Goal: Transaction & Acquisition: Obtain resource

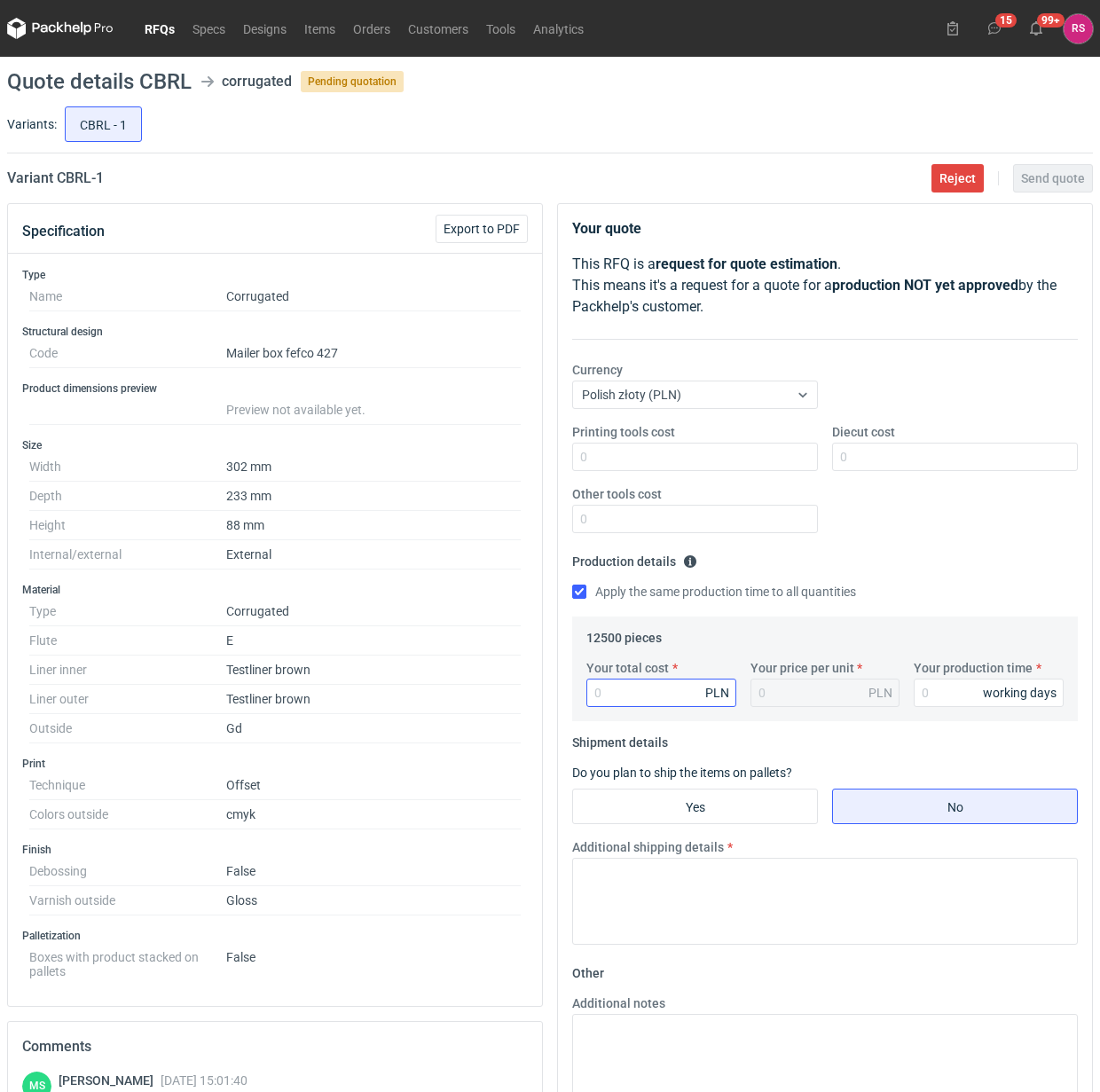
click at [637, 698] on input "Your total cost" at bounding box center [662, 692] width 150 height 28
type input "203"
type input "0.02"
type input "20375"
type input "1.63"
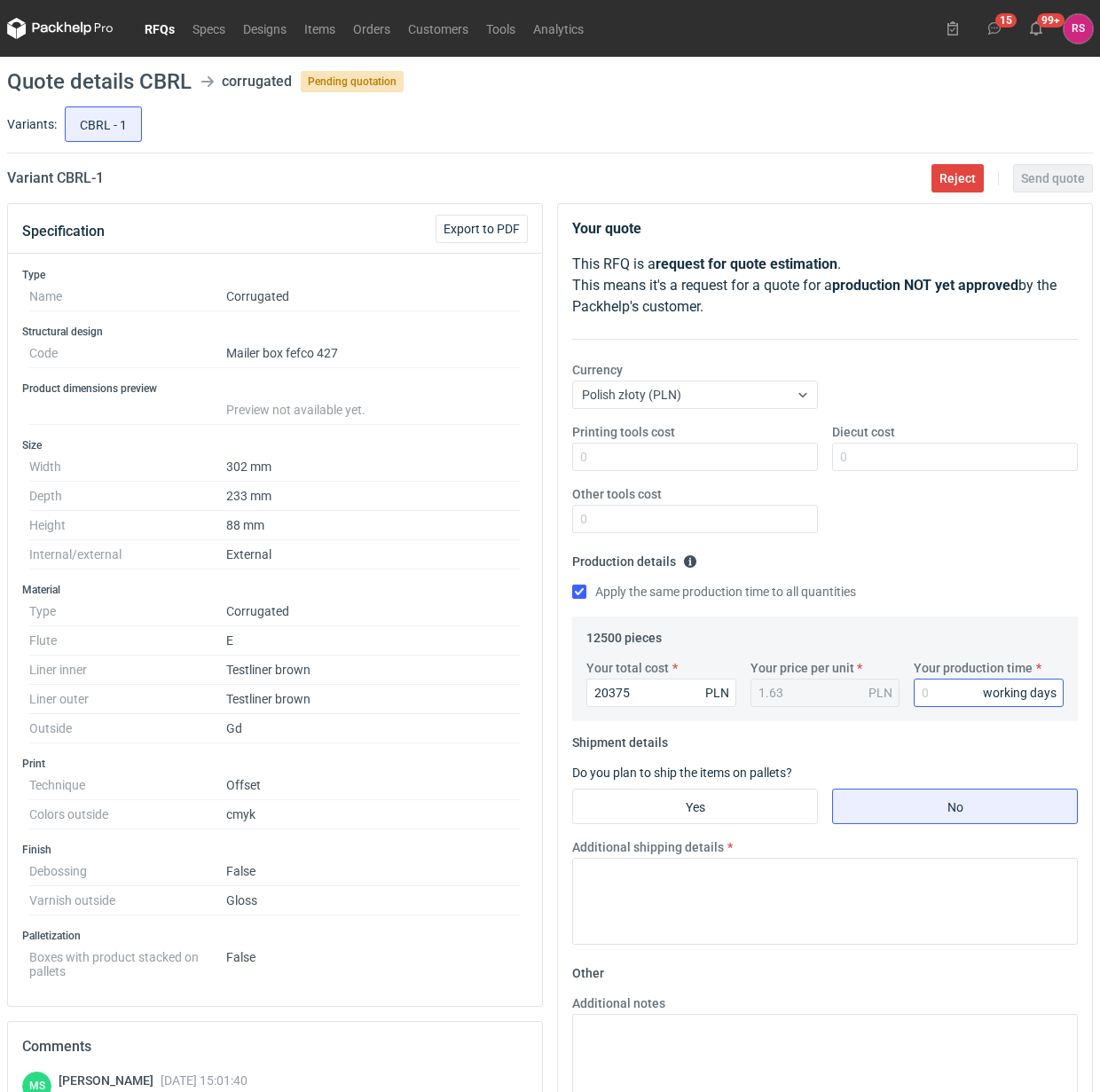
type input "20375"
click at [942, 696] on input "Your production time" at bounding box center [989, 692] width 150 height 28
type input "15"
click at [703, 805] on input "Yes" at bounding box center [695, 806] width 244 height 34
radio input "true"
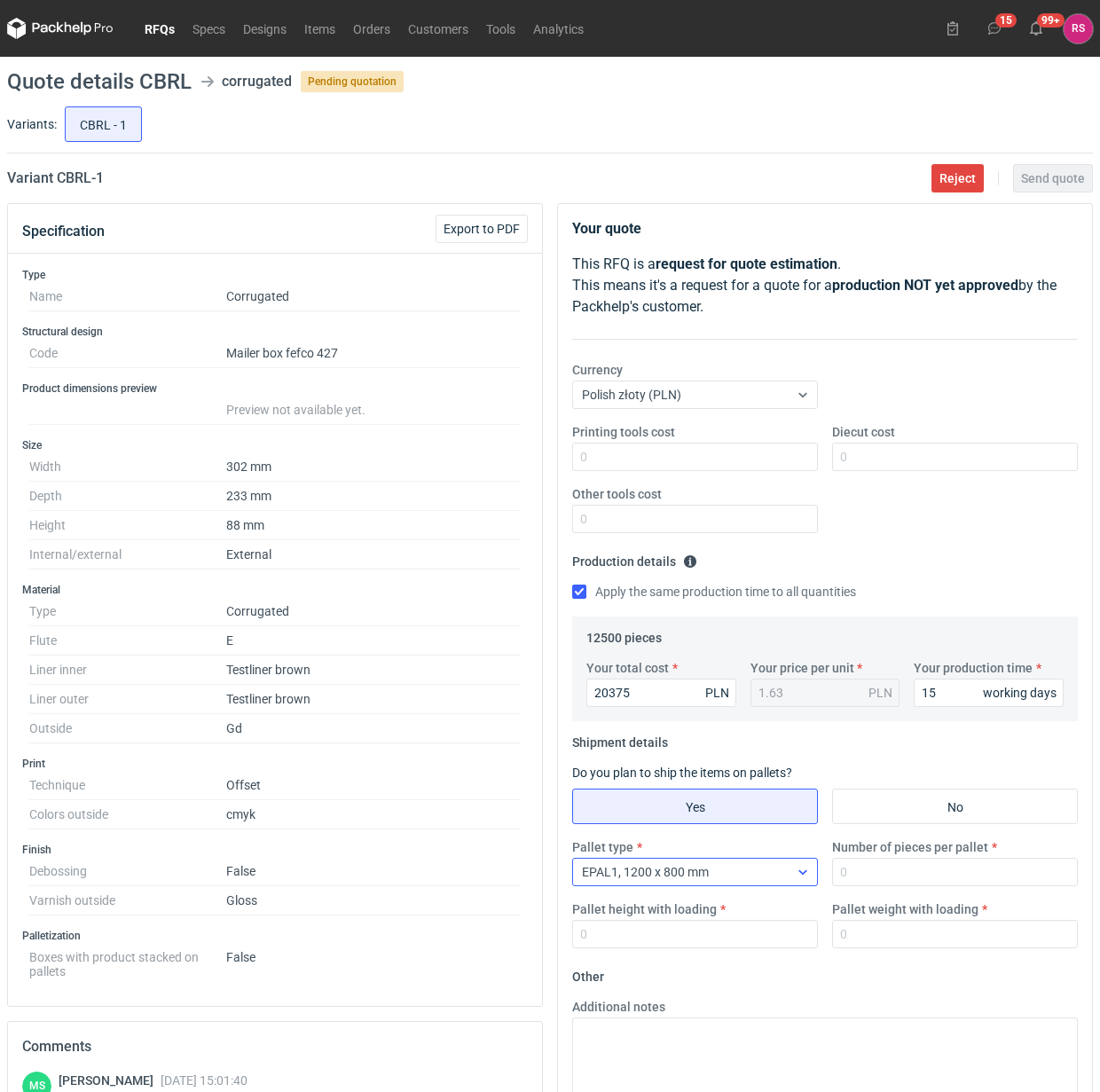
click at [794, 873] on div at bounding box center [803, 872] width 28 height 14
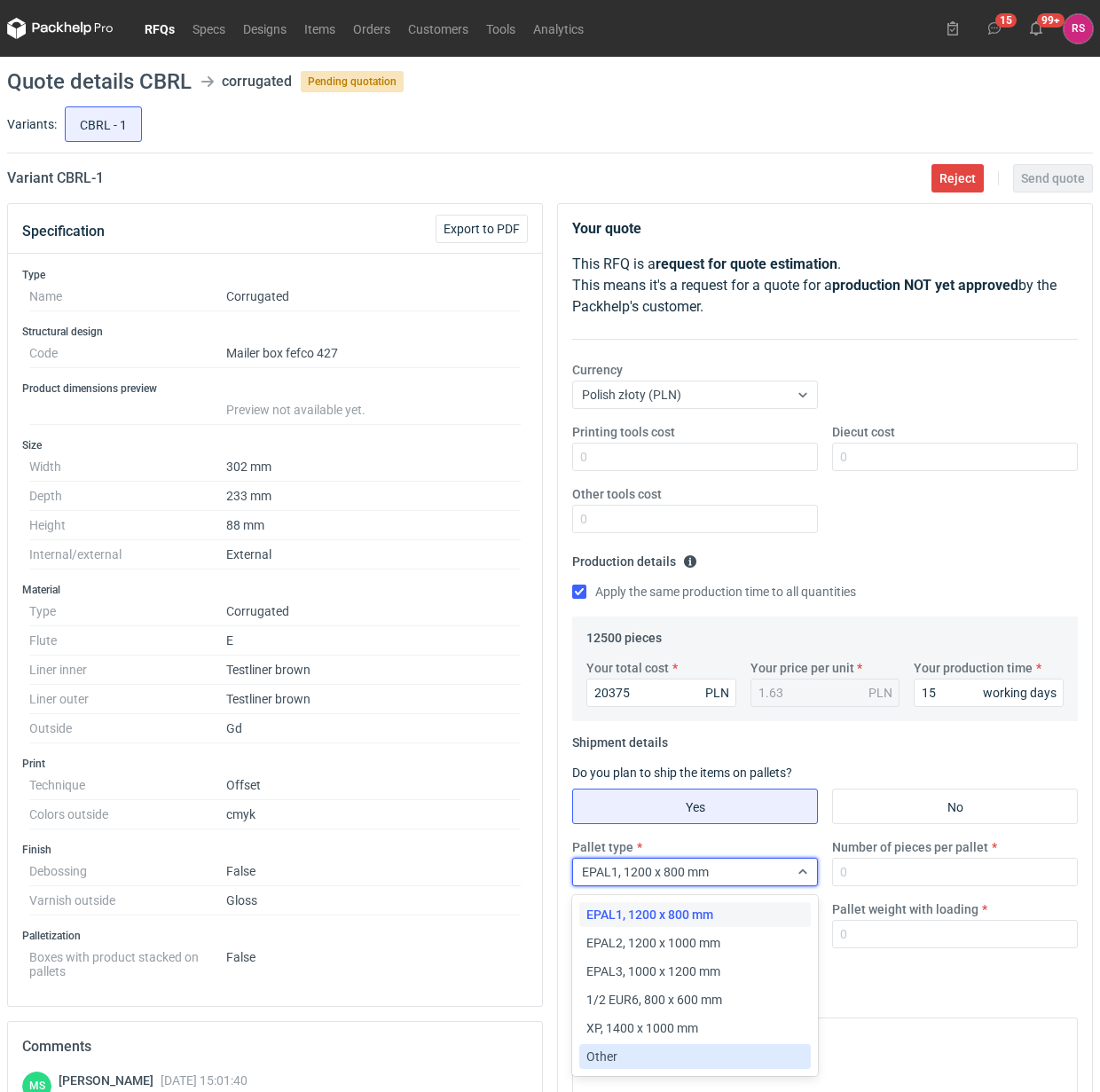
click at [683, 1057] on div "Other" at bounding box center [695, 1056] width 218 height 18
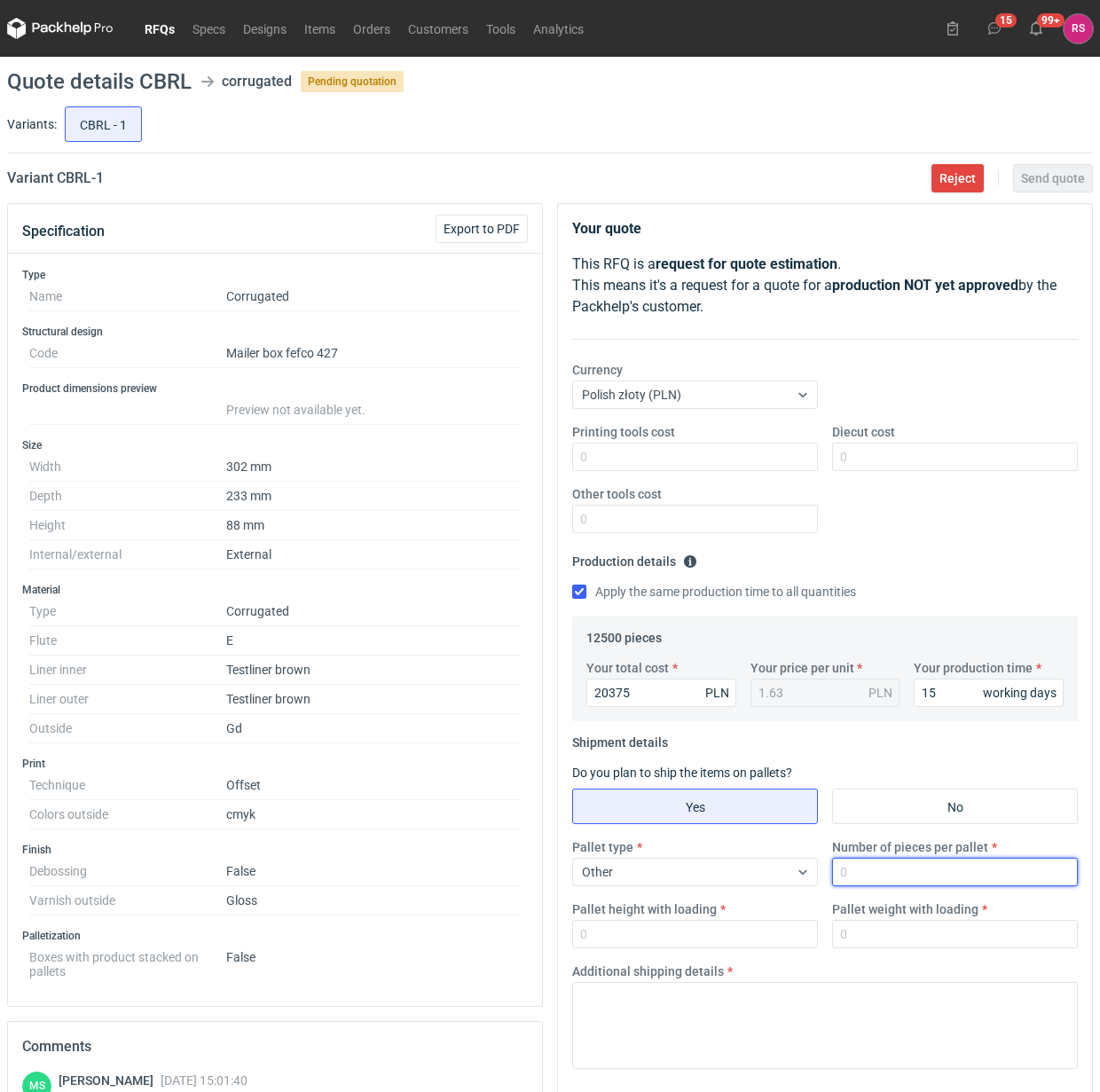
click at [923, 875] on input "Number of pieces per pallet" at bounding box center [955, 872] width 246 height 28
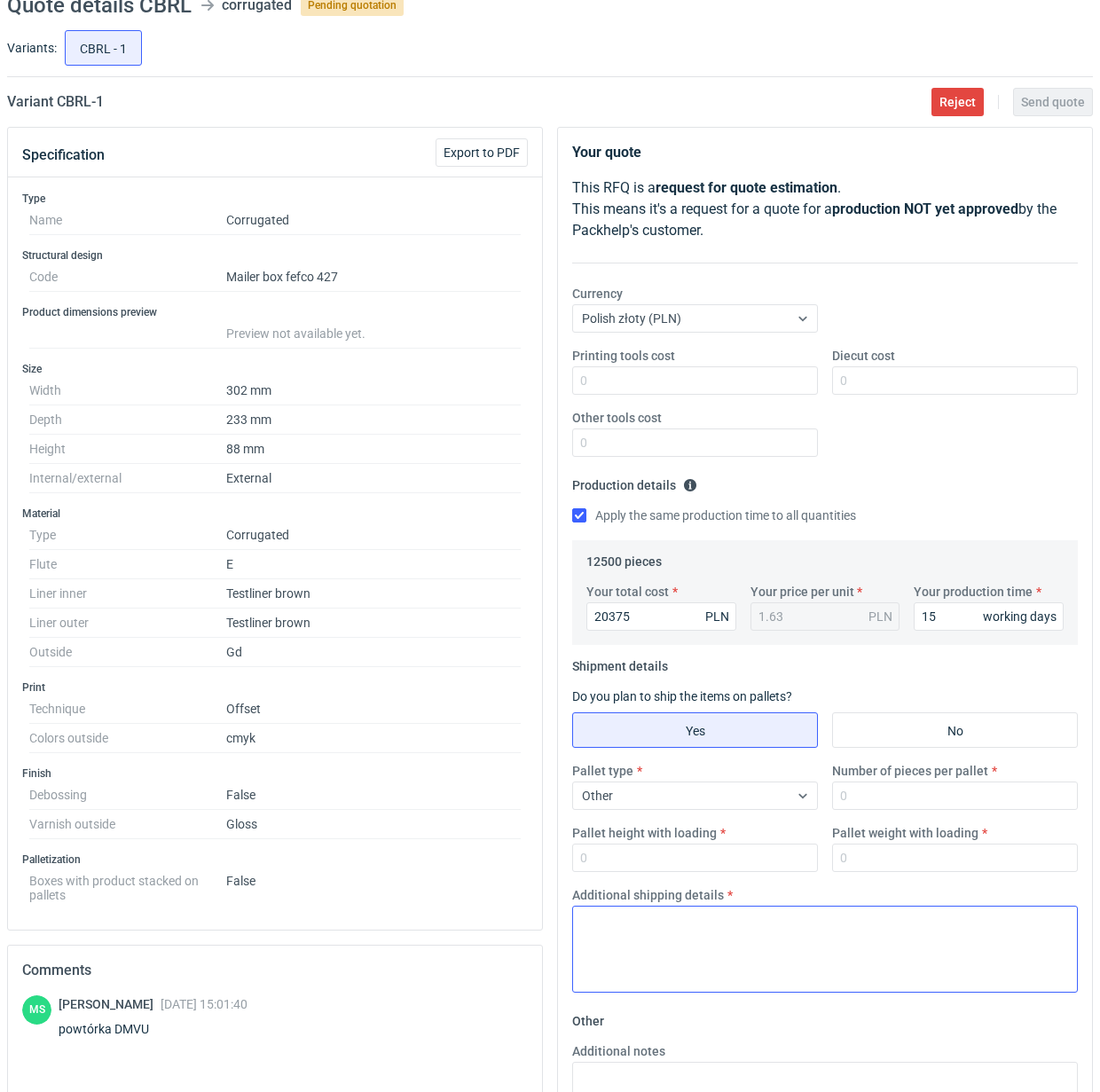
scroll to position [111, 0]
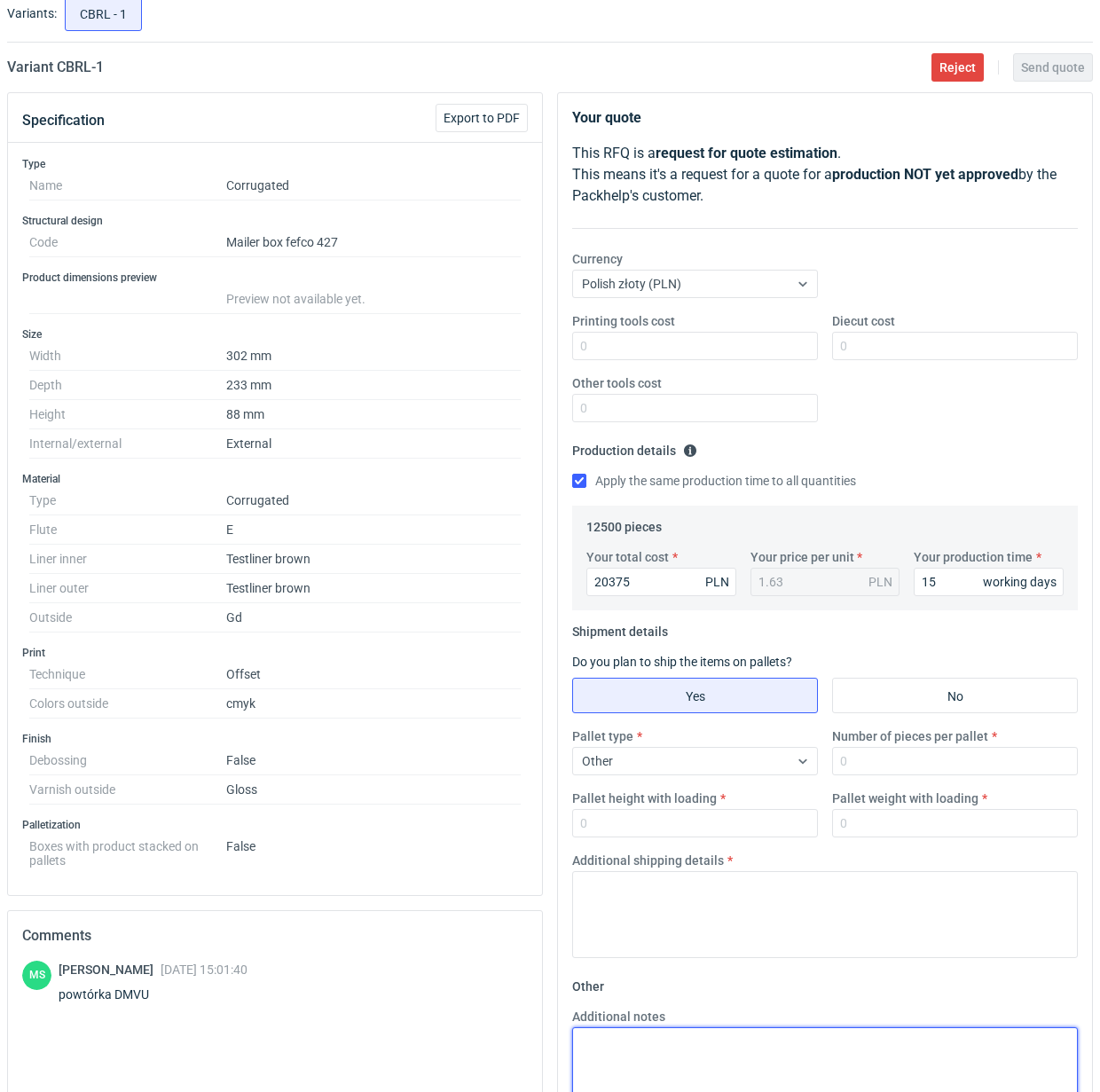
click at [714, 1042] on textarea "Additional notes" at bounding box center [825, 1070] width 506 height 87
paste textarea "wykrojnik: istniejący"
type textarea "wykrojnik: istniejący"
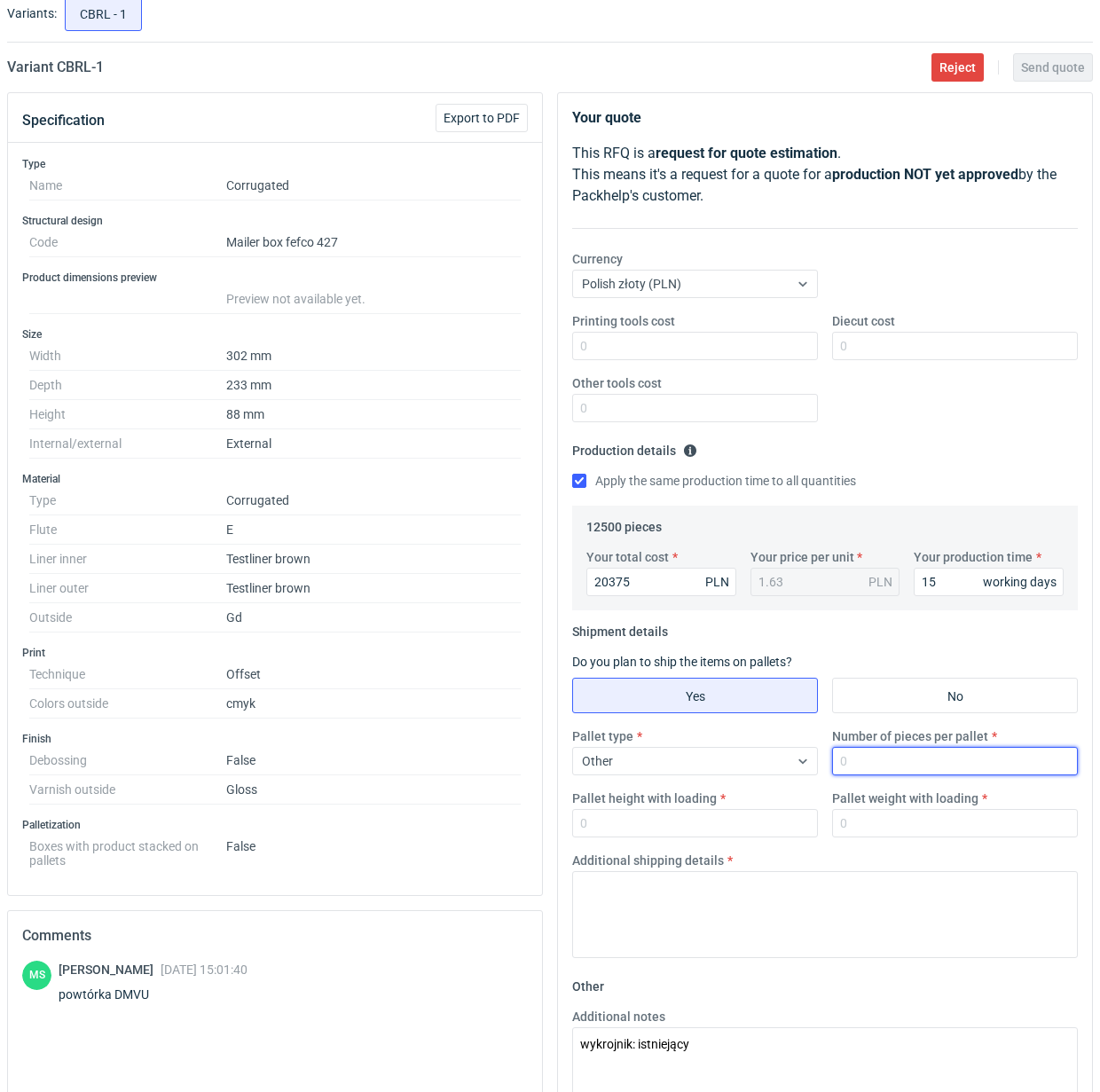
click at [881, 764] on input "Number of pieces per pallet" at bounding box center [955, 761] width 246 height 28
click at [914, 763] on input "Number of pieces per pallet" at bounding box center [955, 761] width 246 height 28
type input "1800"
type input "300"
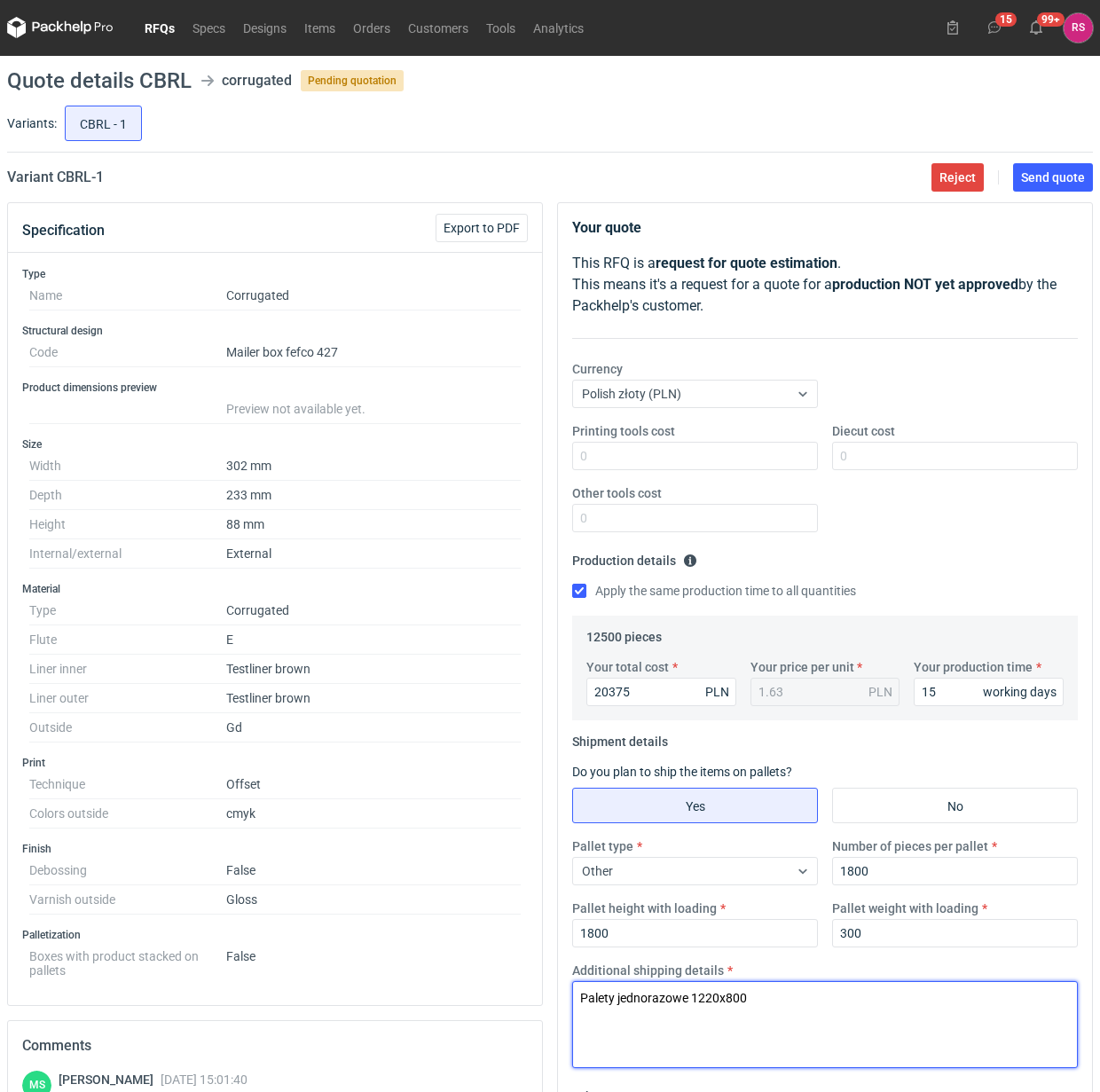
scroll to position [0, 0]
type textarea "Palety jednorazowe 1220x800"
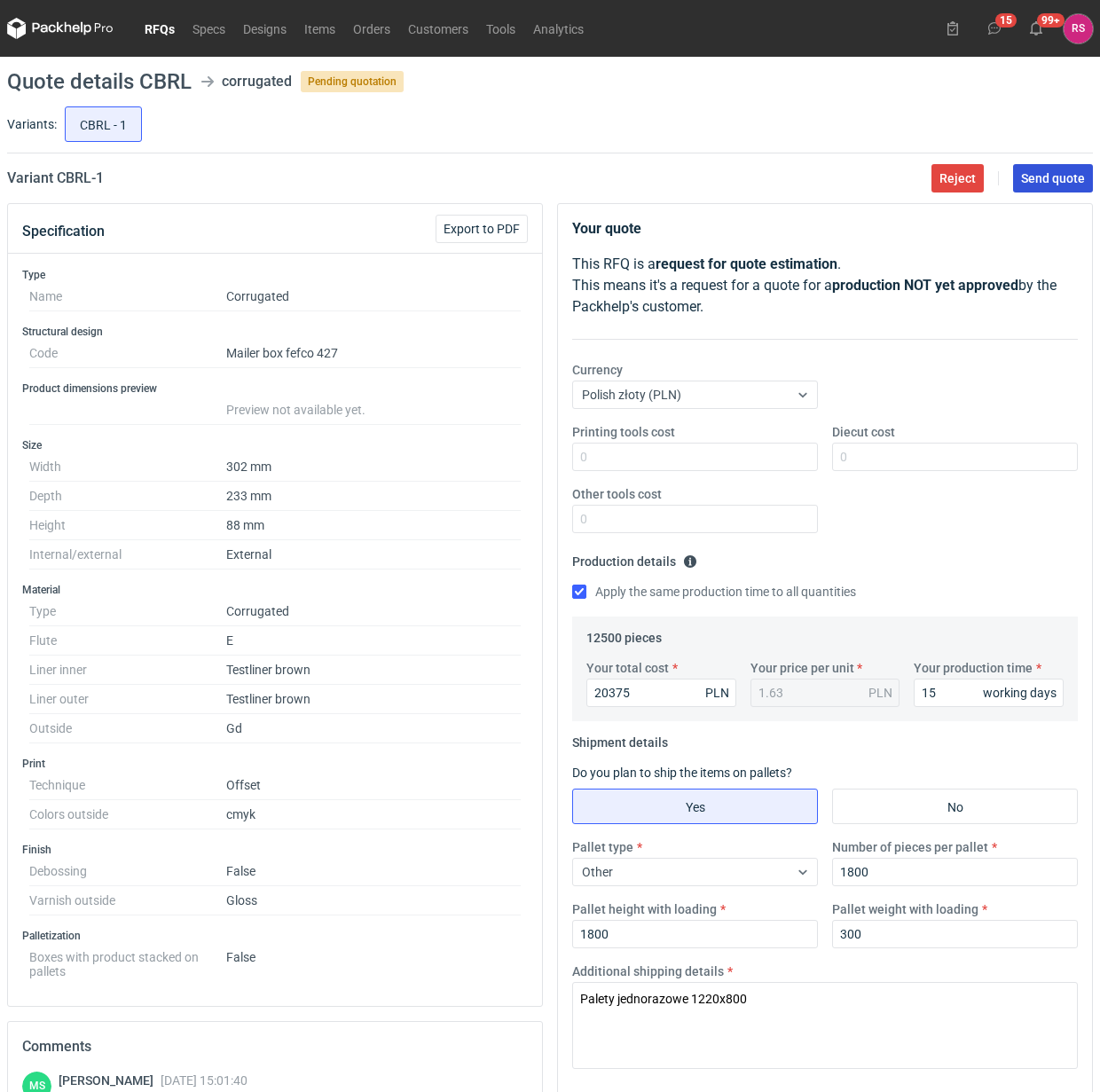
click at [1050, 183] on span "Send quote" at bounding box center [1053, 177] width 64 height 12
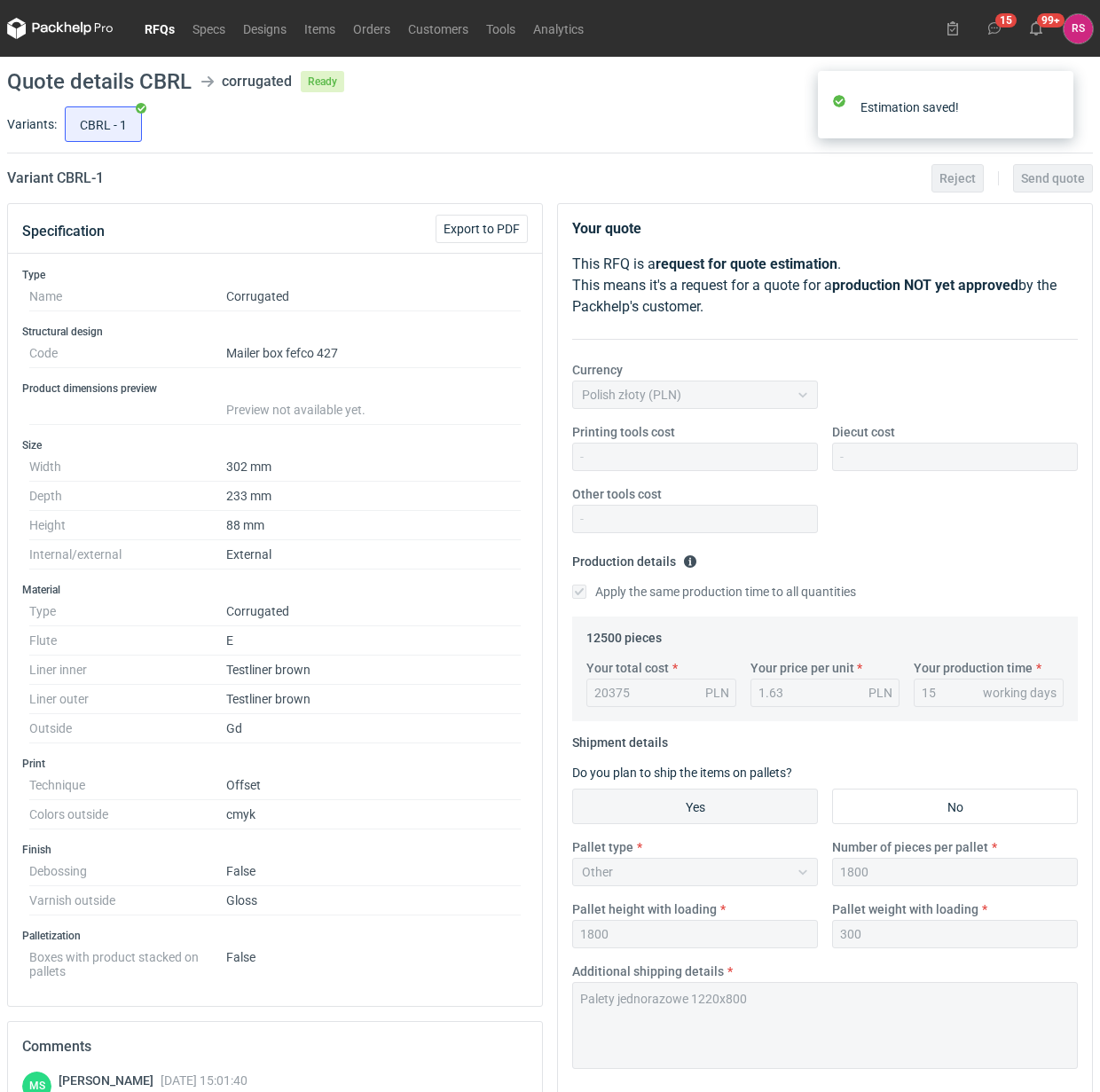
click at [608, 162] on main "Quote details CBRL corrugated Ready Variants: CBRL - 1 Variant CBRL - 1 Reject …" at bounding box center [550, 752] width 1100 height 1390
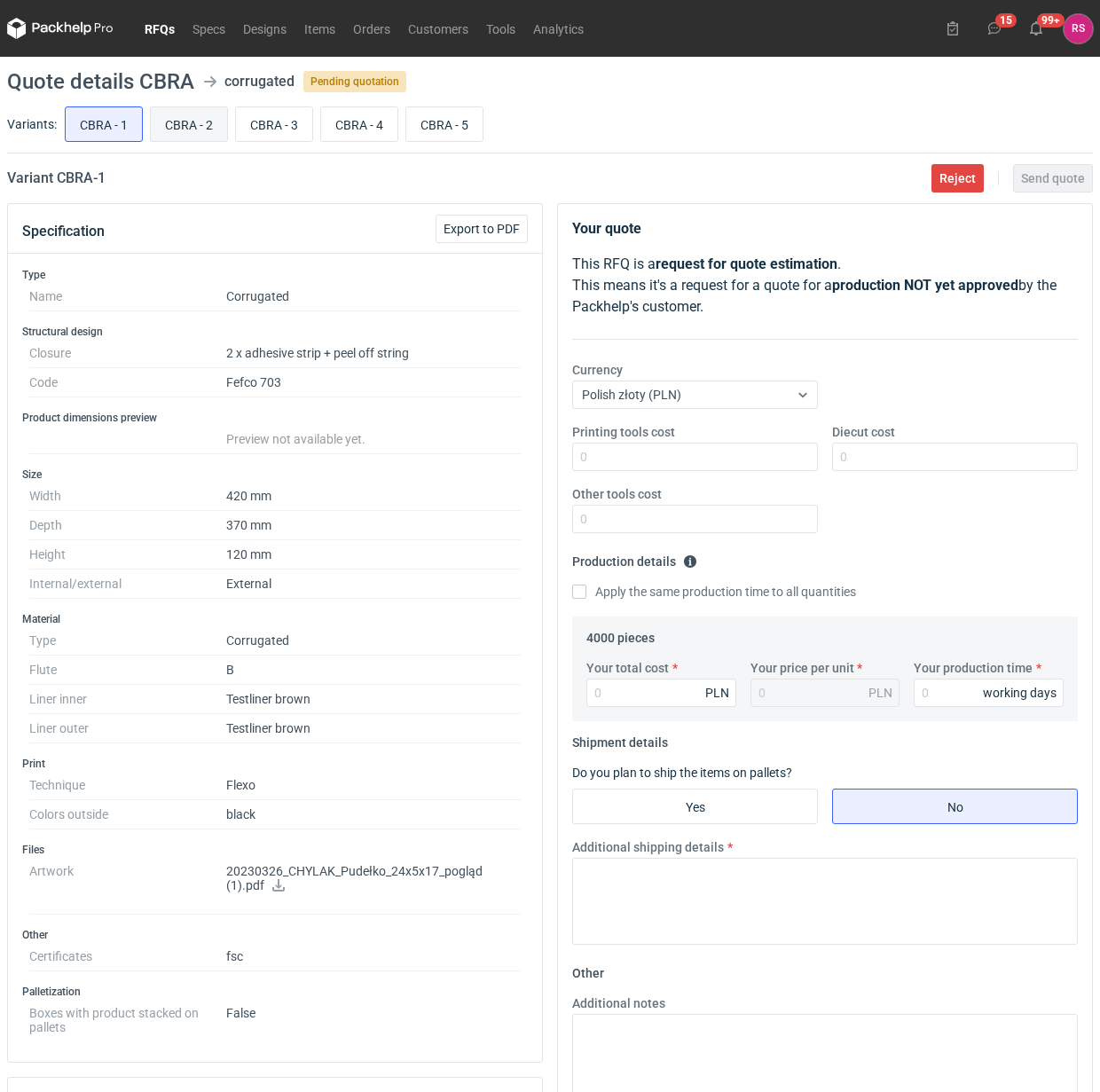
click at [193, 130] on input "CBRA - 2" at bounding box center [189, 124] width 76 height 34
radio input "true"
click at [255, 135] on input "CBRA - 3" at bounding box center [273, 124] width 76 height 34
radio input "true"
click at [358, 130] on input "CBRA - 4" at bounding box center [359, 124] width 76 height 34
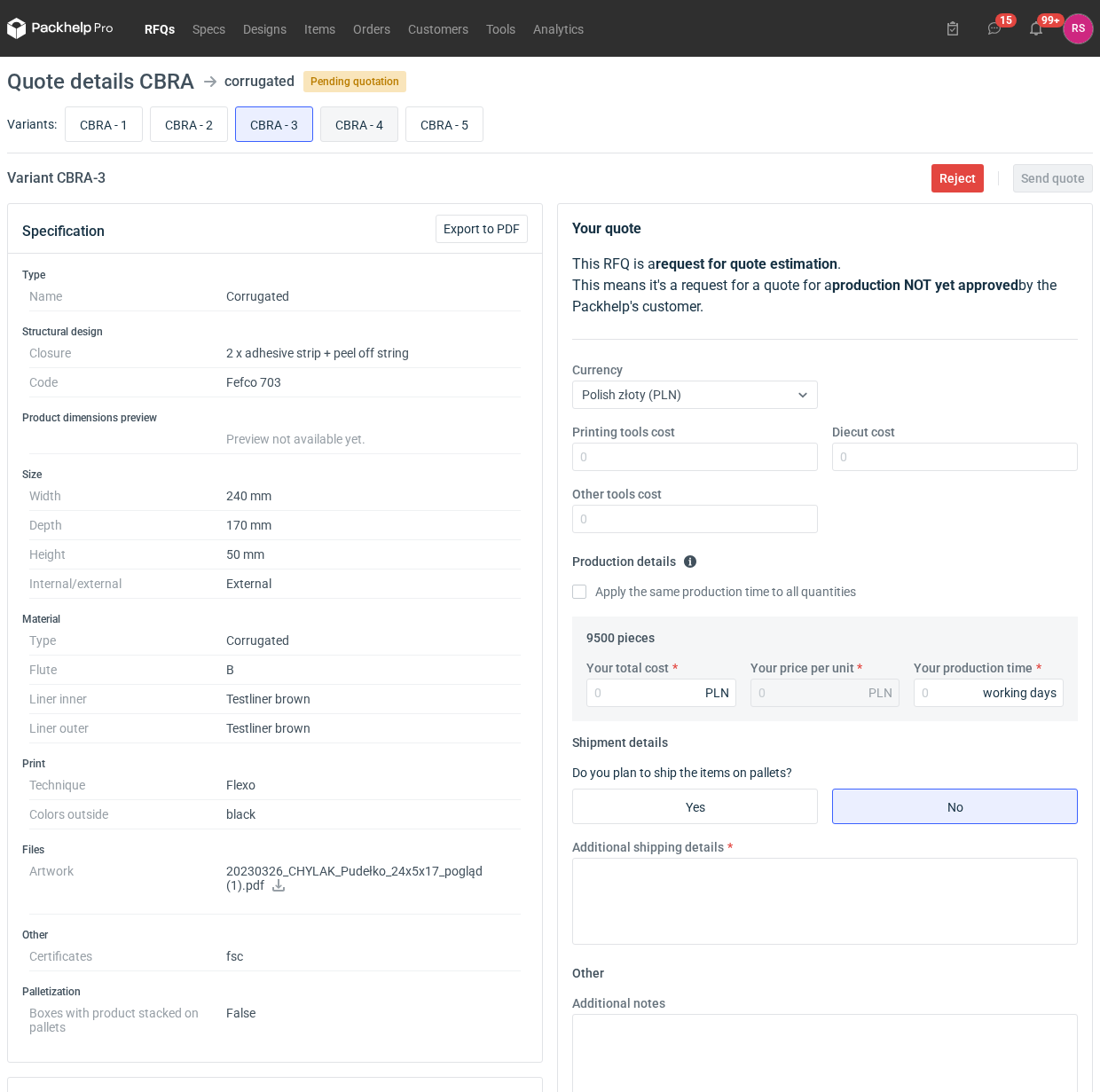
radio input "true"
click at [464, 129] on input "CBRA - 5" at bounding box center [444, 124] width 76 height 34
radio input "true"
click at [107, 120] on input "CBRA - 1" at bounding box center [103, 124] width 76 height 34
radio input "true"
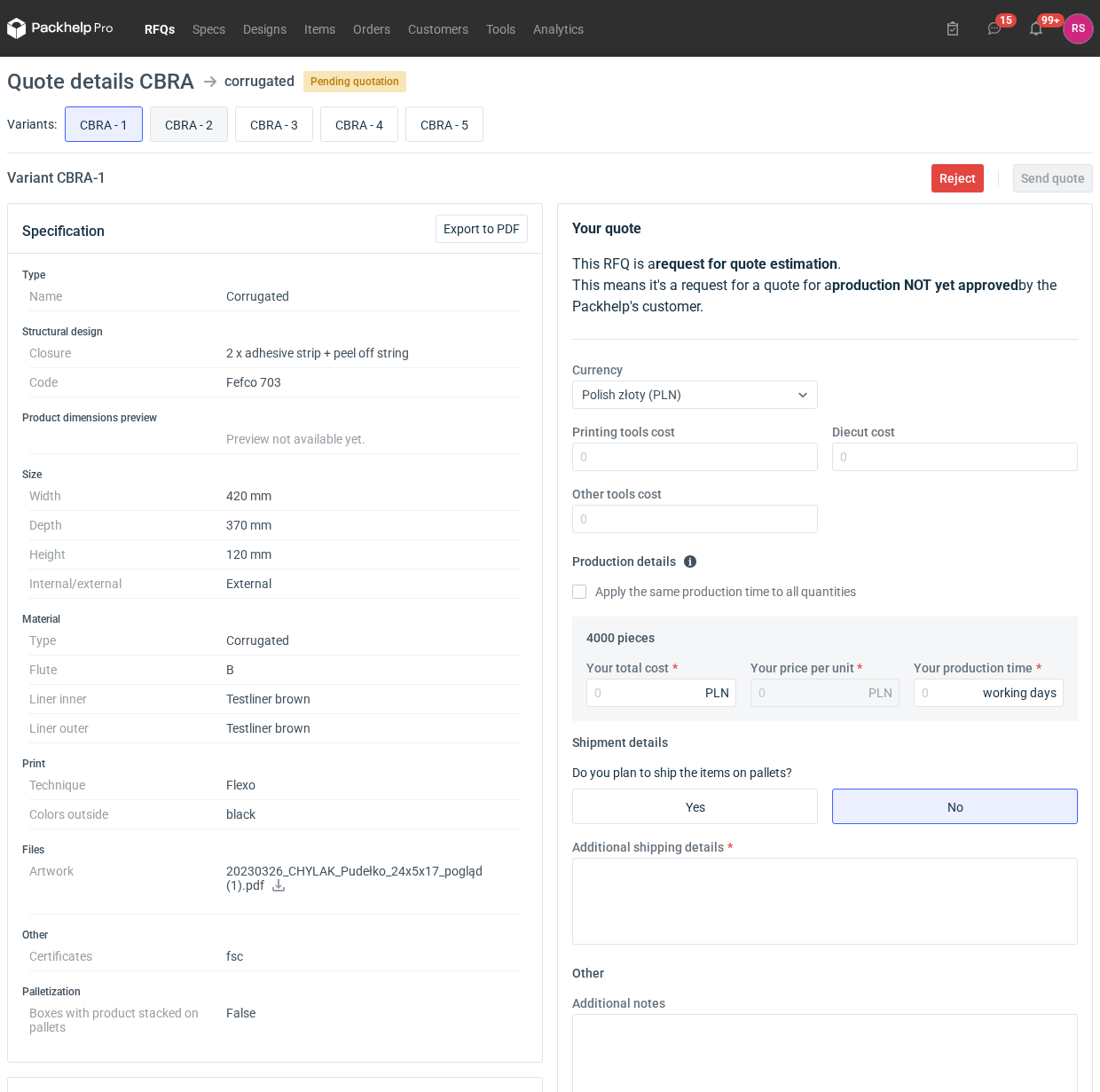
click at [196, 122] on input "CBRA - 2" at bounding box center [189, 124] width 76 height 34
radio input "true"
click at [265, 129] on input "CBRA - 3" at bounding box center [273, 124] width 76 height 34
radio input "true"
click at [373, 127] on input "CBRA - 4" at bounding box center [359, 124] width 76 height 34
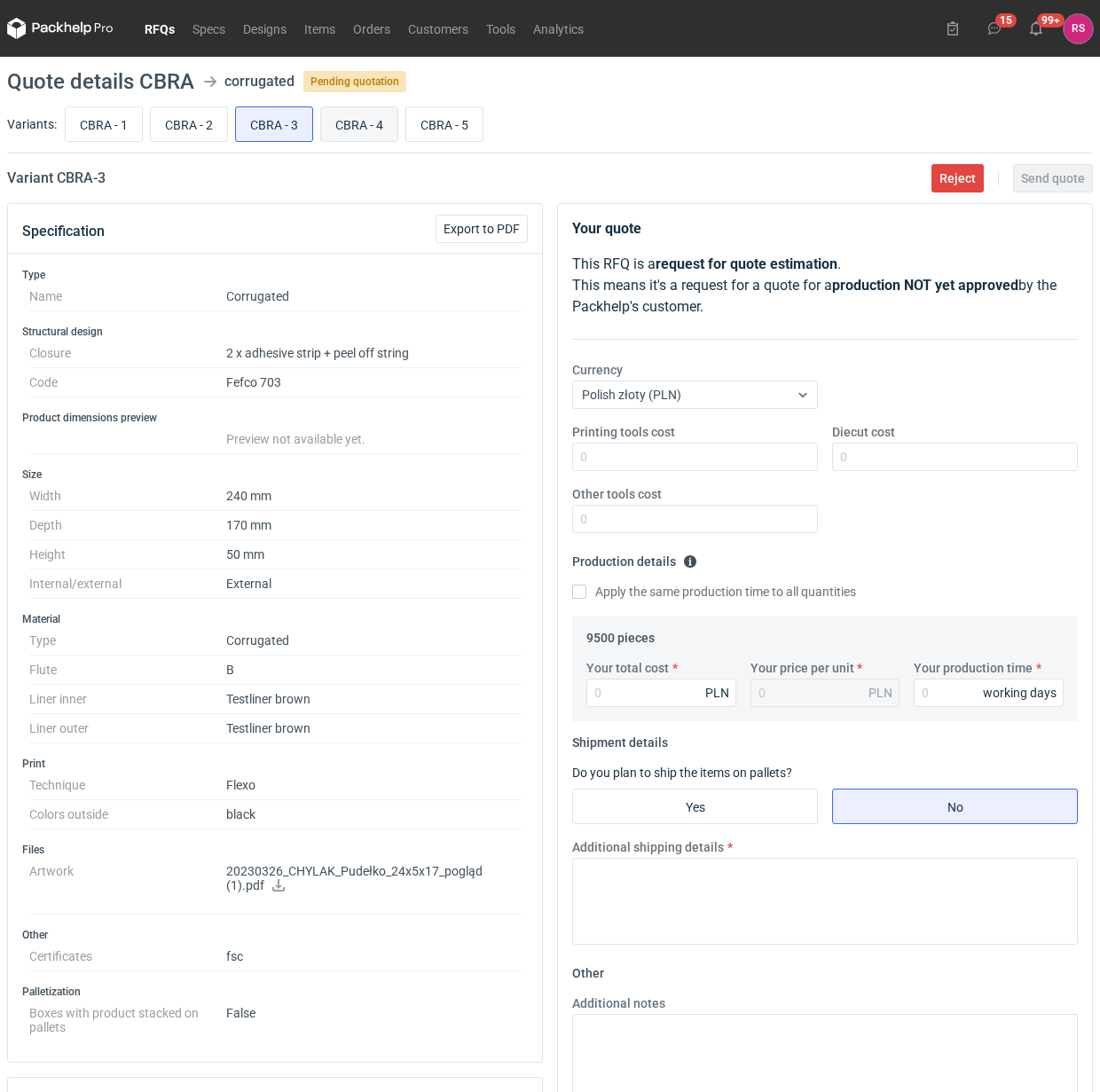
radio input "true"
click at [448, 127] on input "CBRA - 5" at bounding box center [444, 124] width 76 height 34
radio input "true"
click at [111, 127] on input "CBRA - 1" at bounding box center [103, 124] width 76 height 34
radio input "true"
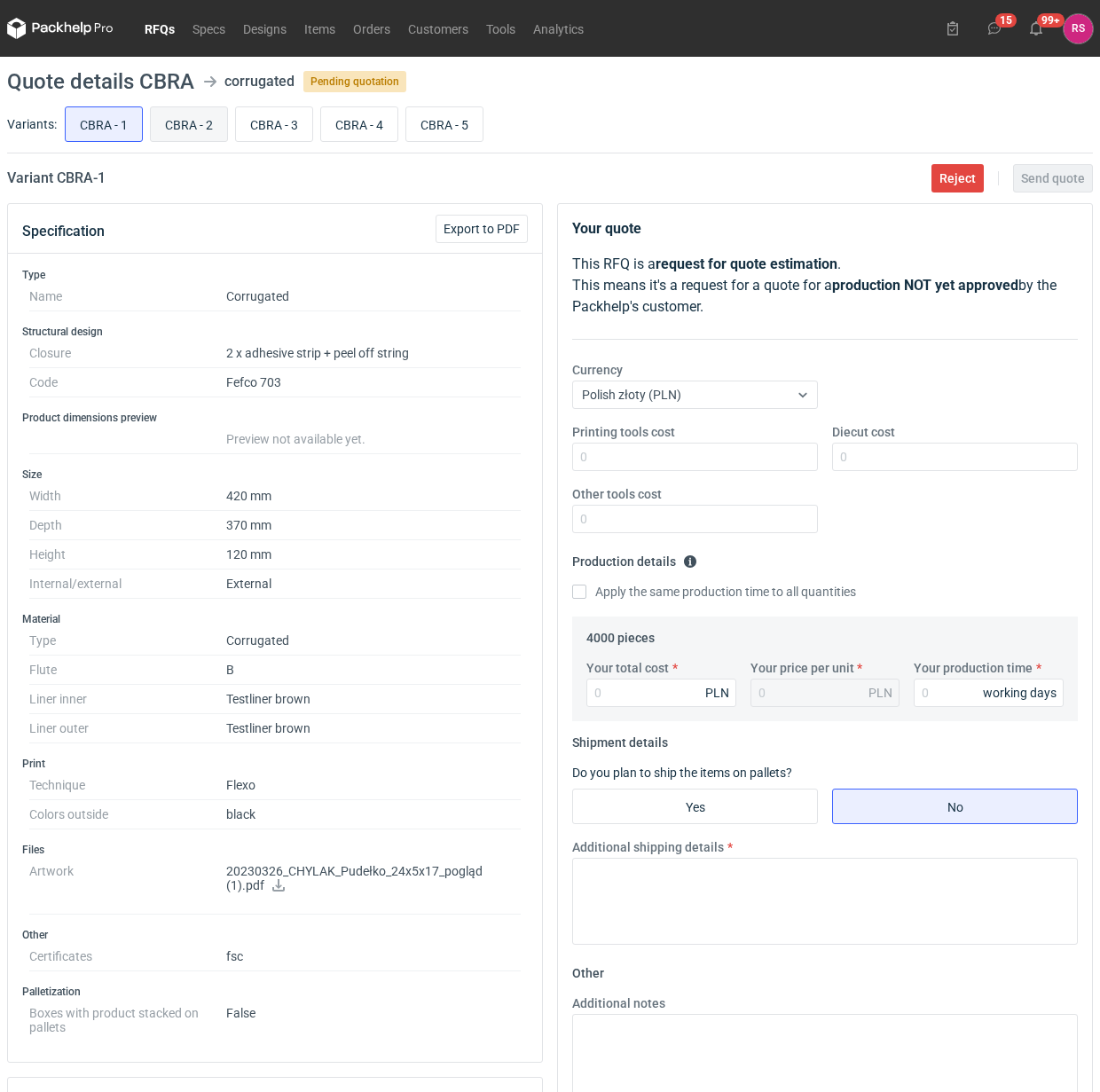
click at [189, 126] on input "CBRA - 2" at bounding box center [189, 124] width 76 height 34
radio input "true"
click at [260, 126] on input "CBRA - 3" at bounding box center [273, 124] width 76 height 34
radio input "true"
click at [320, 127] on label "CBRA - 4" at bounding box center [359, 124] width 78 height 36
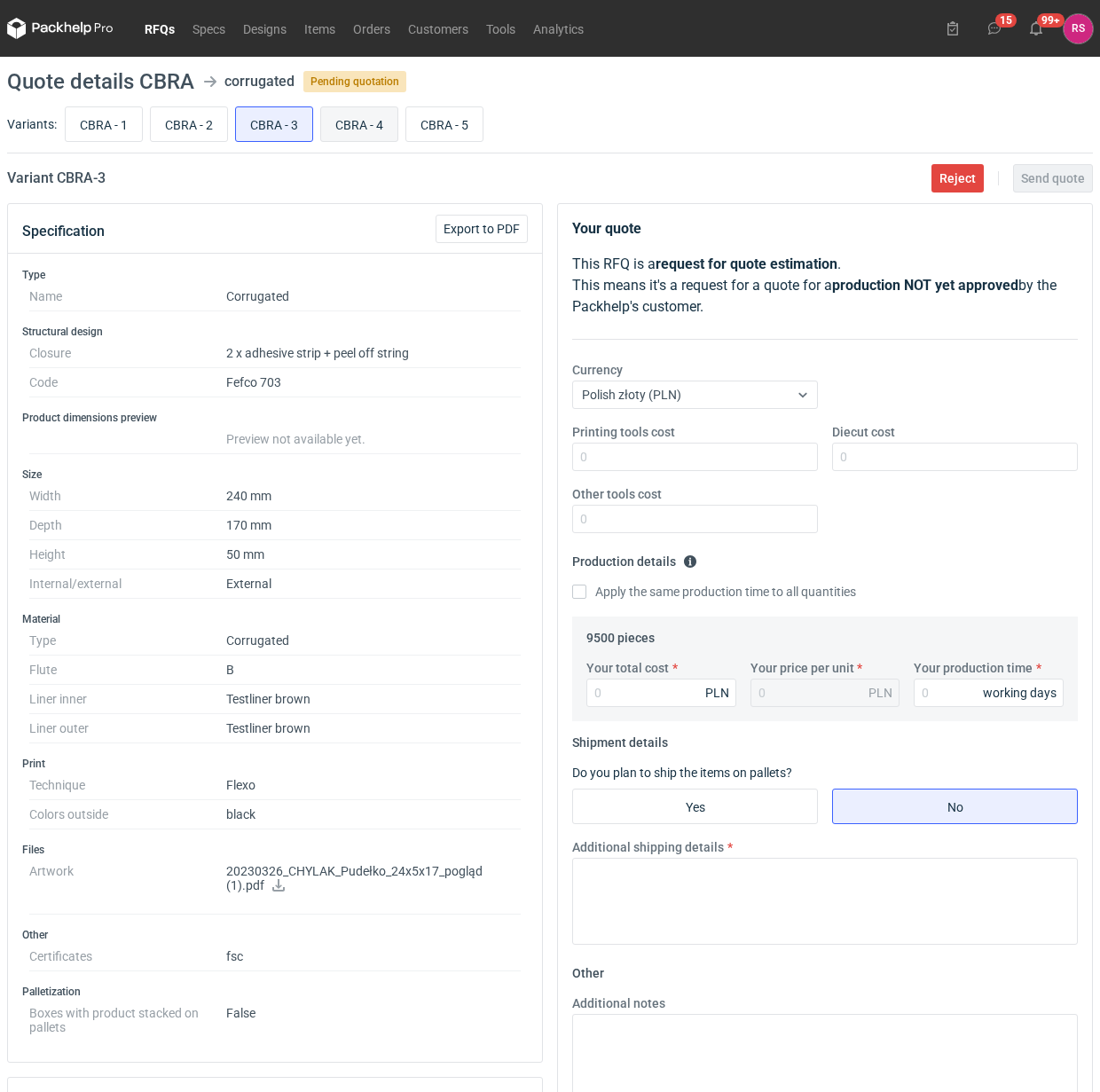
click at [321, 127] on input "CBRA - 4" at bounding box center [359, 124] width 76 height 34
radio input "true"
click at [466, 136] on input "CBRA - 5" at bounding box center [444, 124] width 76 height 34
radio input "true"
click at [113, 125] on input "CBRA - 1" at bounding box center [103, 124] width 76 height 34
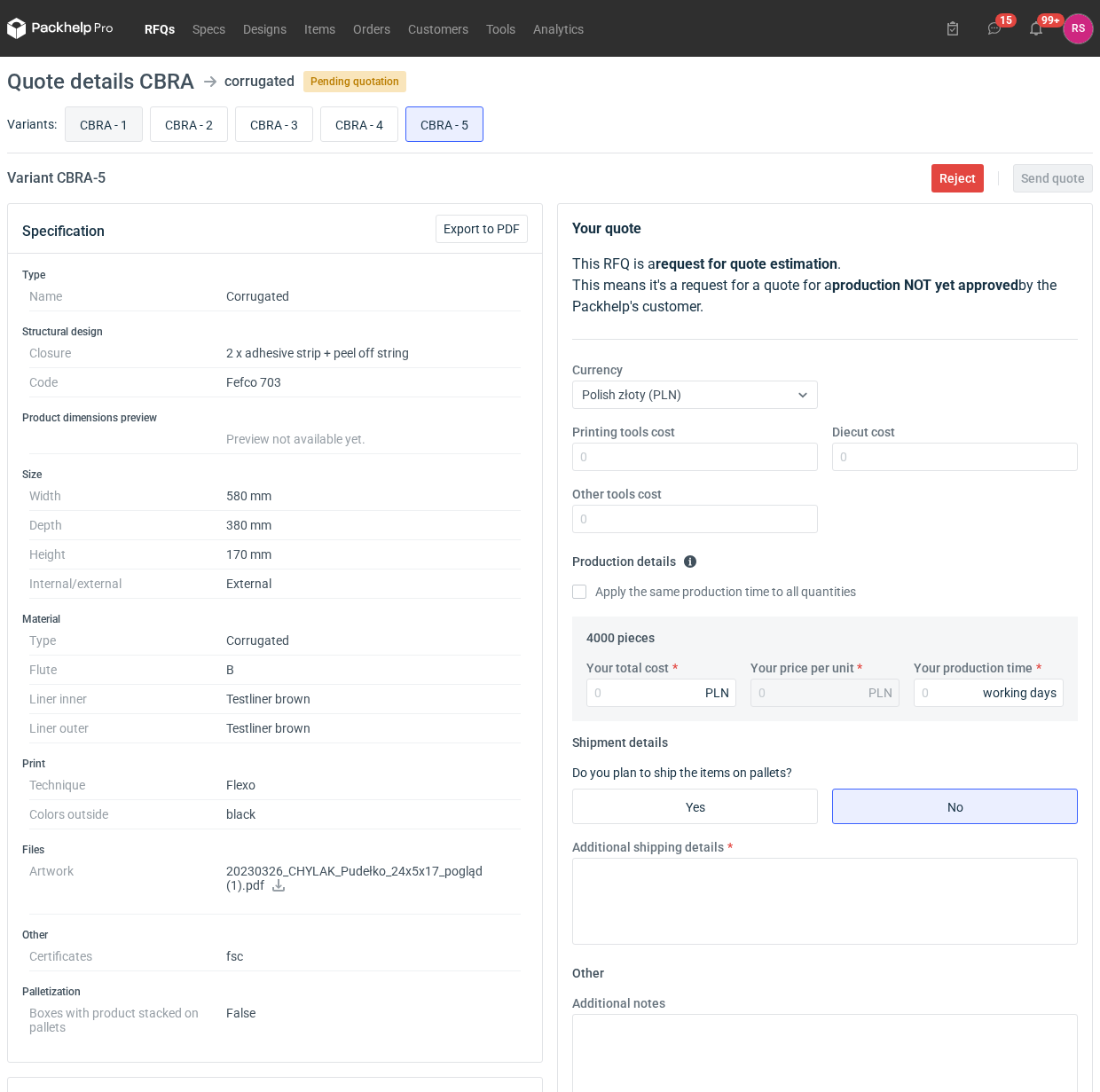
radio input "true"
click at [193, 130] on input "CBRA - 2" at bounding box center [189, 124] width 76 height 34
radio input "true"
click at [298, 126] on input "CBRA - 3" at bounding box center [273, 124] width 76 height 34
radio input "true"
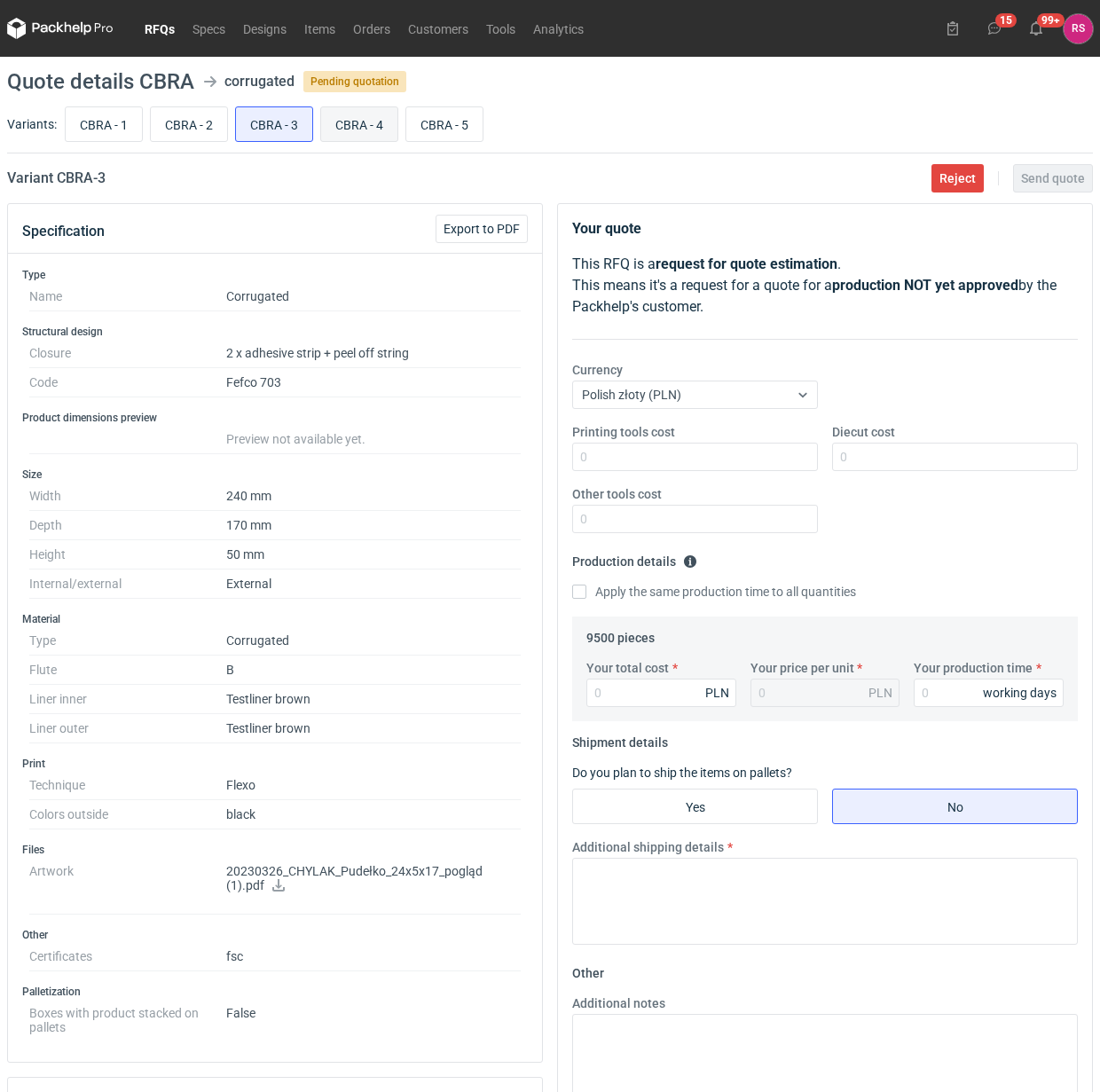
click at [368, 122] on input "CBRA - 4" at bounding box center [359, 124] width 76 height 34
radio input "true"
click at [455, 129] on input "CBRA - 5" at bounding box center [444, 124] width 76 height 34
radio input "true"
click at [112, 121] on input "CBRA - 1" at bounding box center [103, 124] width 76 height 34
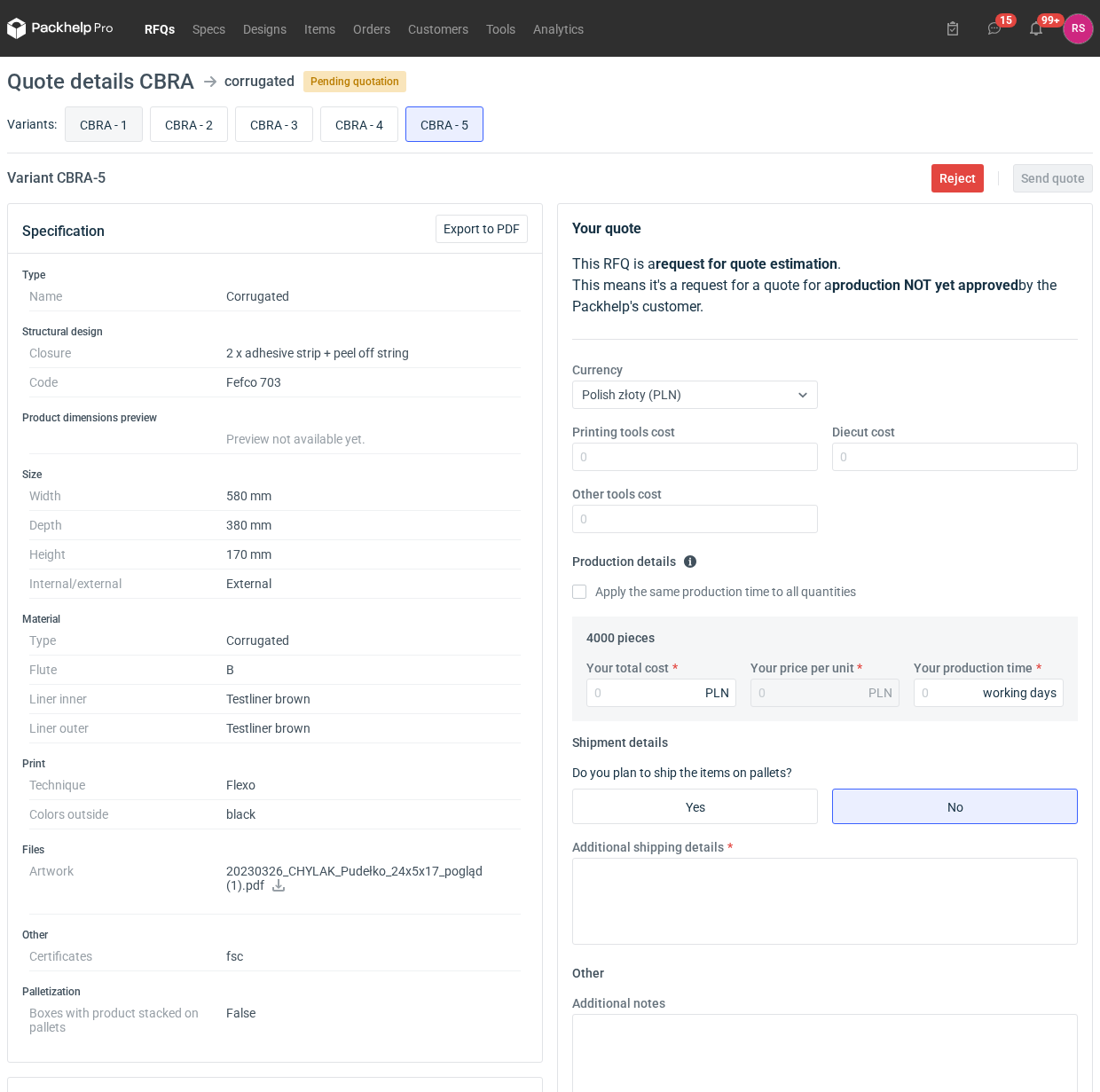
radio input "true"
click at [497, 227] on span "Export to PDF" at bounding box center [481, 228] width 76 height 12
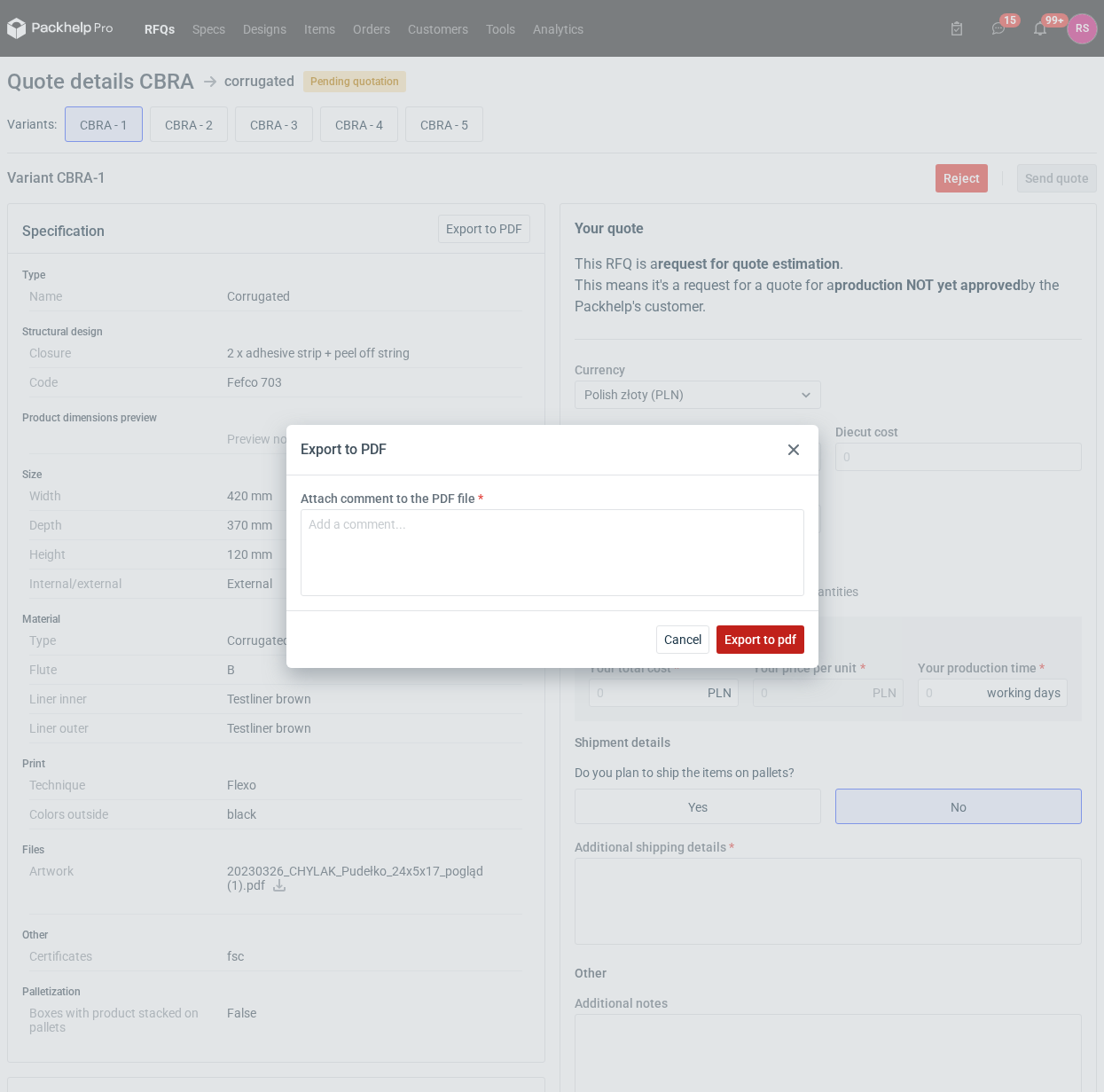
click at [756, 636] on span "Export to pdf" at bounding box center [760, 639] width 72 height 12
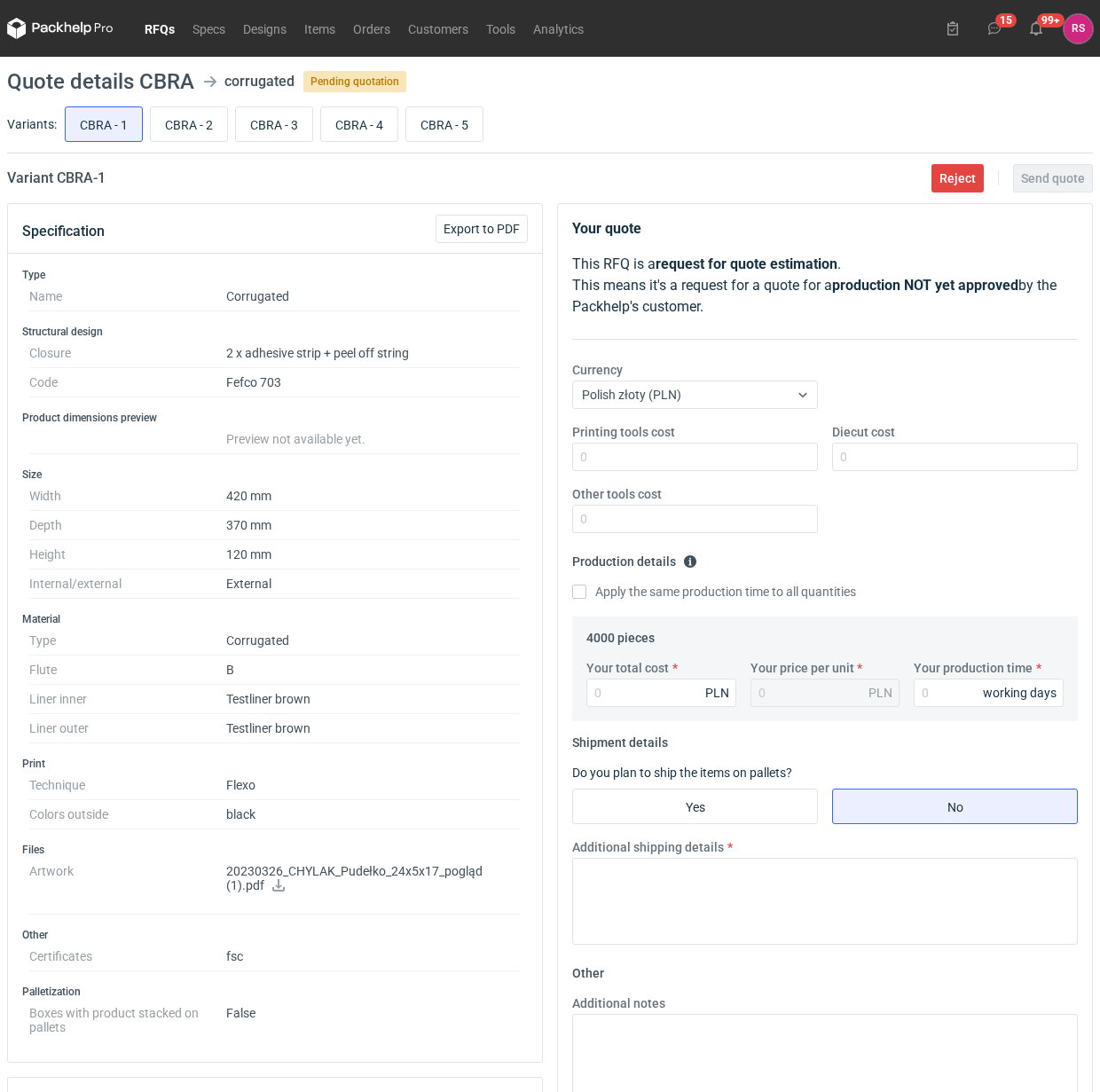
click at [277, 887] on icon at bounding box center [278, 885] width 12 height 12
click at [205, 129] on input "CBRA - 2" at bounding box center [189, 124] width 76 height 34
radio input "true"
click at [497, 227] on span "Export to PDF" at bounding box center [481, 228] width 76 height 12
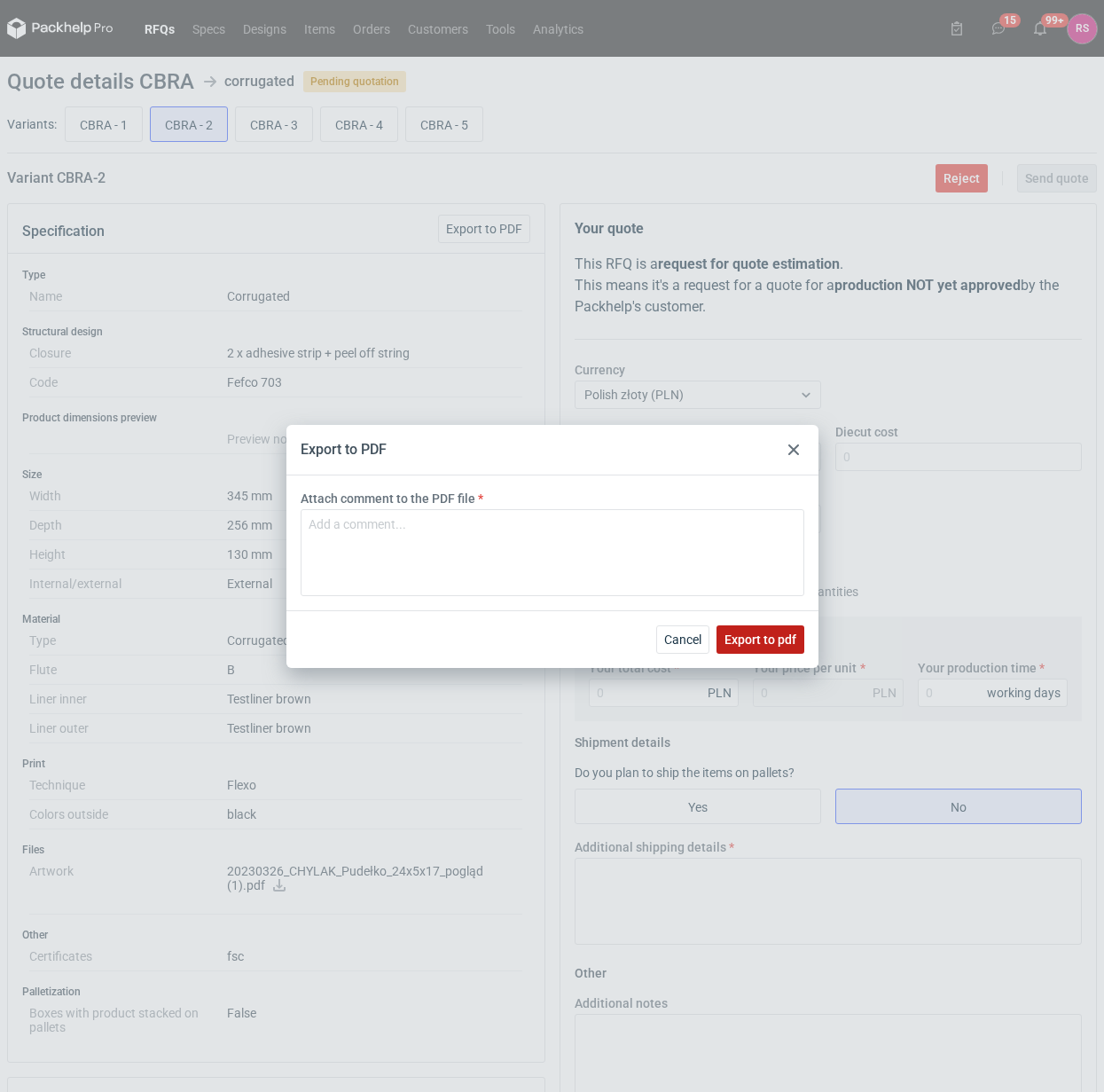
click at [759, 639] on span "Export to pdf" at bounding box center [760, 639] width 72 height 12
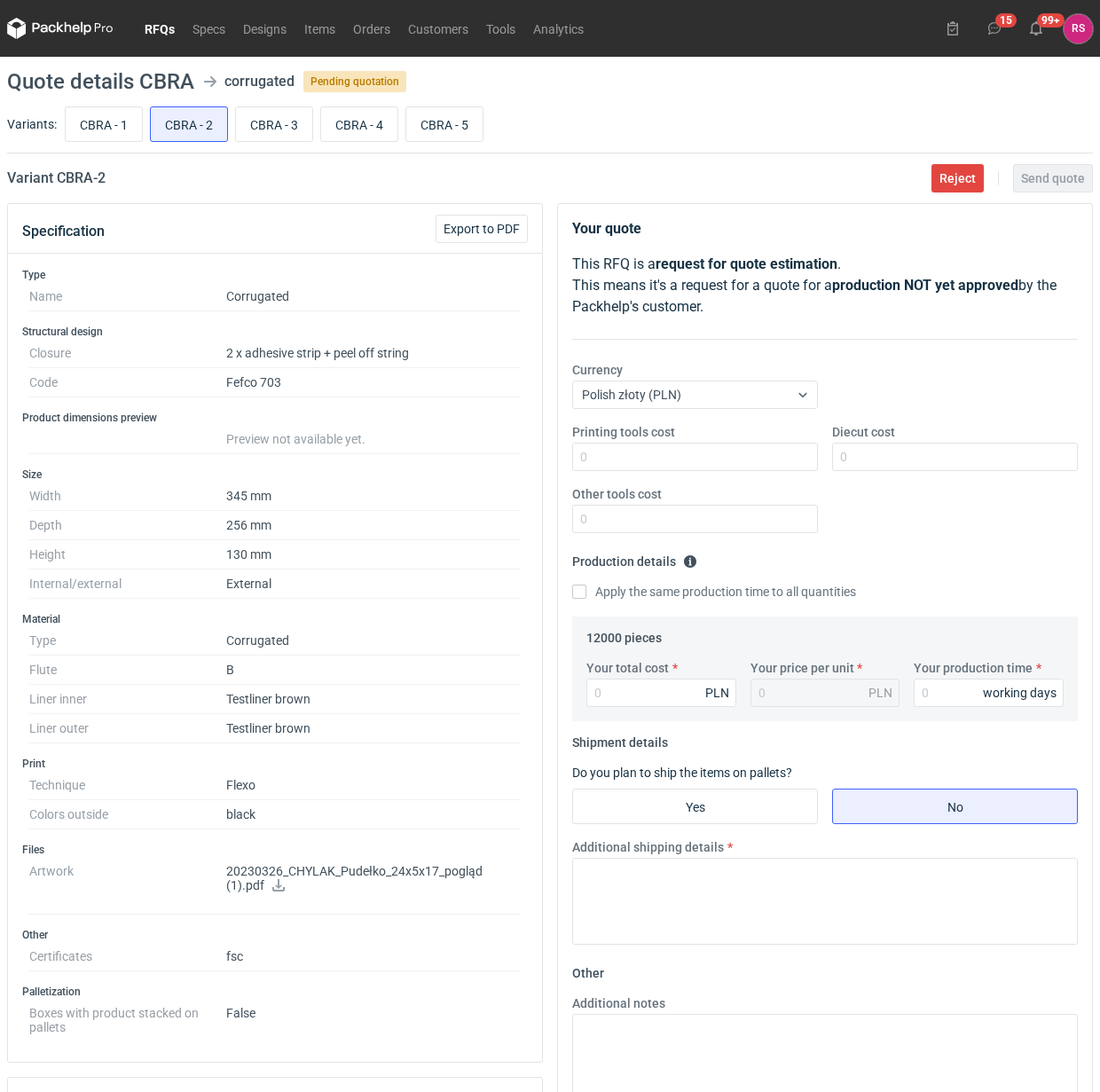
click at [282, 894] on link at bounding box center [278, 887] width 14 height 14
click at [277, 121] on input "CBRA - 3" at bounding box center [273, 124] width 76 height 34
radio input "true"
click at [481, 224] on span "Export to PDF" at bounding box center [481, 228] width 76 height 12
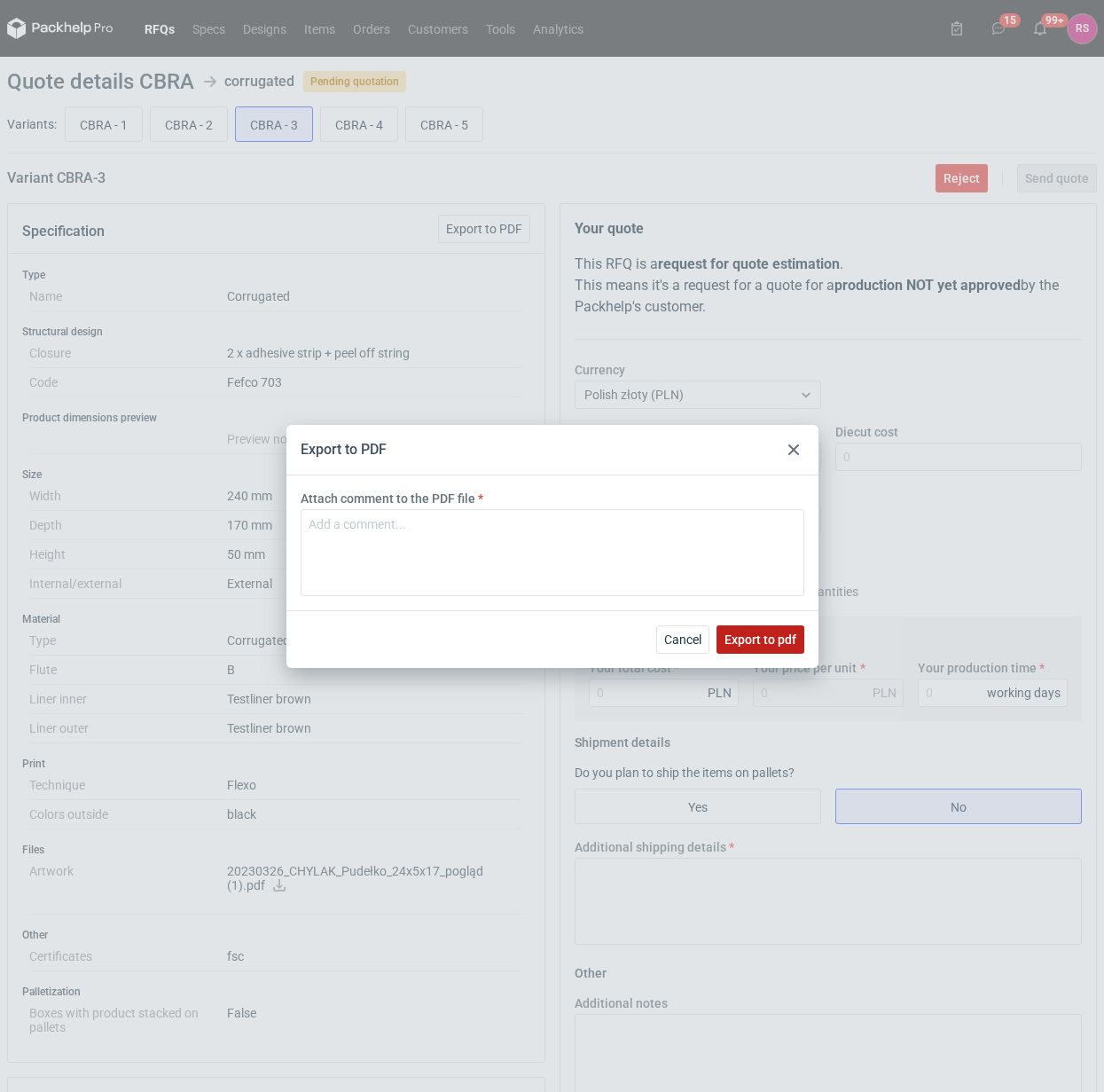
click at [755, 637] on span "Export to pdf" at bounding box center [760, 639] width 72 height 12
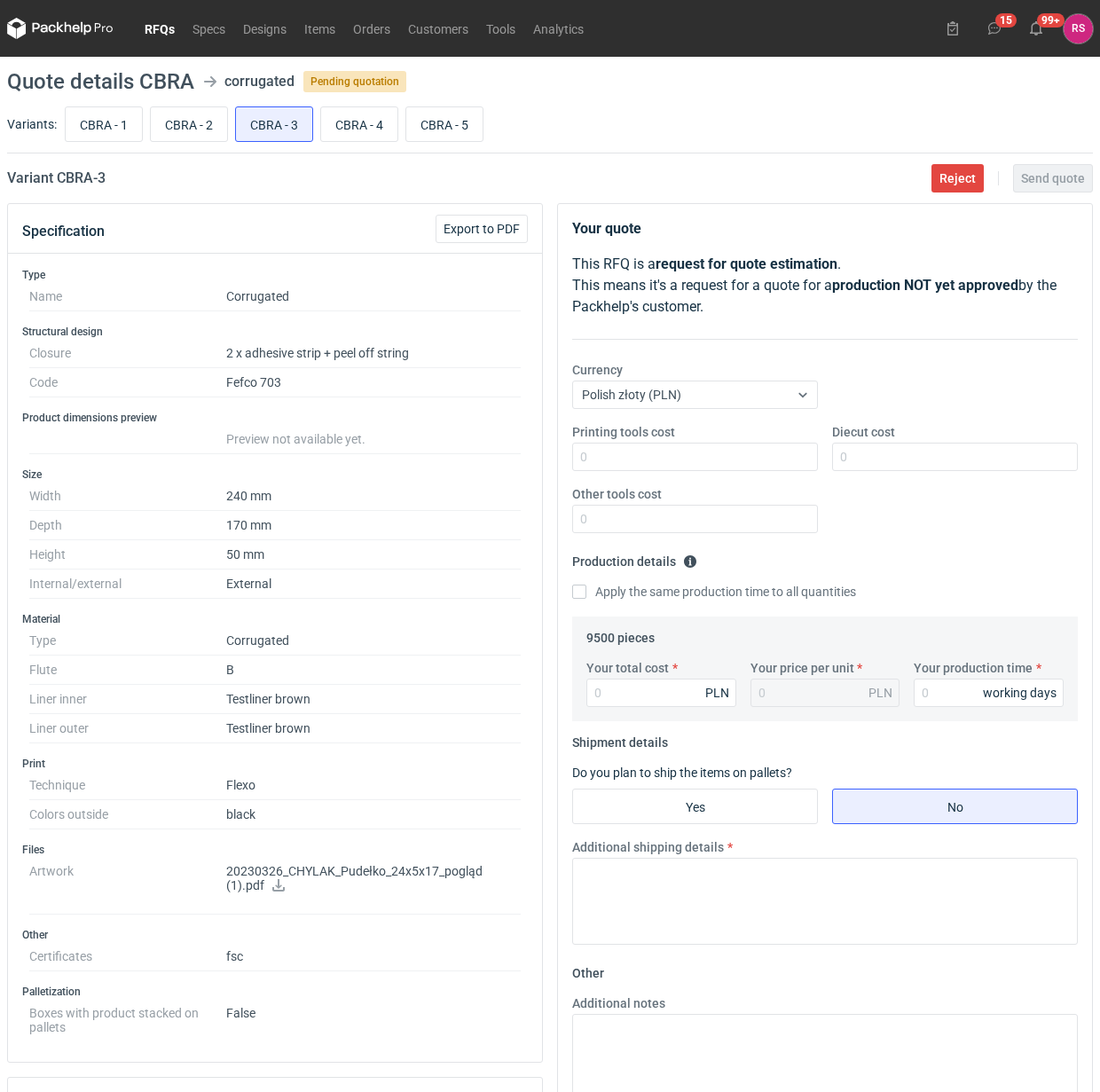
click at [280, 889] on icon at bounding box center [278, 885] width 14 height 12
click at [355, 125] on input "CBRA - 4" at bounding box center [359, 124] width 76 height 34
radio input "true"
click at [498, 229] on span "Export to PDF" at bounding box center [481, 228] width 76 height 12
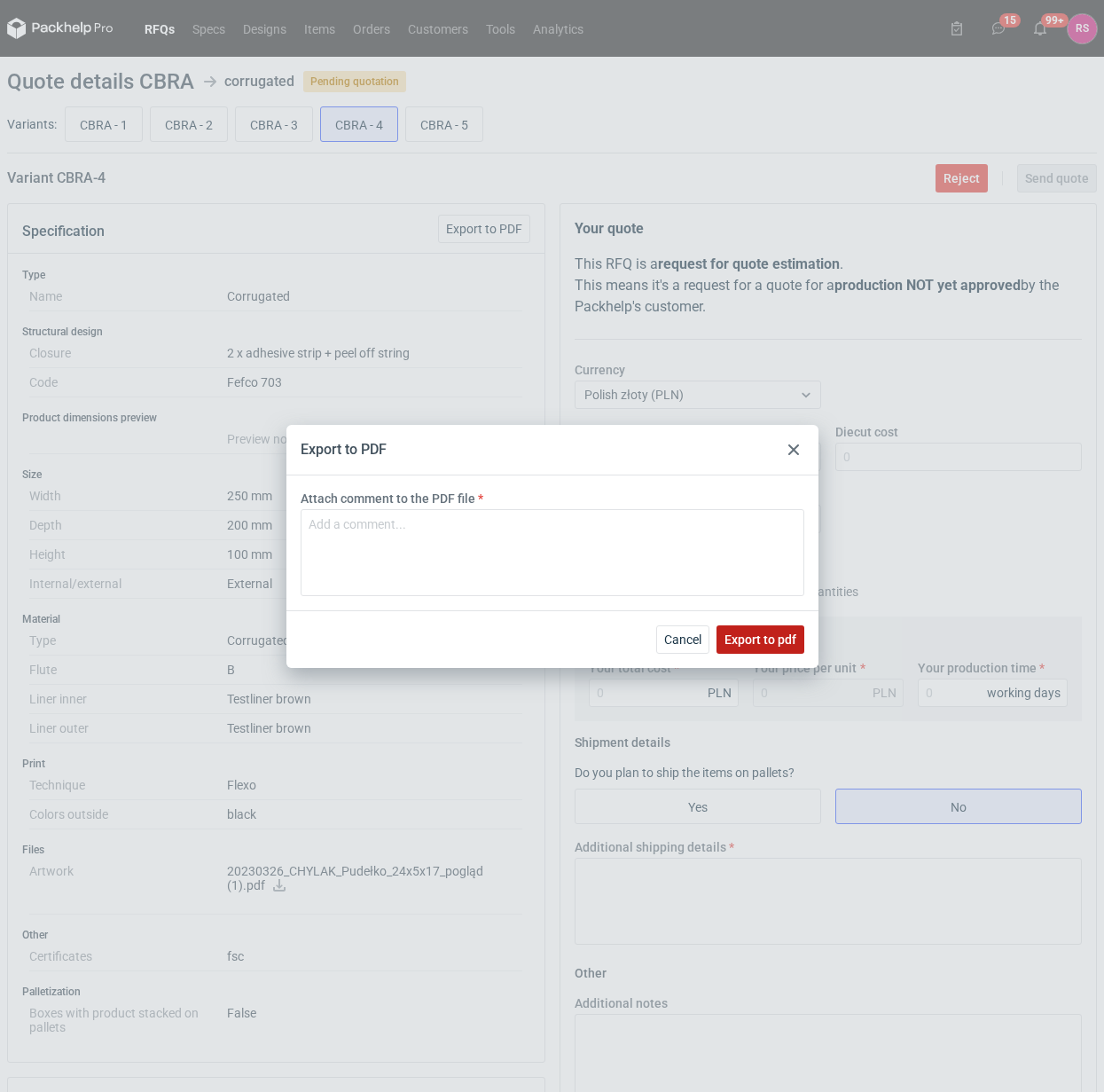
click at [772, 636] on span "Export to pdf" at bounding box center [760, 639] width 72 height 12
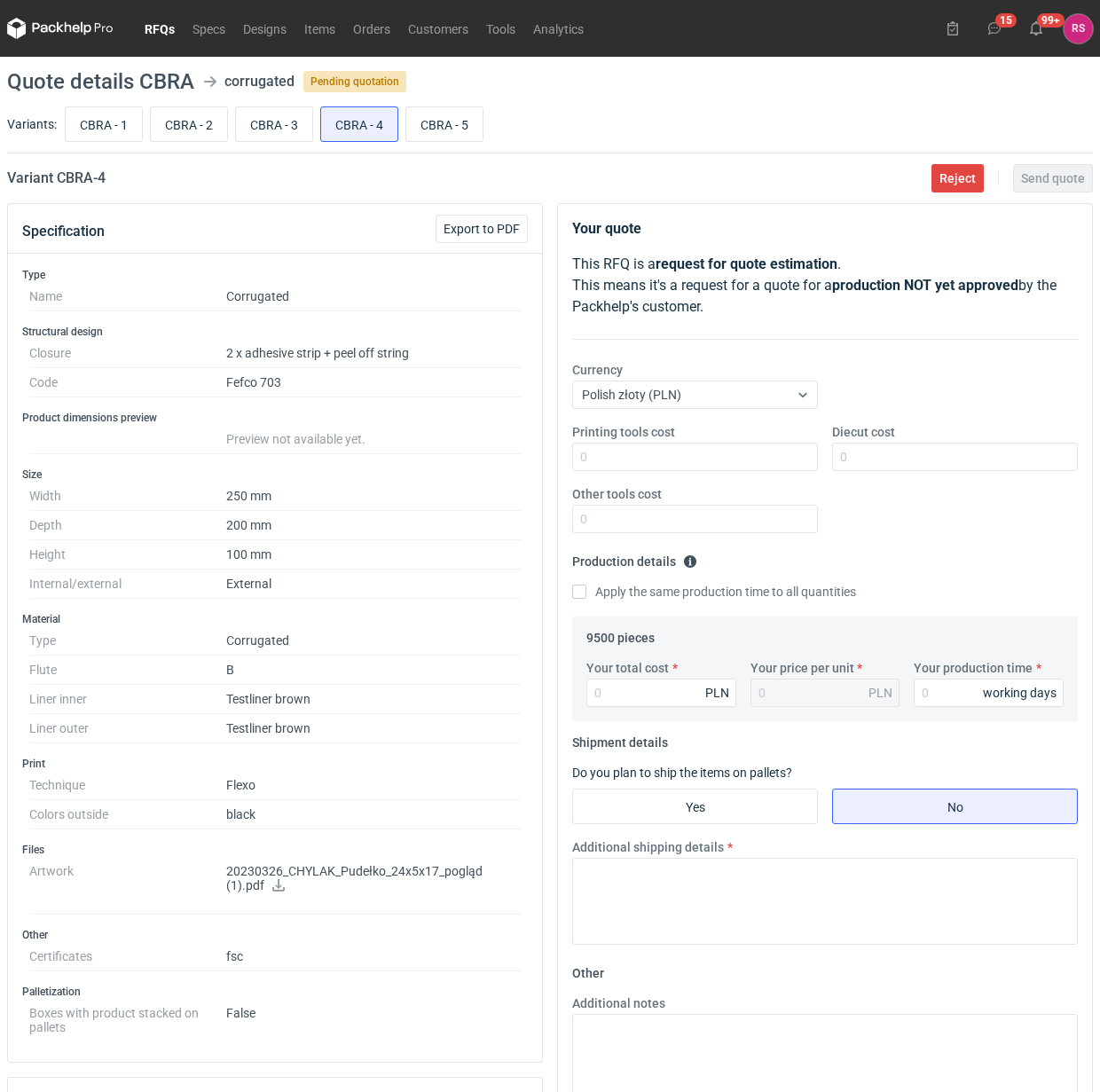
click at [280, 884] on icon at bounding box center [278, 885] width 14 height 12
click at [442, 122] on input "CBRA - 5" at bounding box center [444, 124] width 76 height 34
radio input "true"
click at [496, 227] on span "Export to PDF" at bounding box center [481, 228] width 76 height 12
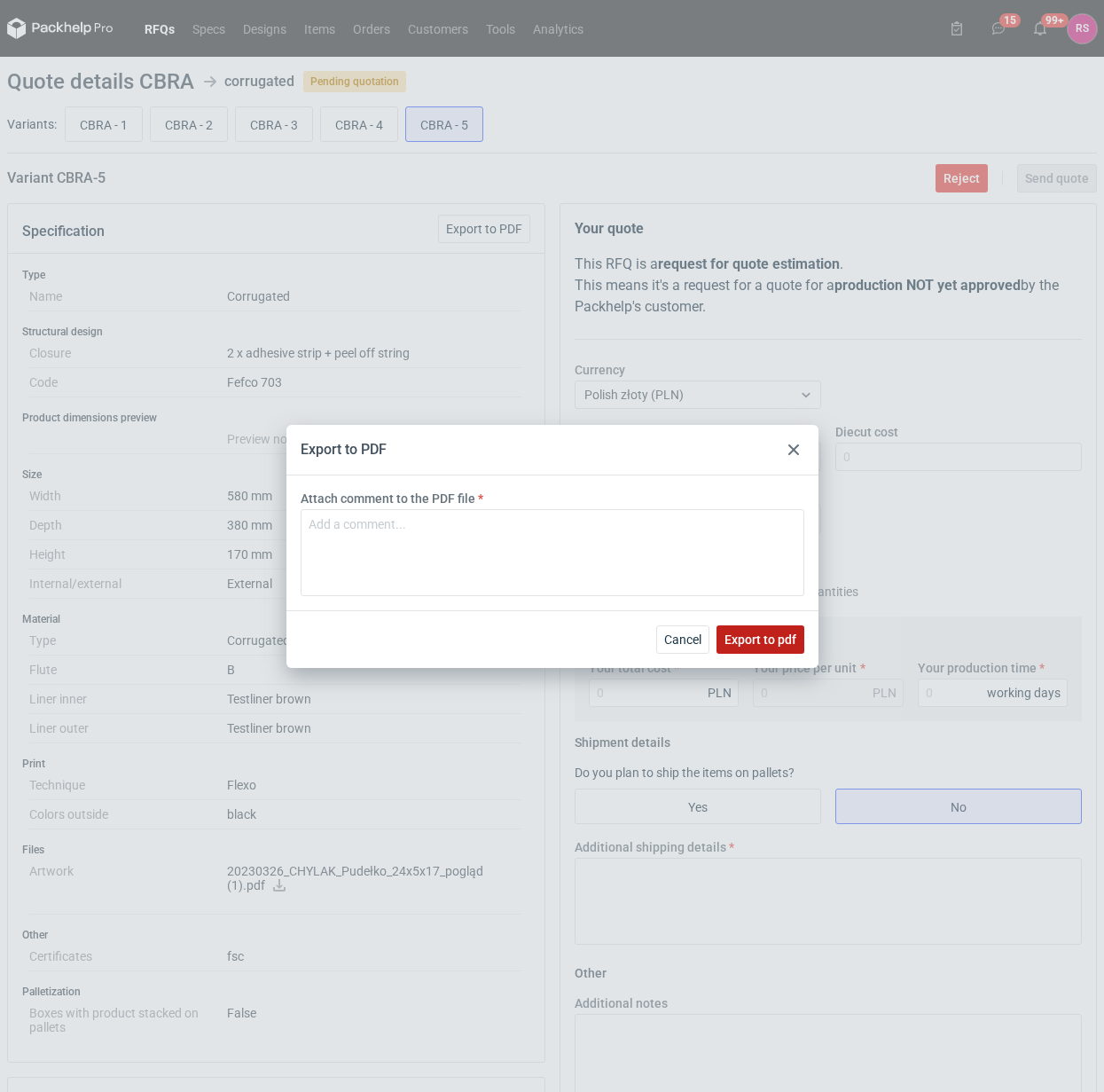
click at [764, 636] on span "Export to pdf" at bounding box center [760, 639] width 72 height 12
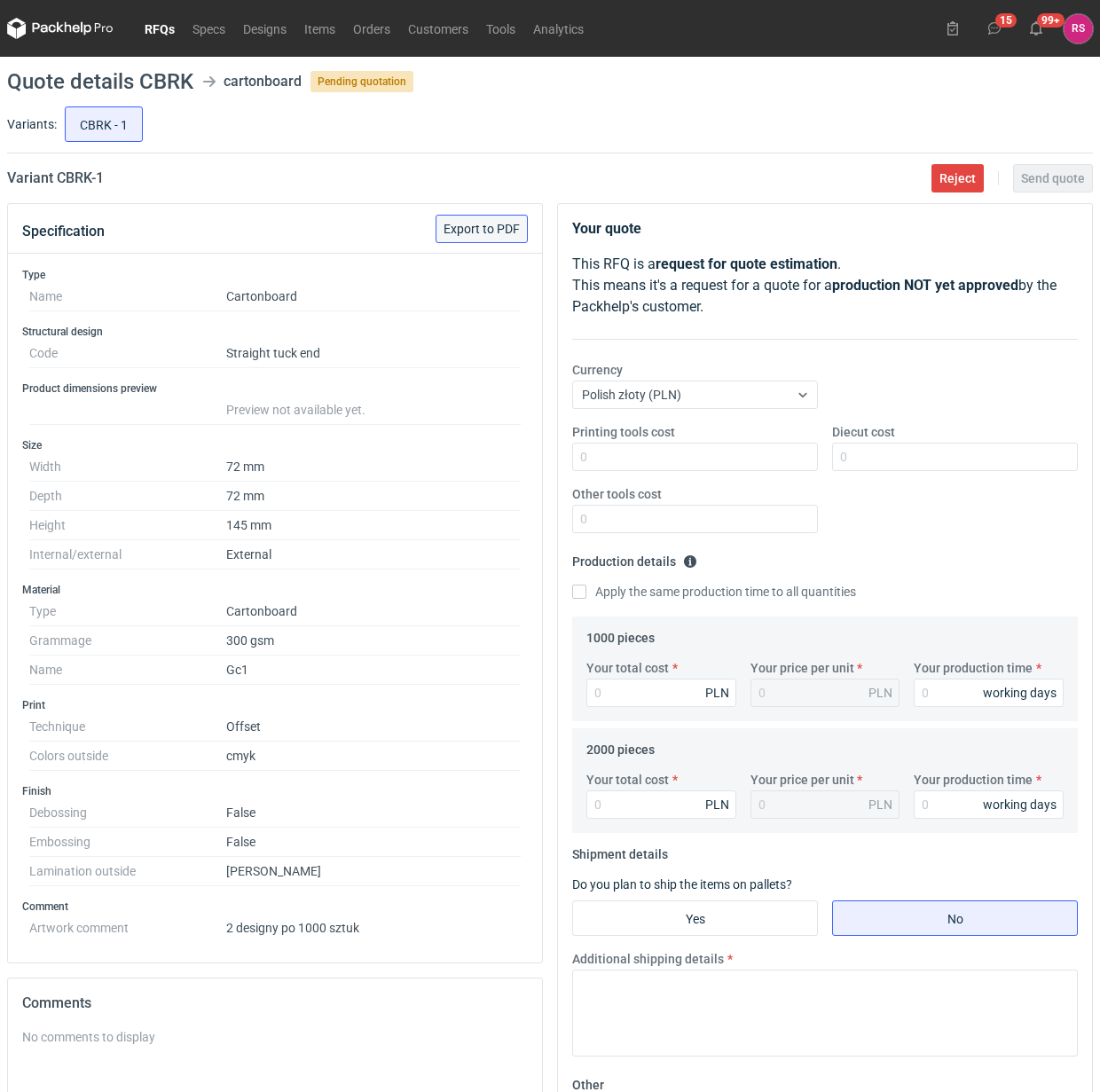
click at [495, 227] on span "Export to PDF" at bounding box center [481, 228] width 76 height 12
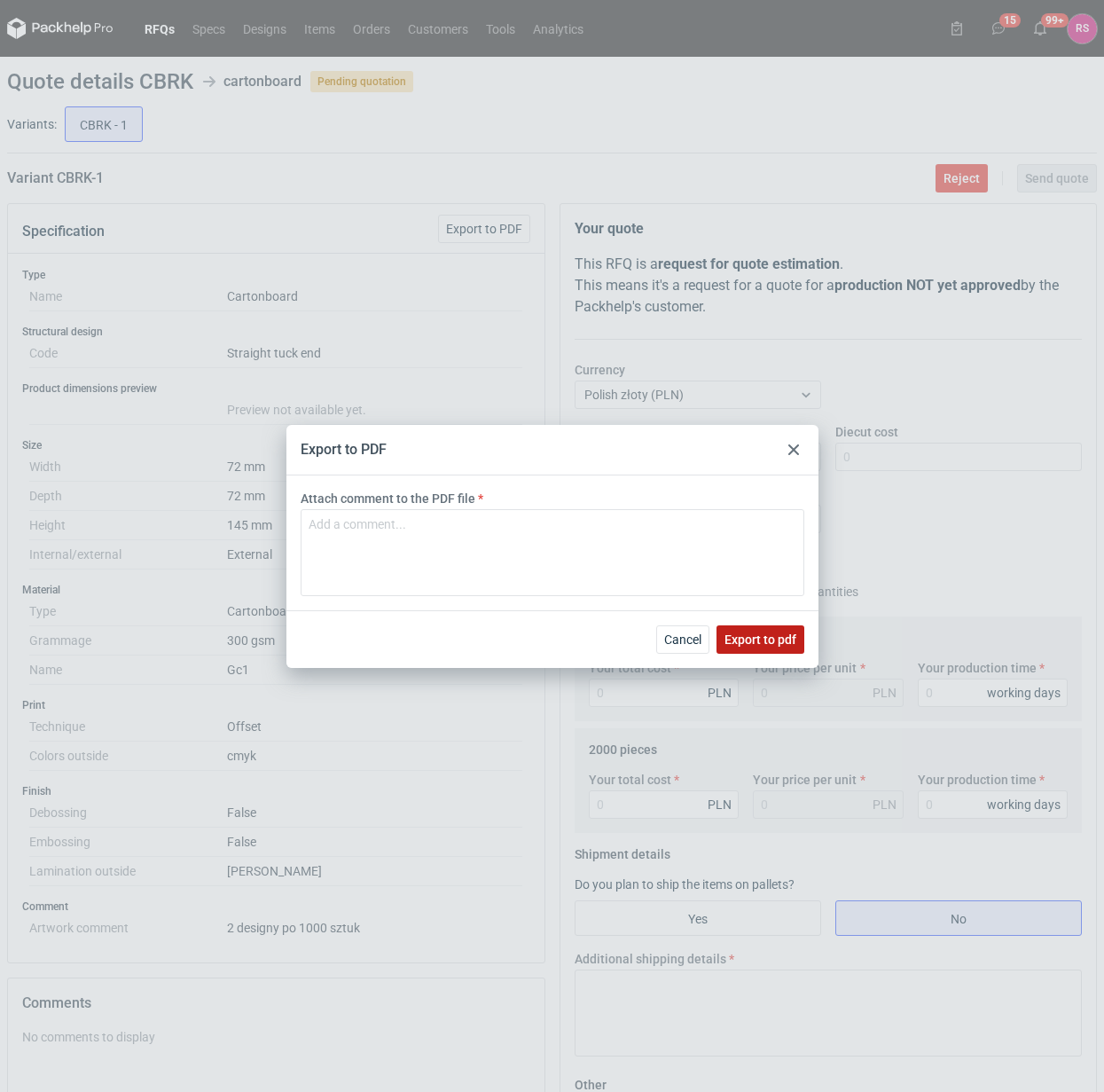
click at [763, 641] on span "Export to pdf" at bounding box center [760, 639] width 72 height 12
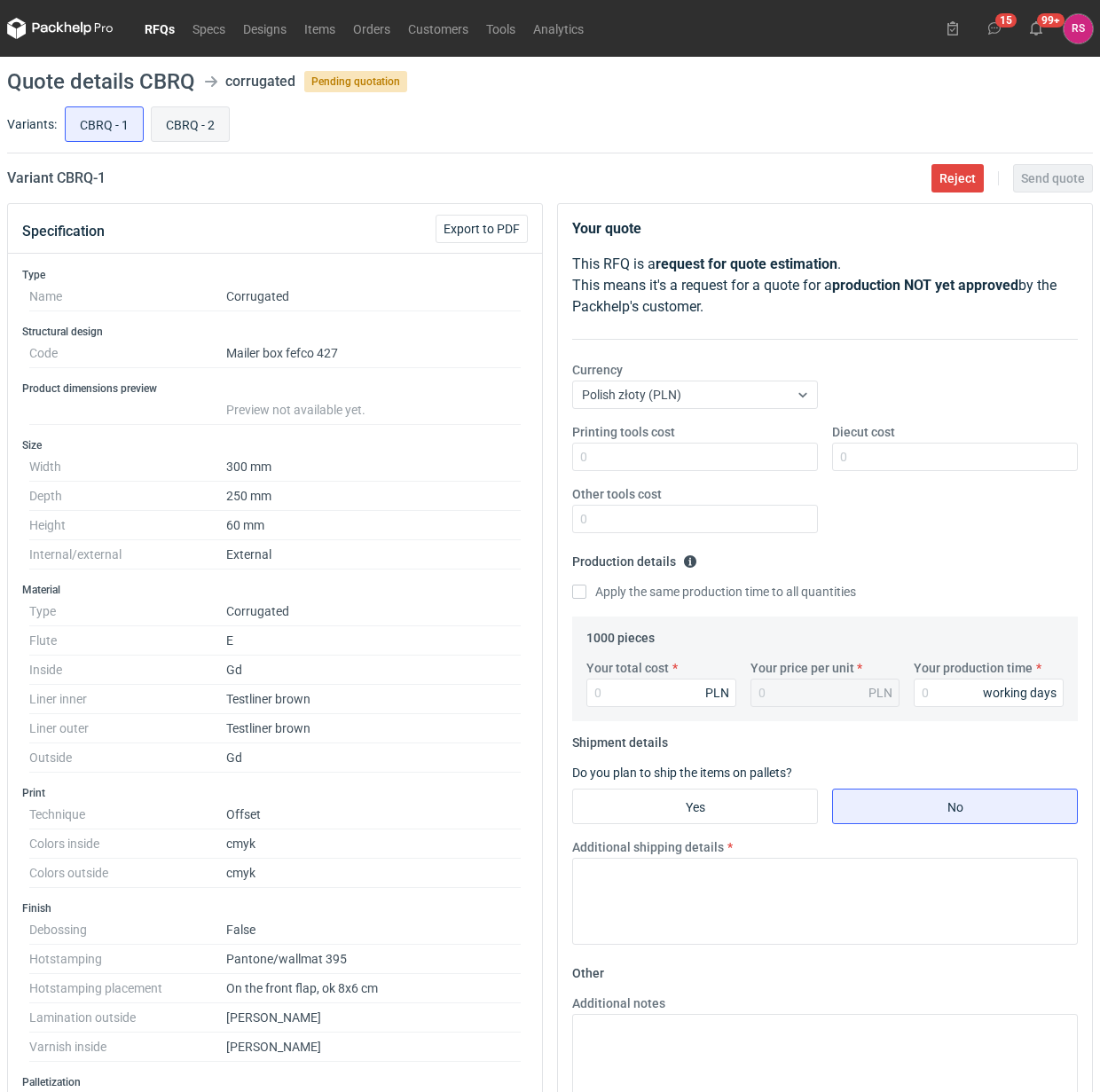
click at [196, 118] on input "CBRQ - 2" at bounding box center [191, 124] width 77 height 34
radio input "true"
click at [122, 121] on input "CBRQ - 1" at bounding box center [104, 124] width 77 height 34
radio input "true"
click at [204, 122] on input "CBRQ - 2" at bounding box center [191, 124] width 77 height 34
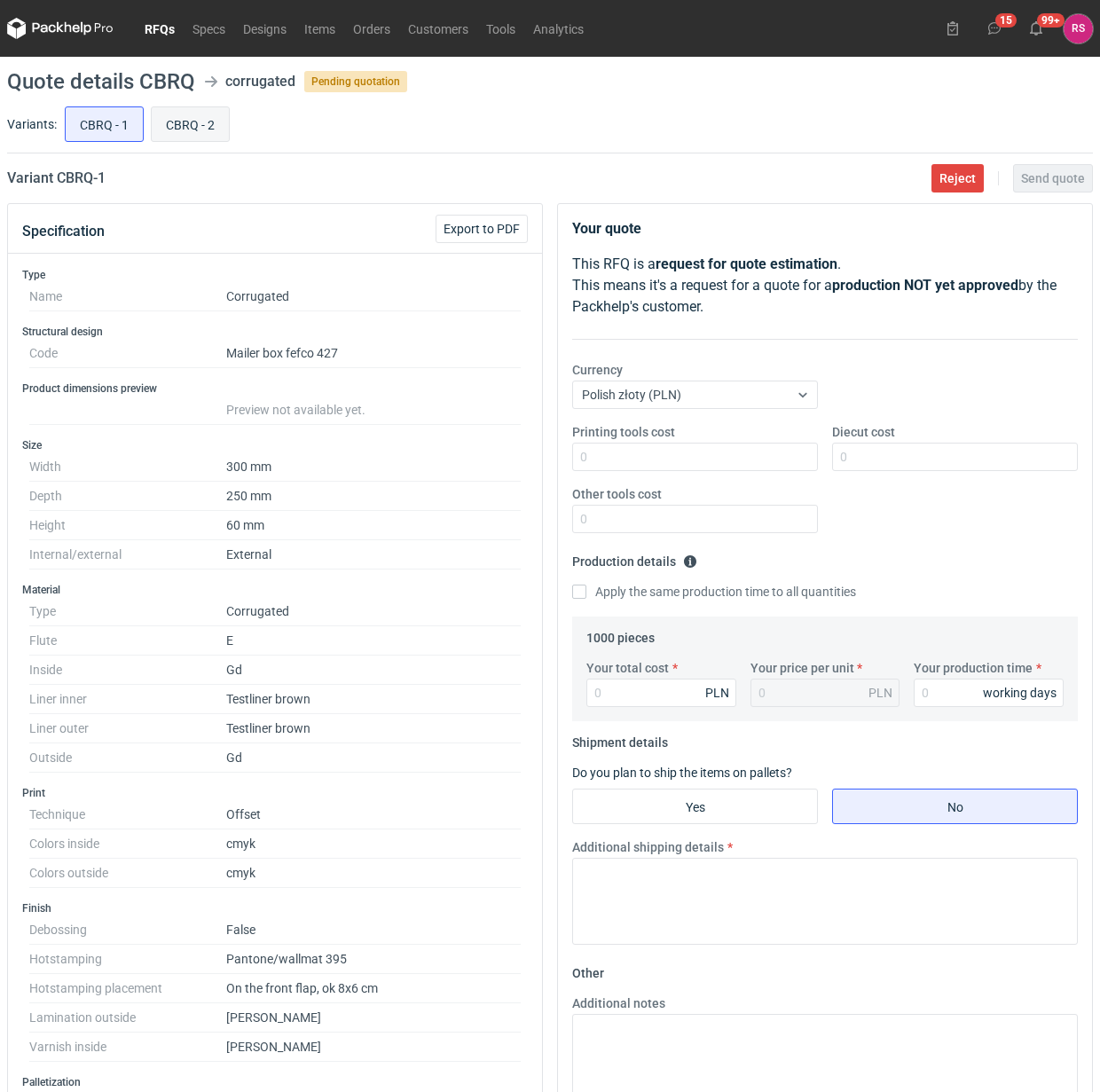
radio input "true"
drag, startPoint x: 108, startPoint y: 118, endPoint x: 383, endPoint y: 151, distance: 277.0
click at [108, 118] on input "CBRQ - 1" at bounding box center [104, 124] width 77 height 34
radio input "true"
click at [501, 232] on span "Export to PDF" at bounding box center [481, 228] width 76 height 12
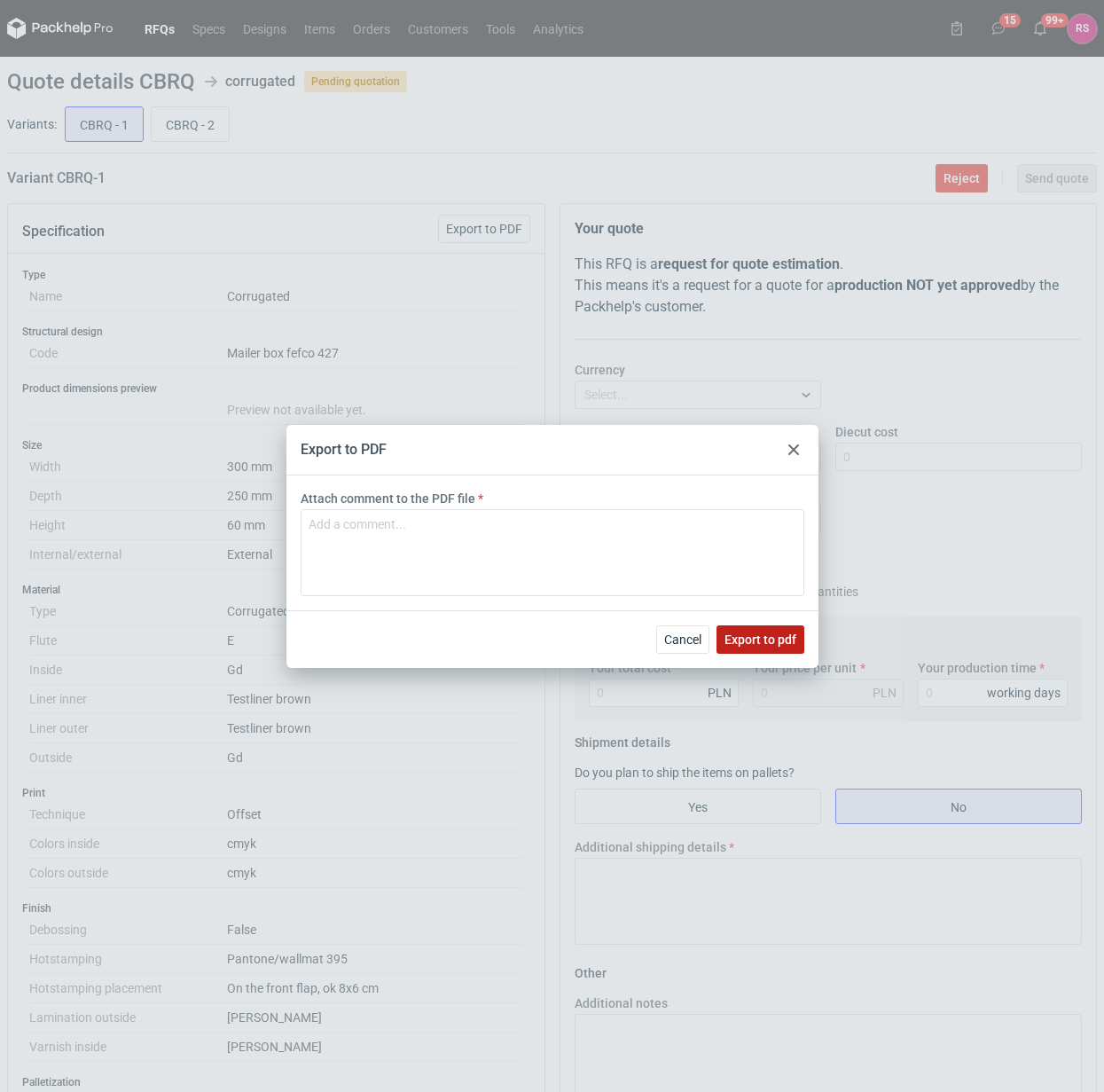
click at [733, 636] on span "Export to pdf" at bounding box center [760, 639] width 72 height 12
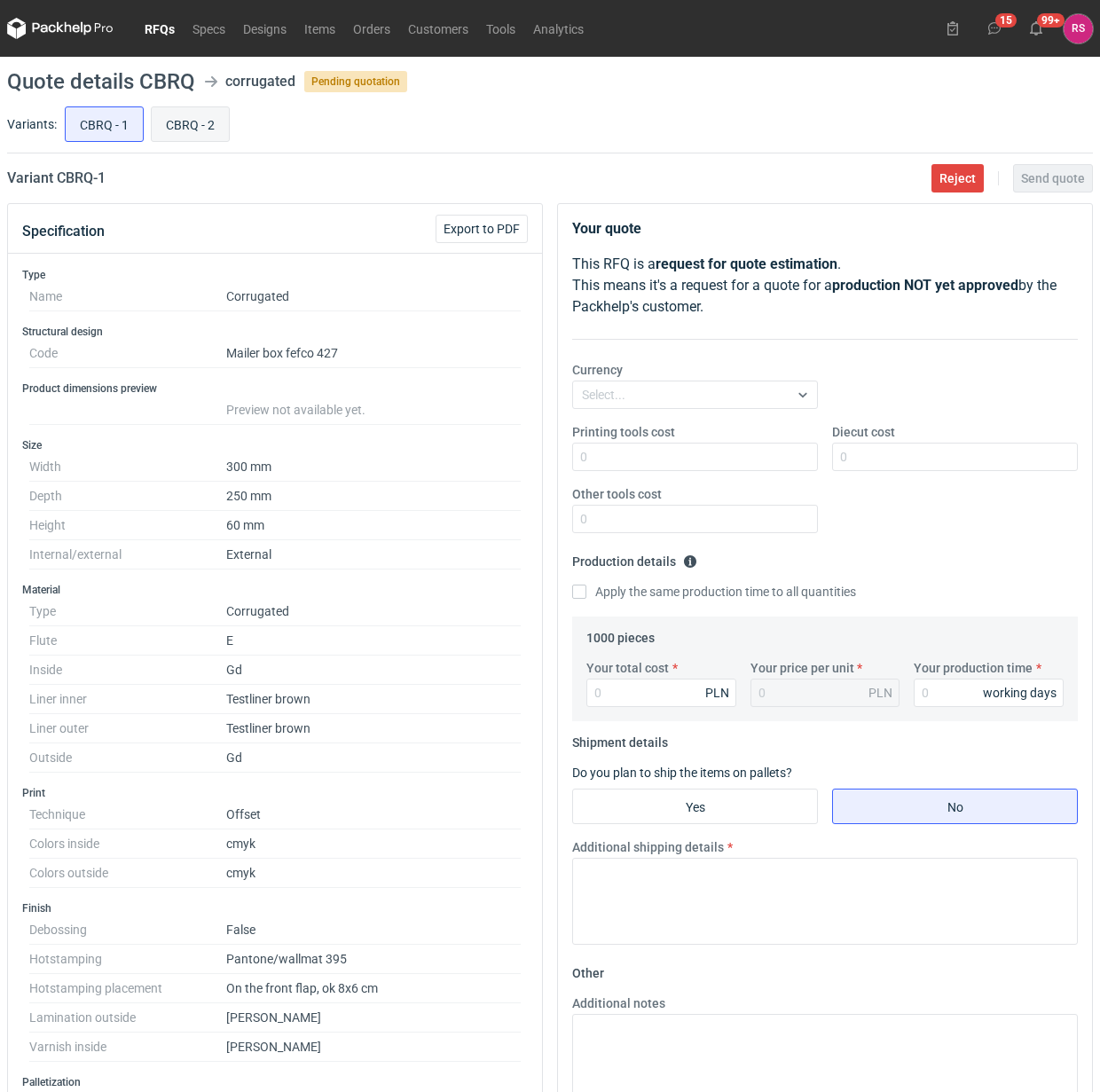
click at [188, 122] on input "CBRQ - 2" at bounding box center [191, 124] width 77 height 34
radio input "true"
click at [478, 229] on span "Export to PDF" at bounding box center [481, 228] width 76 height 12
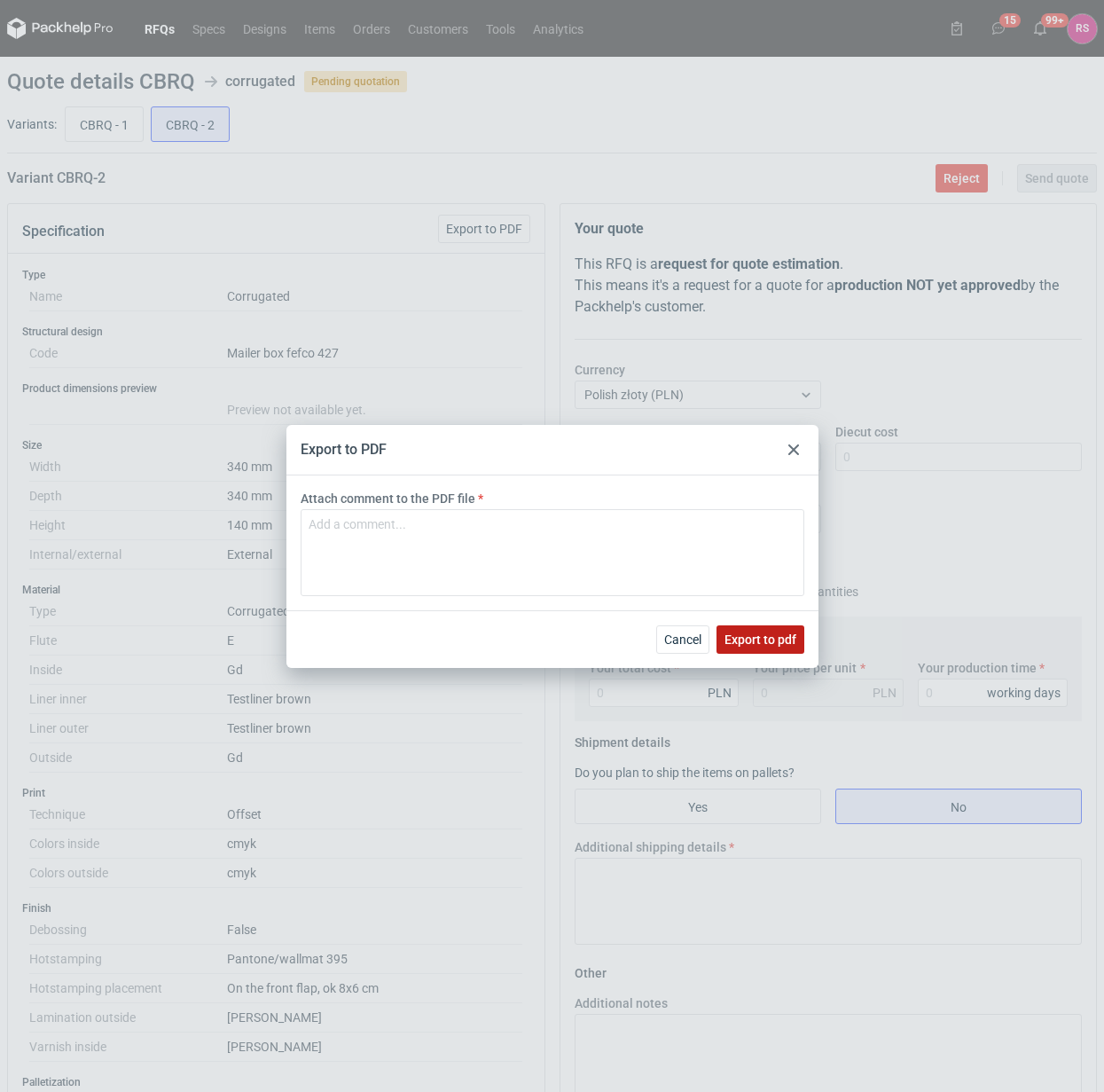
click at [760, 633] on span "Export to pdf" at bounding box center [760, 639] width 72 height 12
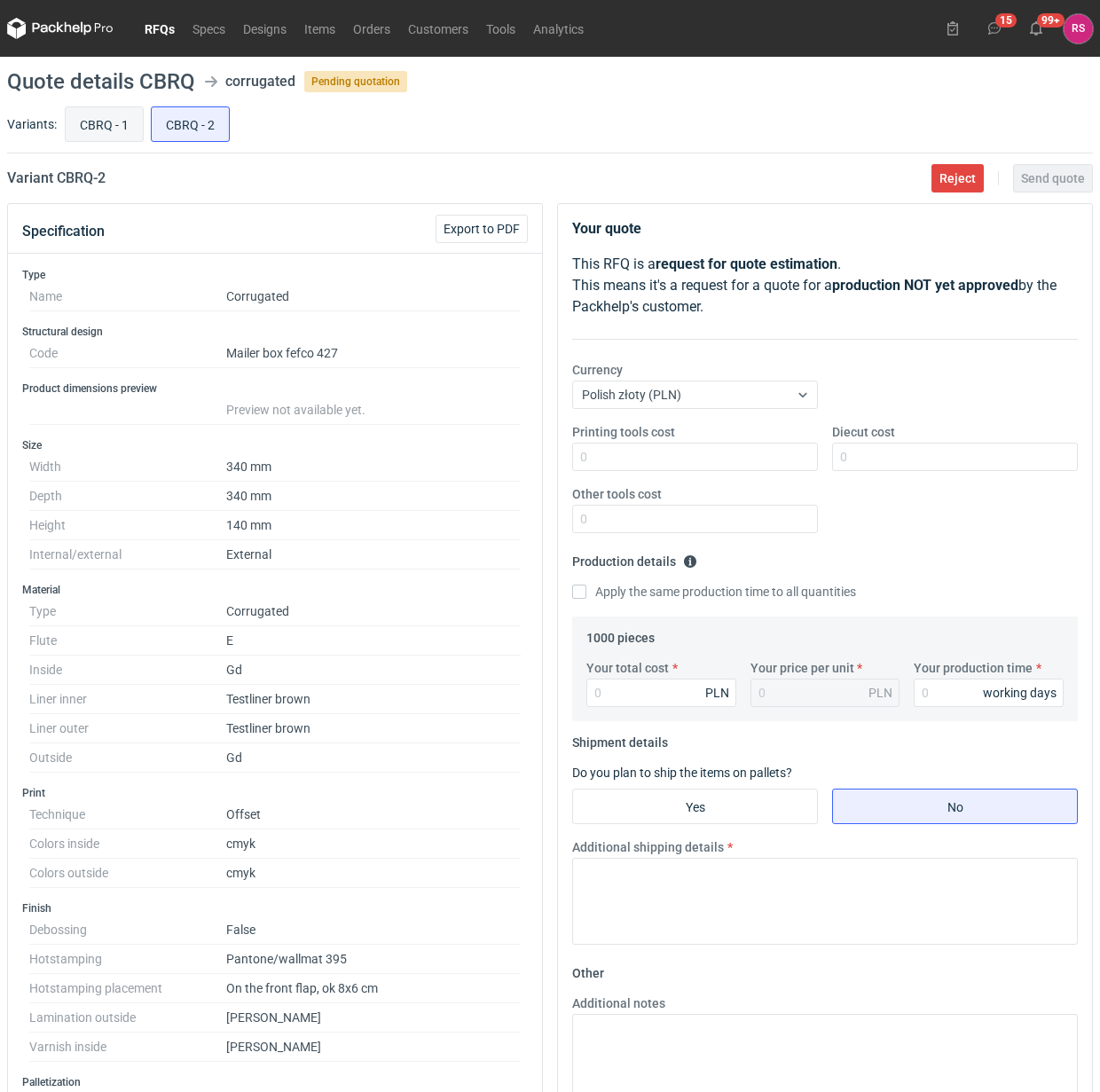
click at [99, 122] on input "CBRQ - 1" at bounding box center [104, 124] width 77 height 34
radio input "true"
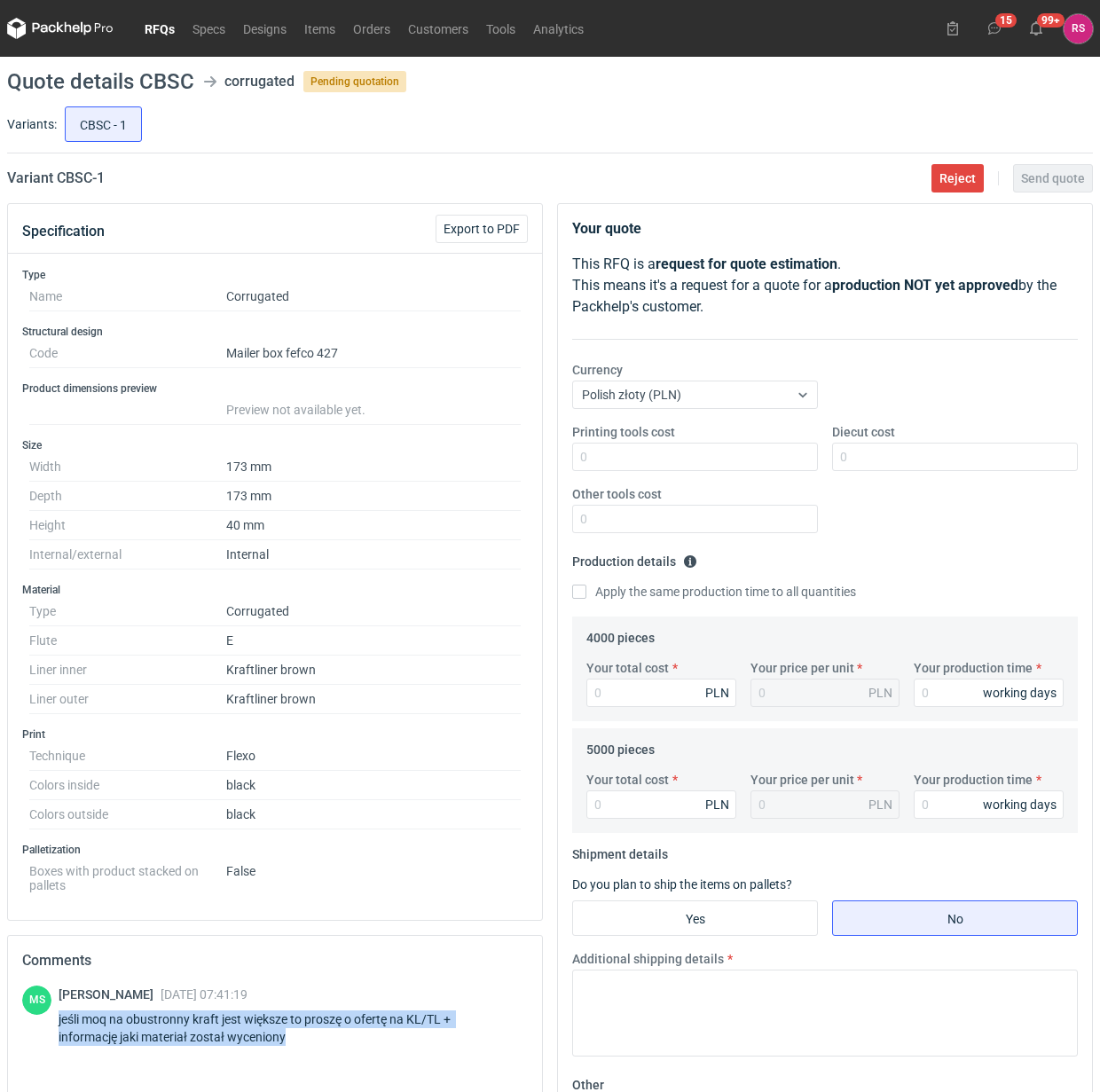
drag, startPoint x: 59, startPoint y: 1023, endPoint x: 357, endPoint y: 1058, distance: 300.0
click at [361, 1053] on div "[PERSON_NAME] [DATE] 07:41:19 jeśli moq na obustronny kraft jest większe to pro…" at bounding box center [293, 1019] width 469 height 68
drag, startPoint x: 468, startPoint y: 1025, endPoint x: 55, endPoint y: 1030, distance: 413.0
click at [55, 1030] on div "MS Maciej Sikora 06 Oct 2025 07:41:19 jeśli moq na obustronny kraft jest większ…" at bounding box center [275, 1019] width 506 height 68
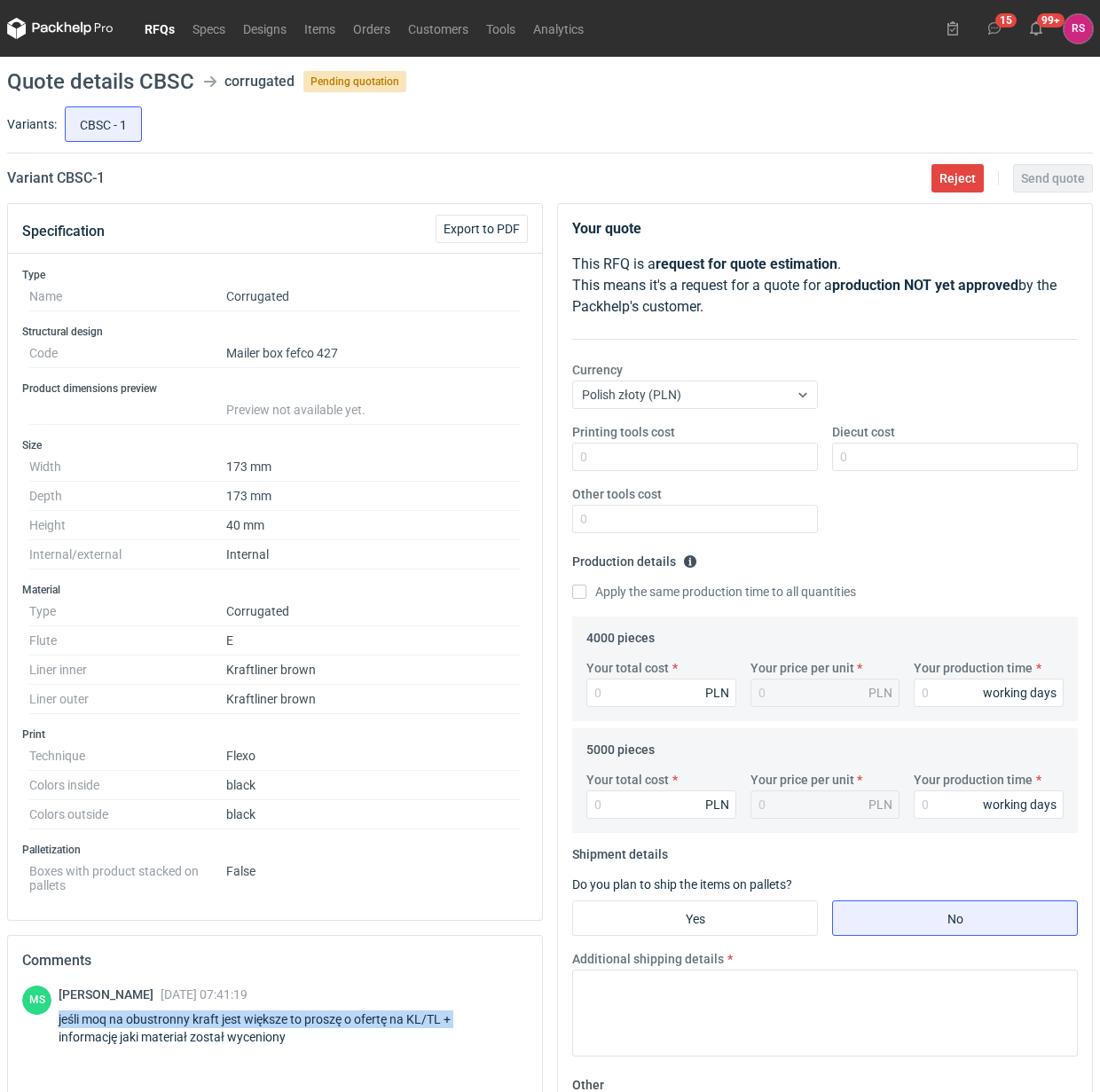
copy div "jeśli moq na obustronny kraft jest większe to proszę o ofertę na KL/TL +"
click at [547, 519] on div "Specification Export to PDF Type Name Corrugated Structural design Code Mailer …" at bounding box center [275, 783] width 550 height 1160
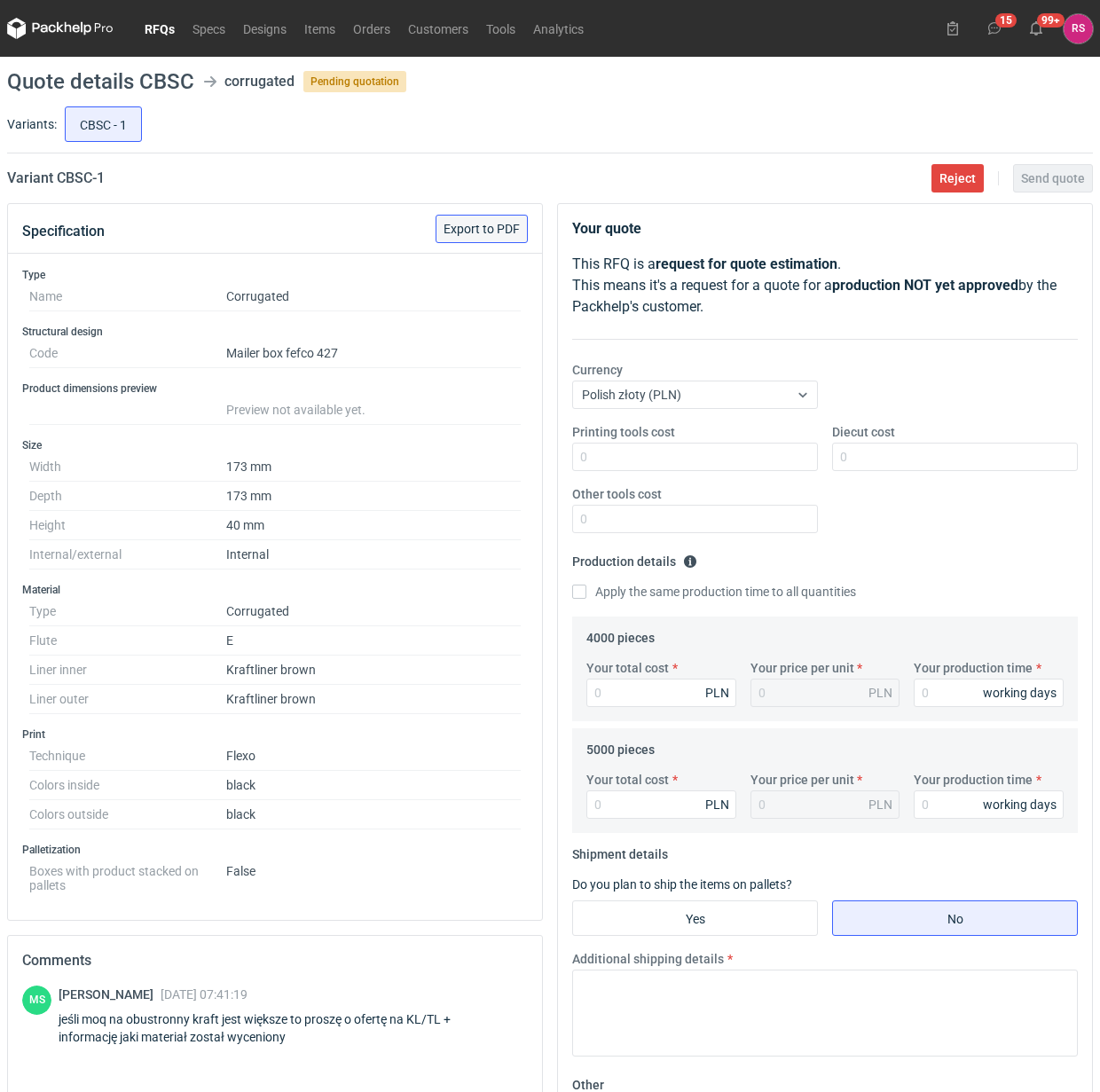
click at [489, 233] on span "Export to PDF" at bounding box center [481, 228] width 76 height 12
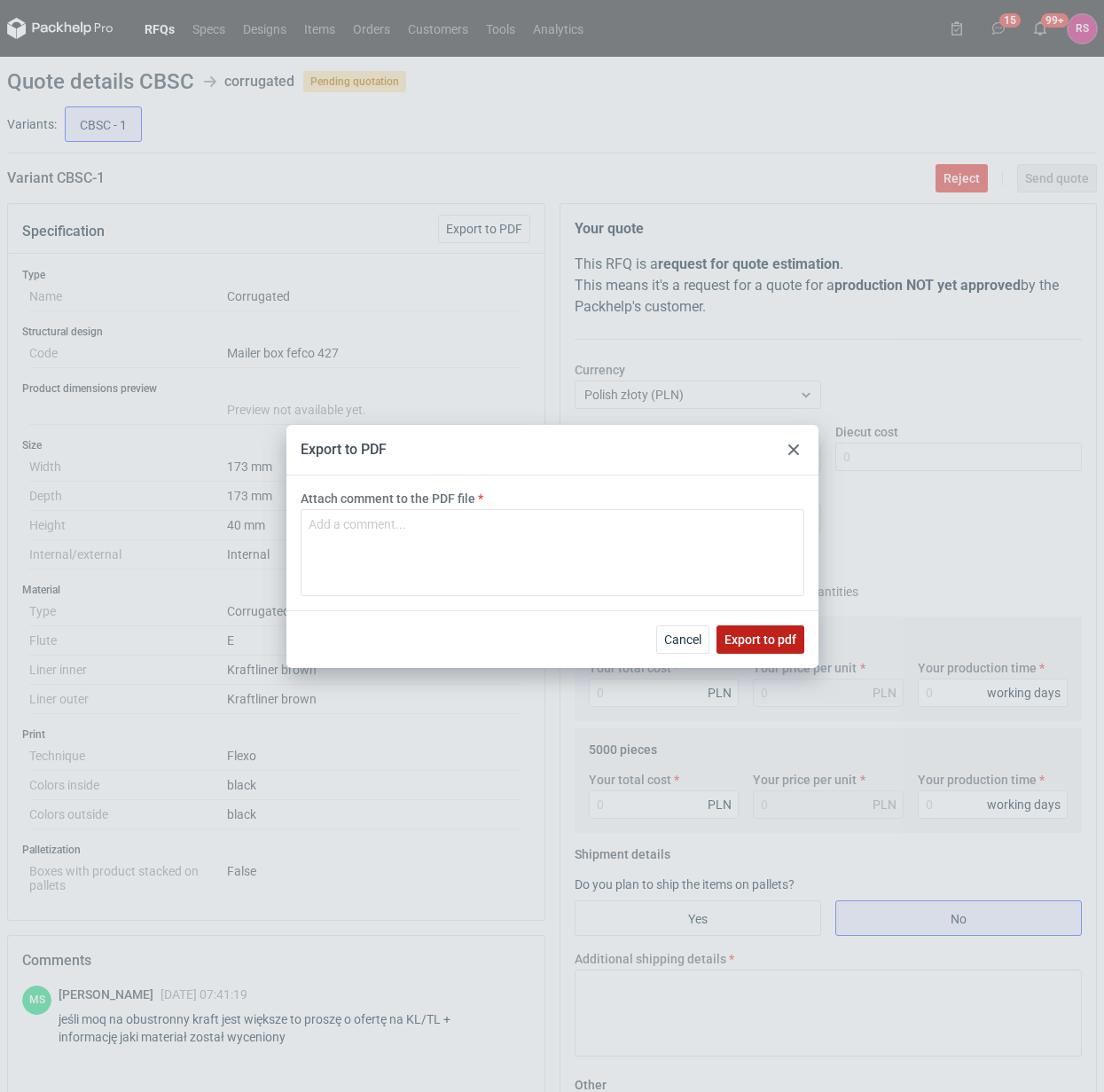
click at [745, 633] on span "Export to pdf" at bounding box center [760, 639] width 72 height 12
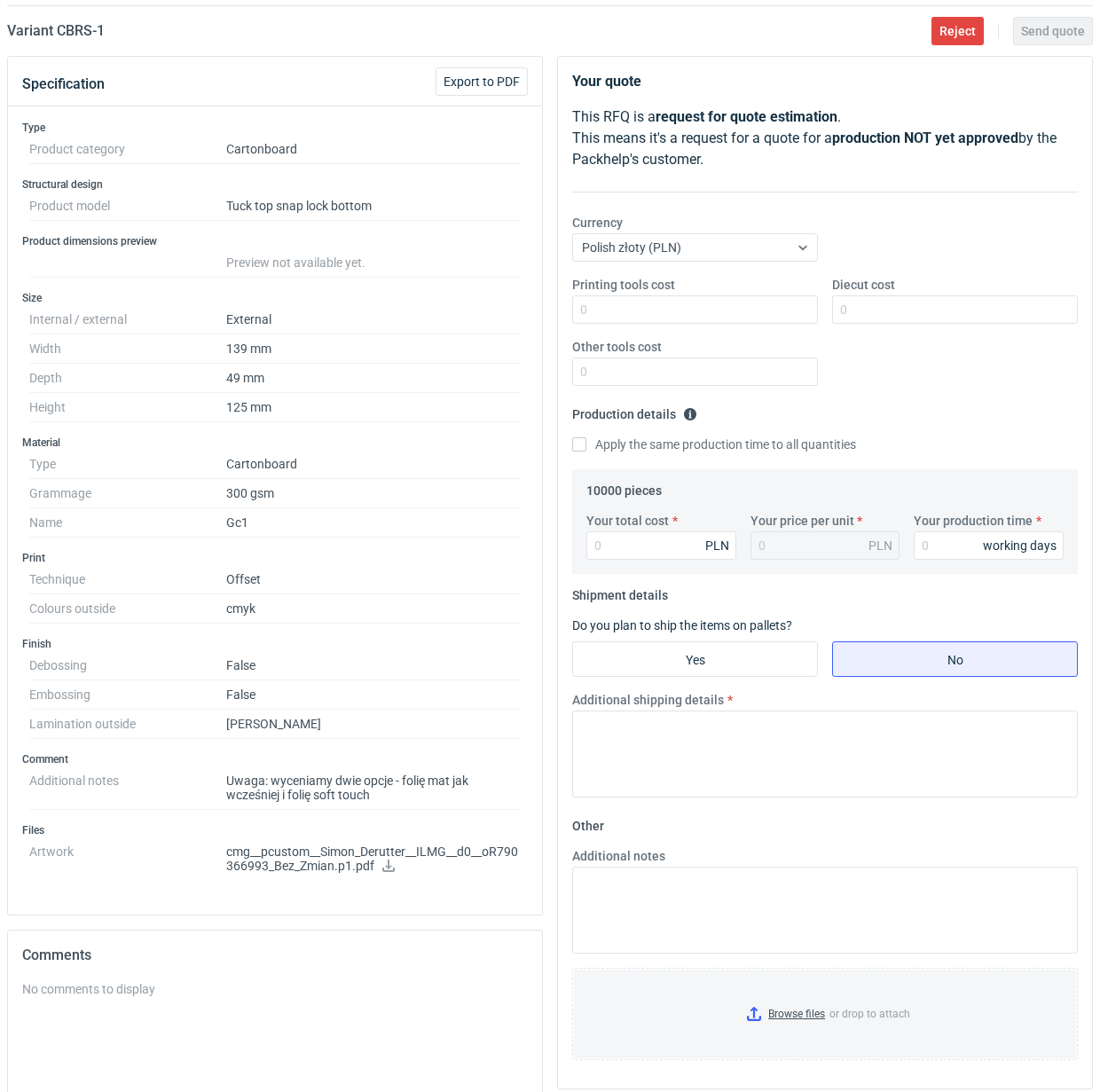
scroll to position [111, 0]
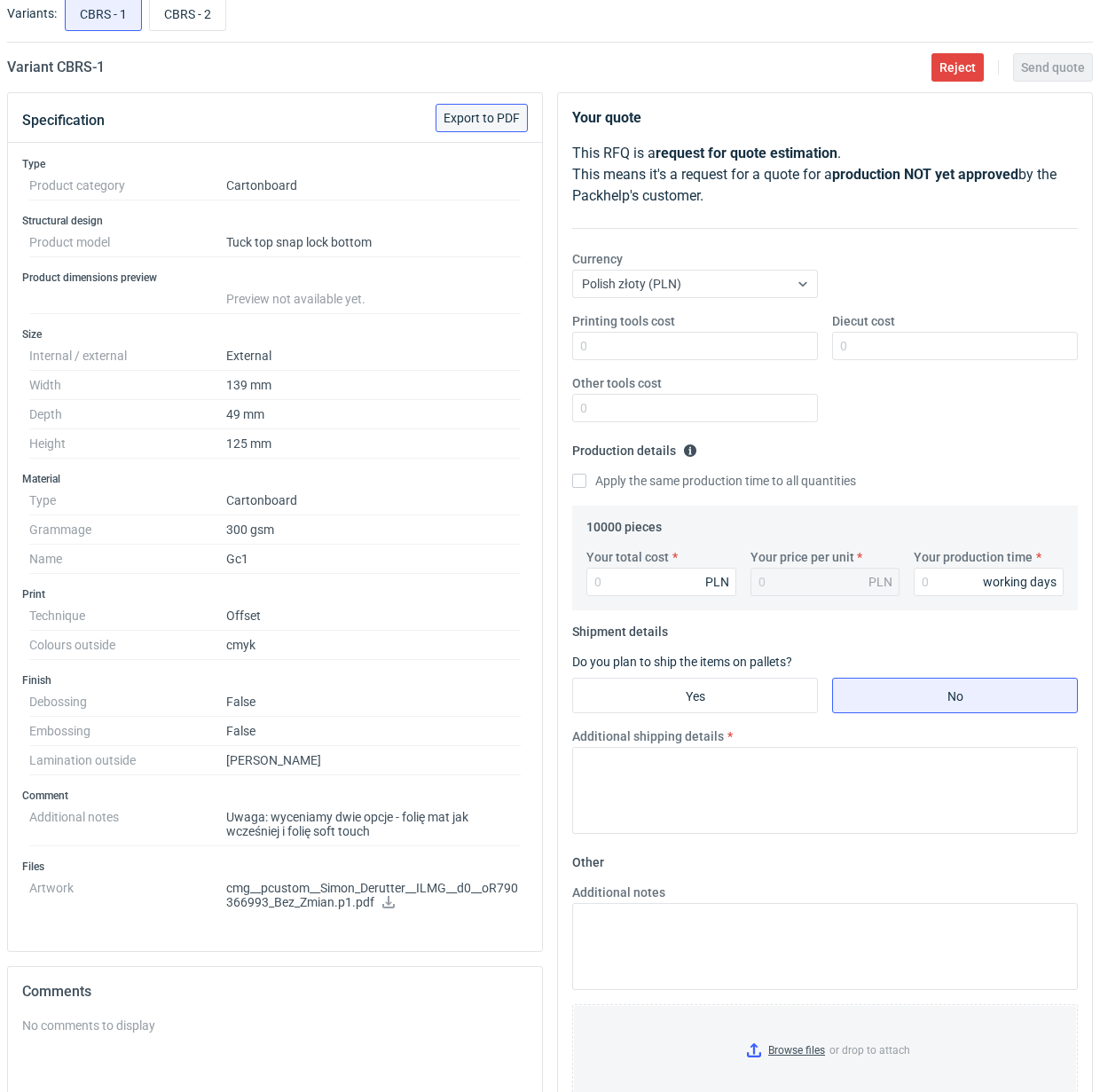
click at [481, 114] on span "Export to PDF" at bounding box center [481, 117] width 76 height 12
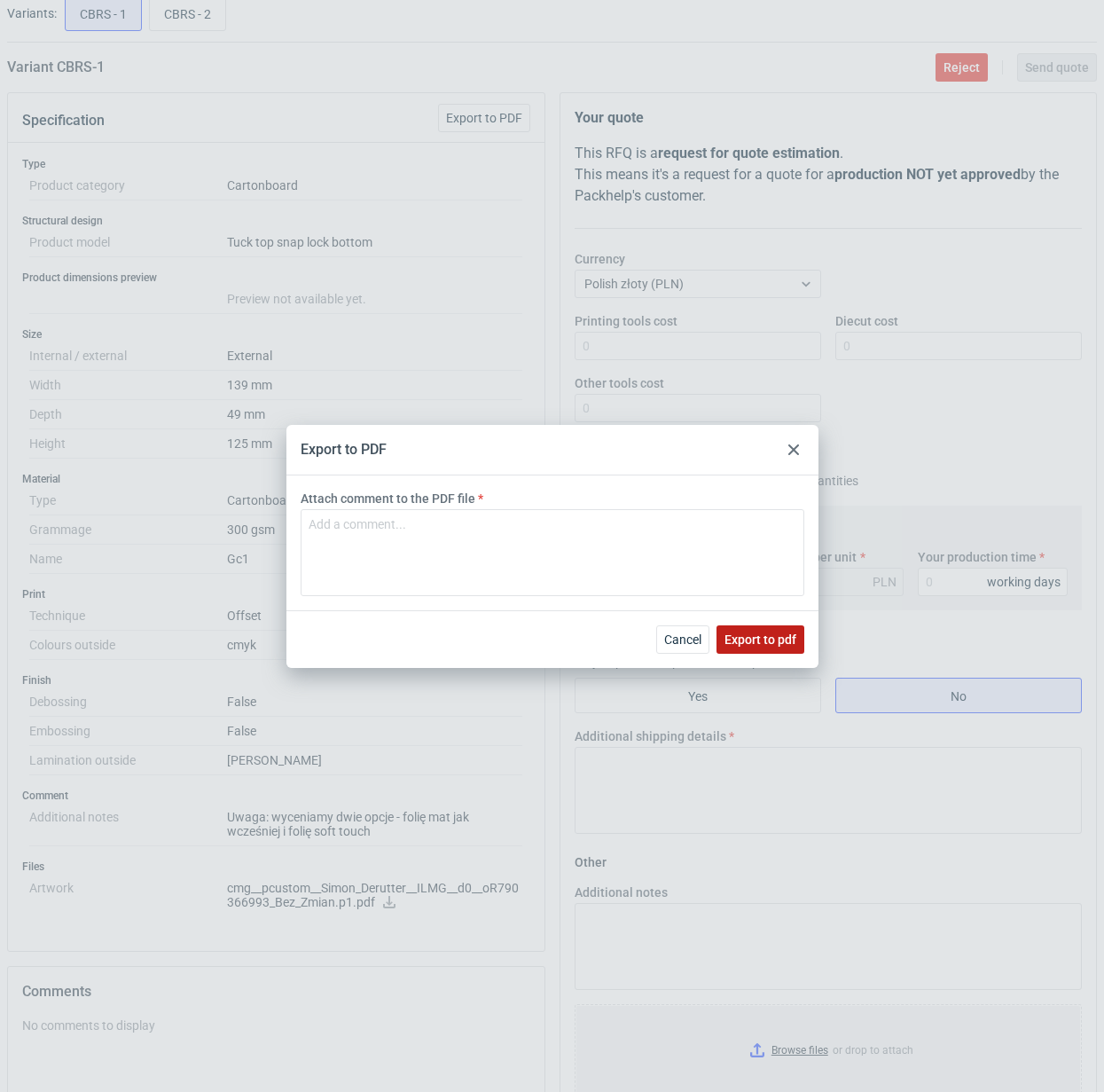
click at [756, 635] on span "Export to pdf" at bounding box center [760, 639] width 72 height 12
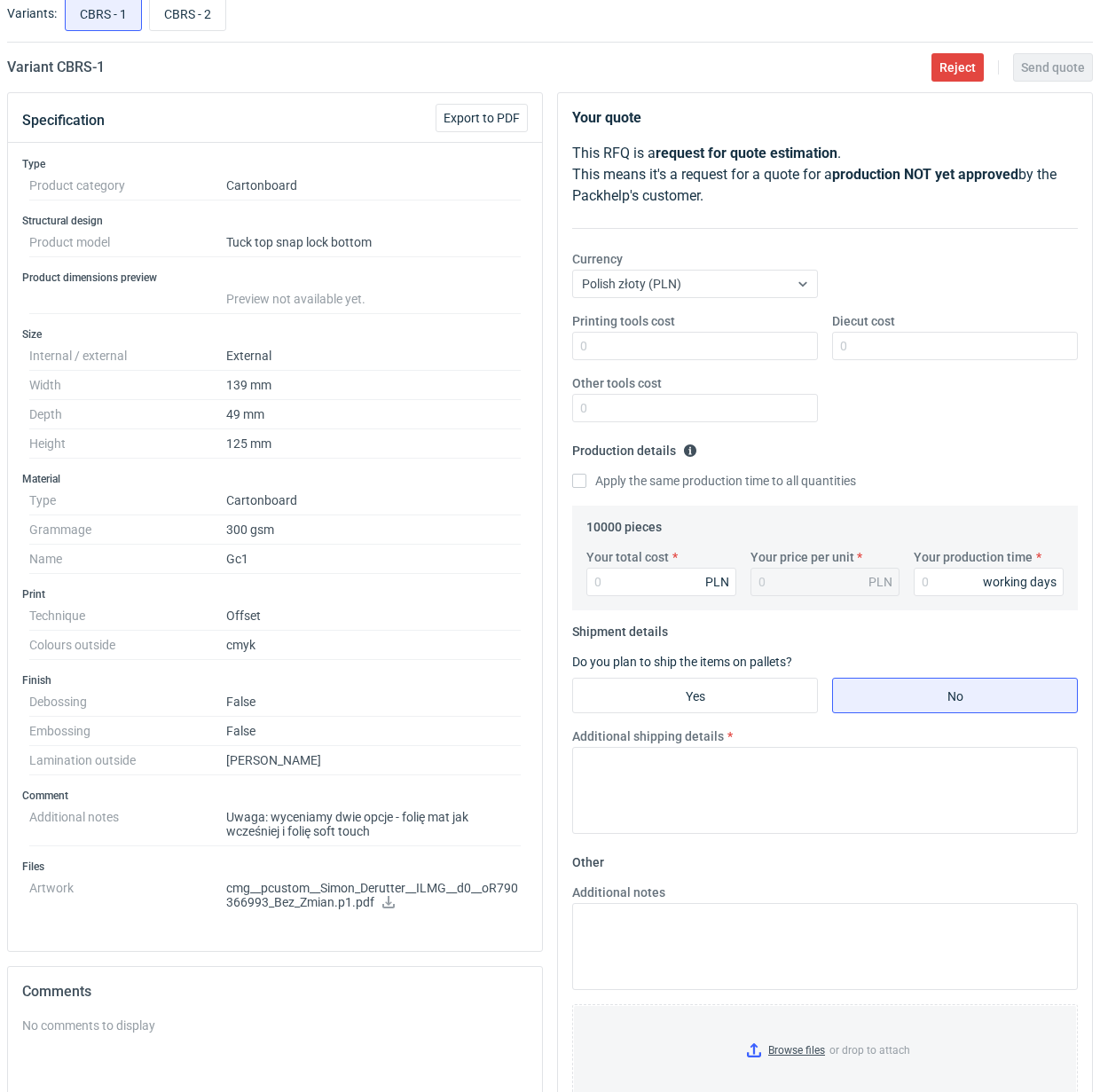
click at [389, 906] on icon at bounding box center [389, 902] width 14 height 12
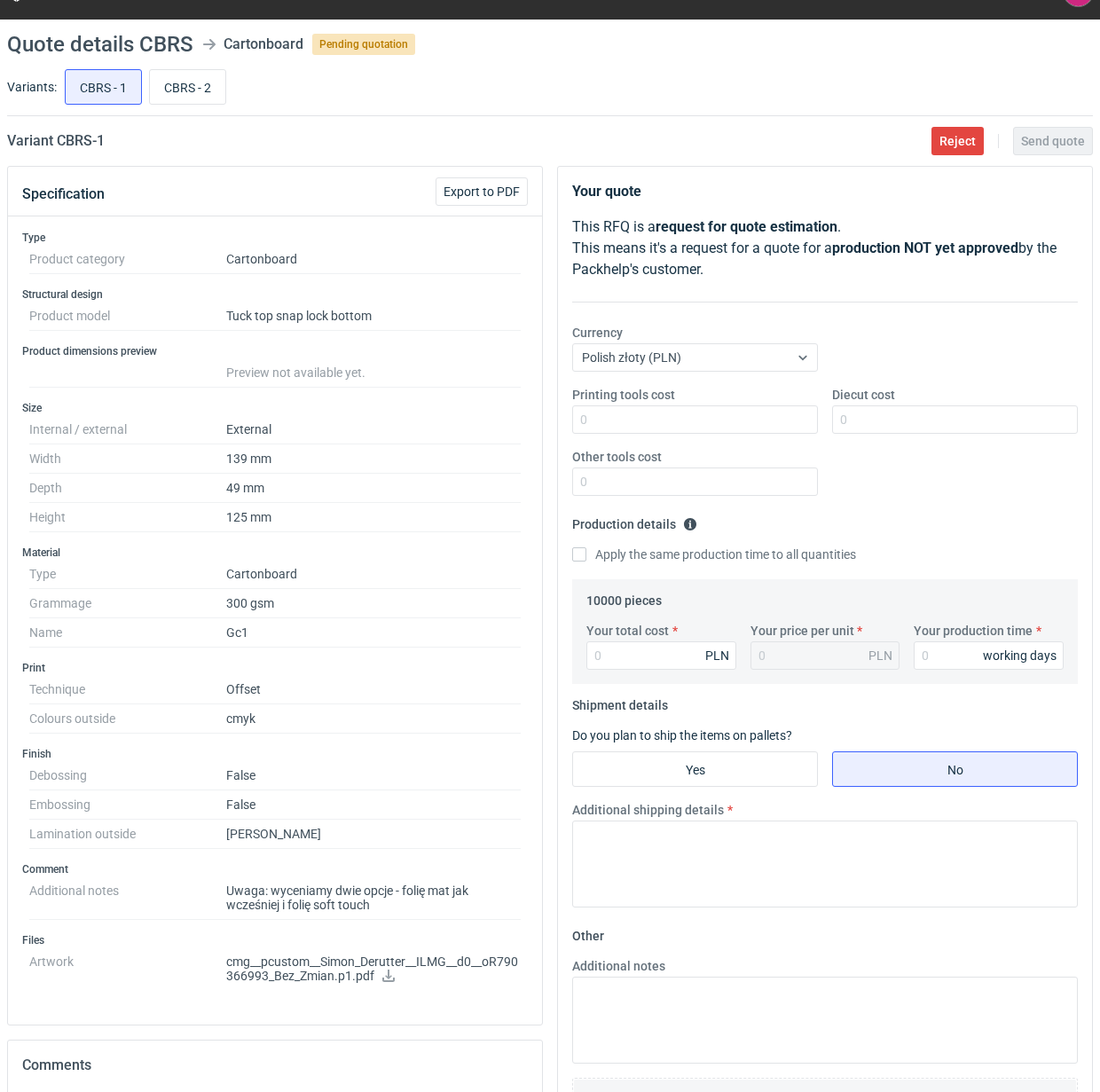
scroll to position [0, 0]
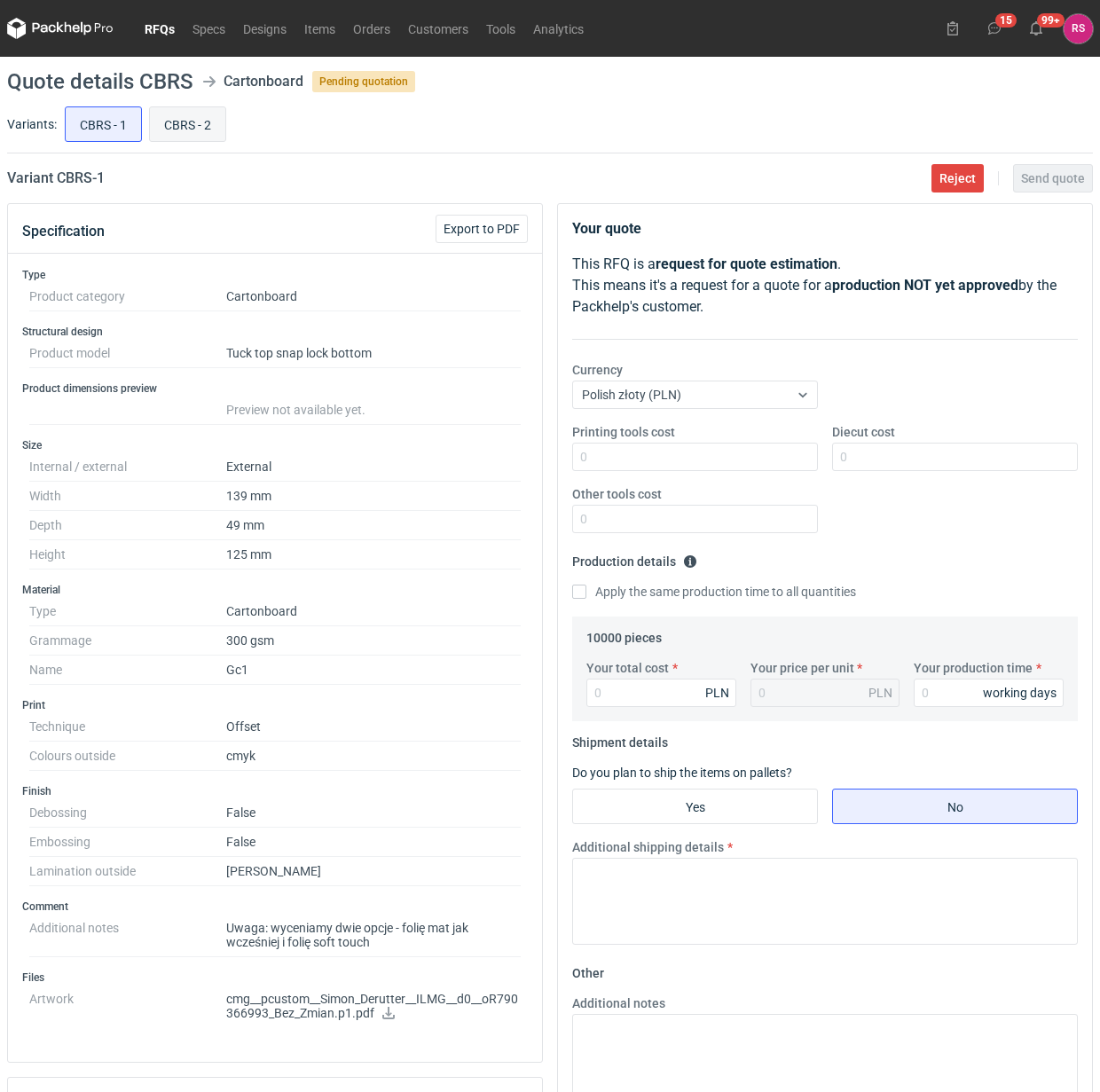
click at [198, 122] on input "CBRS - 2" at bounding box center [188, 124] width 75 height 34
radio input "true"
click at [481, 231] on span "Export to PDF" at bounding box center [481, 228] width 76 height 12
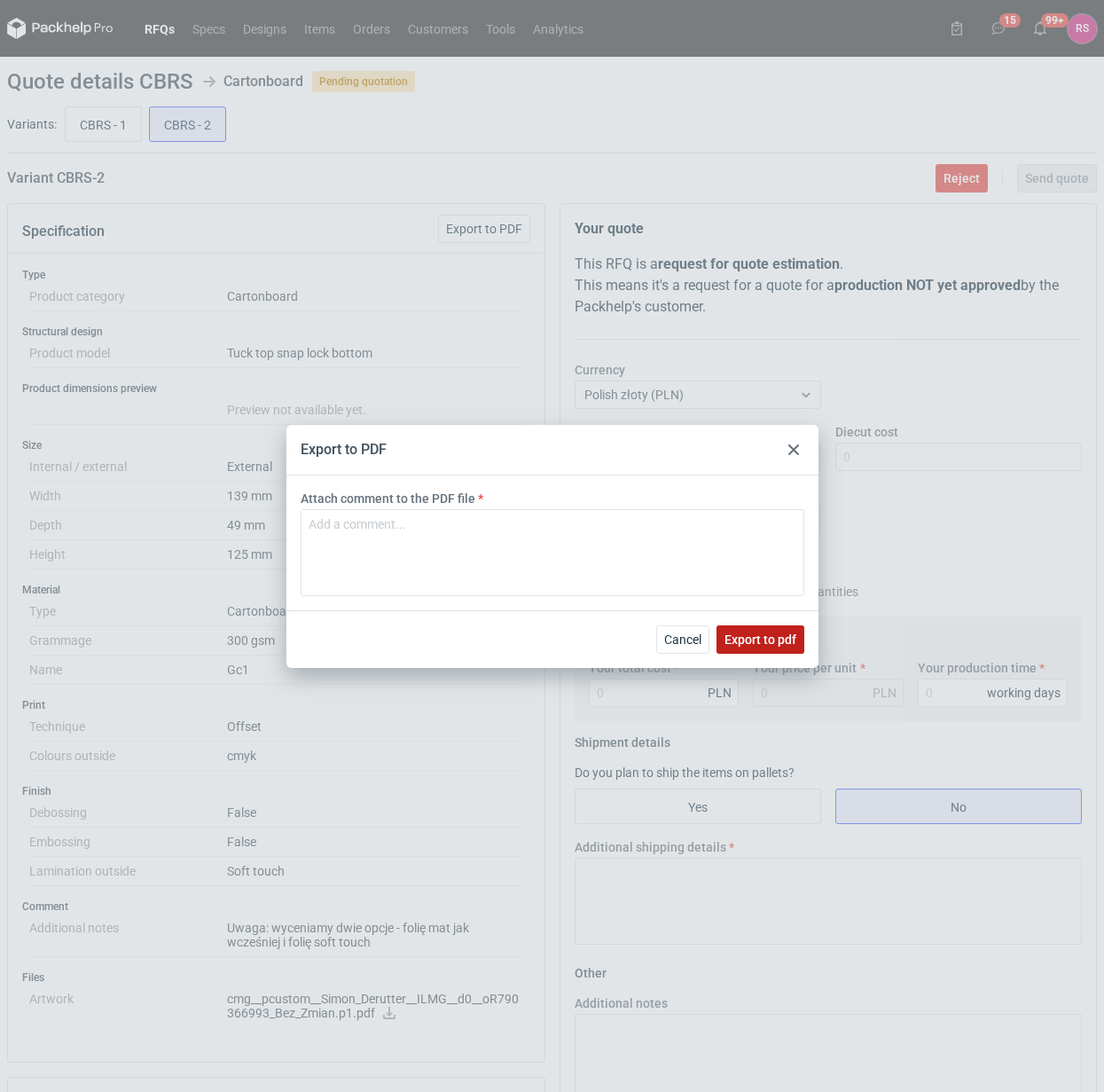
click at [761, 637] on span "Export to pdf" at bounding box center [760, 639] width 72 height 12
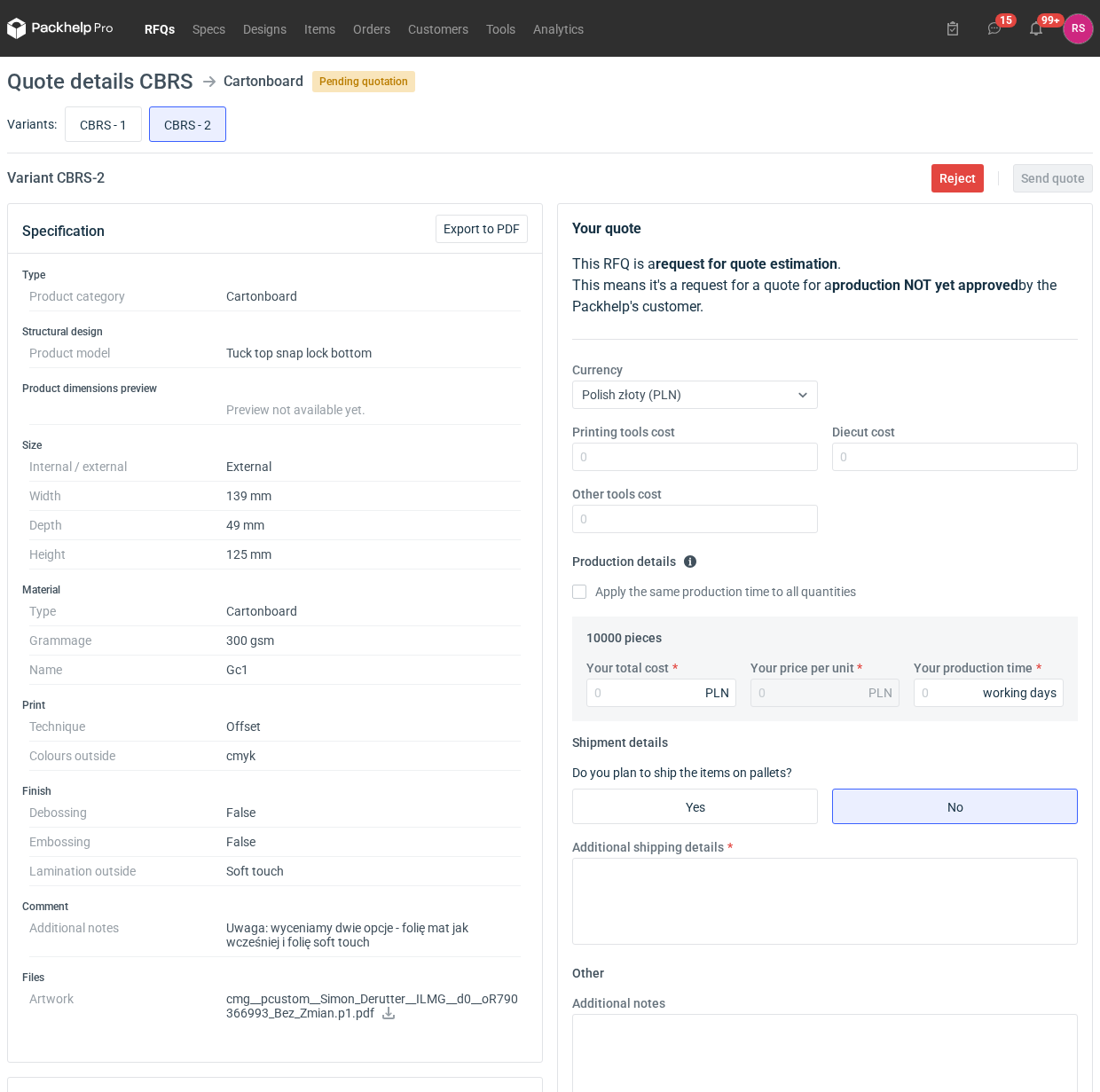
click at [387, 1017] on icon at bounding box center [389, 1012] width 12 height 12
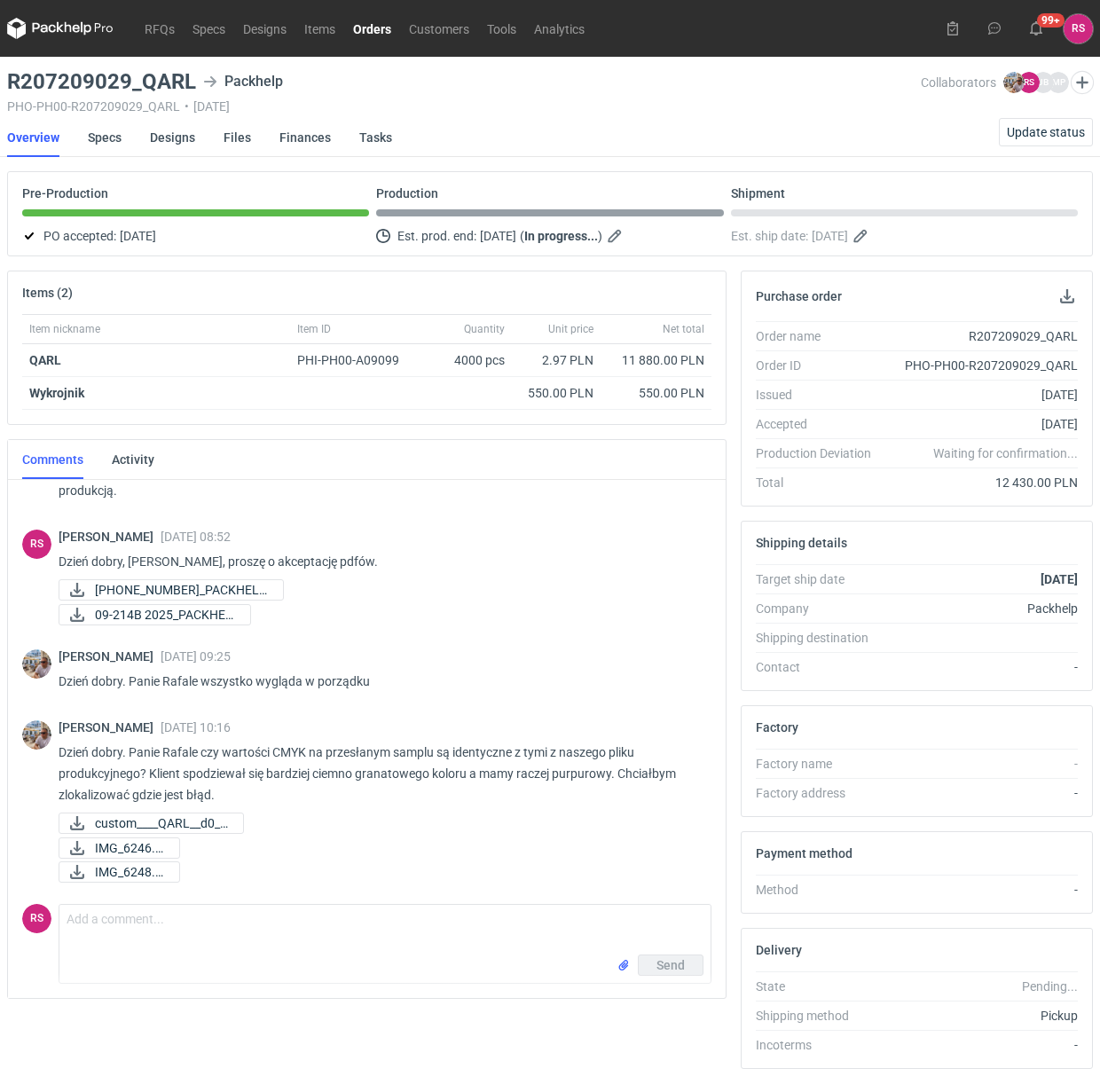
scroll to position [75, 0]
click at [197, 920] on textarea "Comment message" at bounding box center [385, 929] width 651 height 50
type textarea "P"
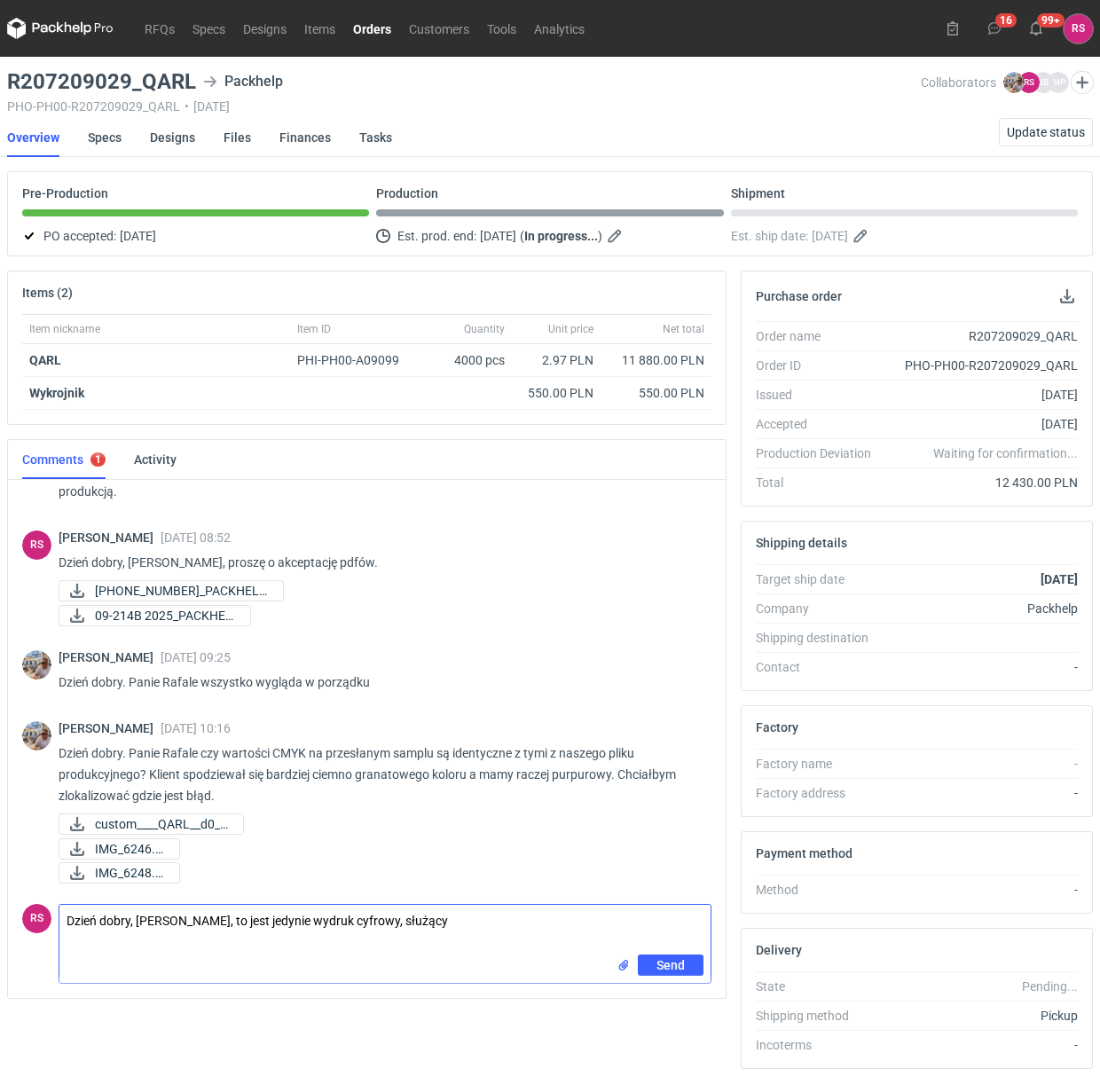
click at [516, 925] on textarea "Dzień dobry, Panie Michale, to jest jedynie wydruk cyfrowy, służący" at bounding box center [385, 929] width 651 height 50
click at [245, 940] on textarea "Dzień dobry, Panie Michale, to jest jedynie wydruk cyfrowy, służący wizualizacj…" at bounding box center [385, 929] width 651 height 50
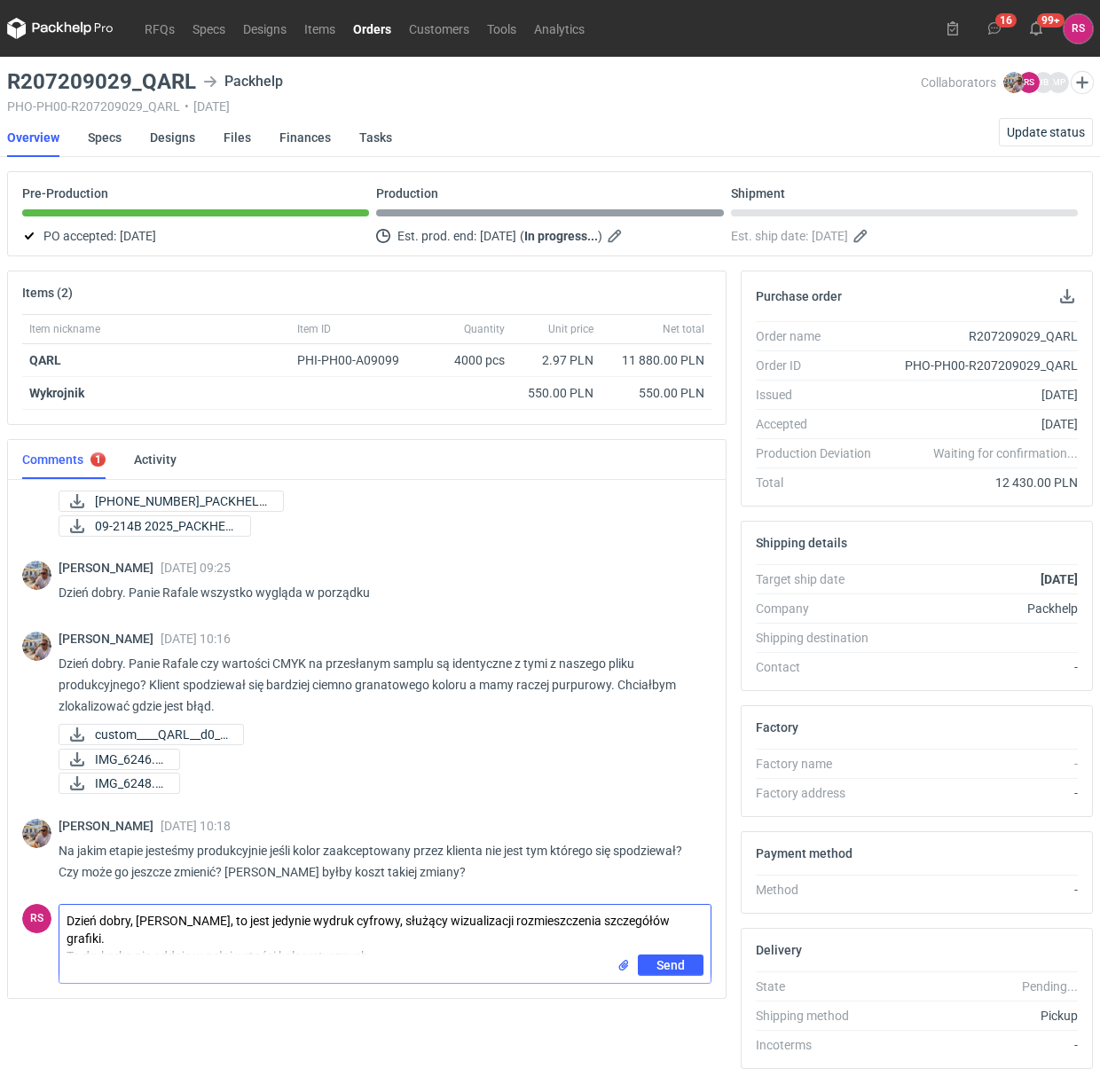
scroll to position [167, 0]
click at [431, 936] on textarea "Dzień dobry, Panie Michale, to jest jedynie wydruk cyfrowy, służący wizualizacj…" at bounding box center [385, 929] width 651 height 50
drag, startPoint x: 405, startPoint y: 943, endPoint x: 29, endPoint y: 911, distance: 377.4
click at [29, 911] on div "RS Comment message Dzień dobry, Panie Michale, to jest jedynie wydruk cyfrowy, …" at bounding box center [367, 940] width 690 height 87
click at [464, 954] on textarea "Dzień dobry, Panie Michale, to jest jedynie wydruk cyfrowy, służący wizualizacj…" at bounding box center [385, 929] width 651 height 50
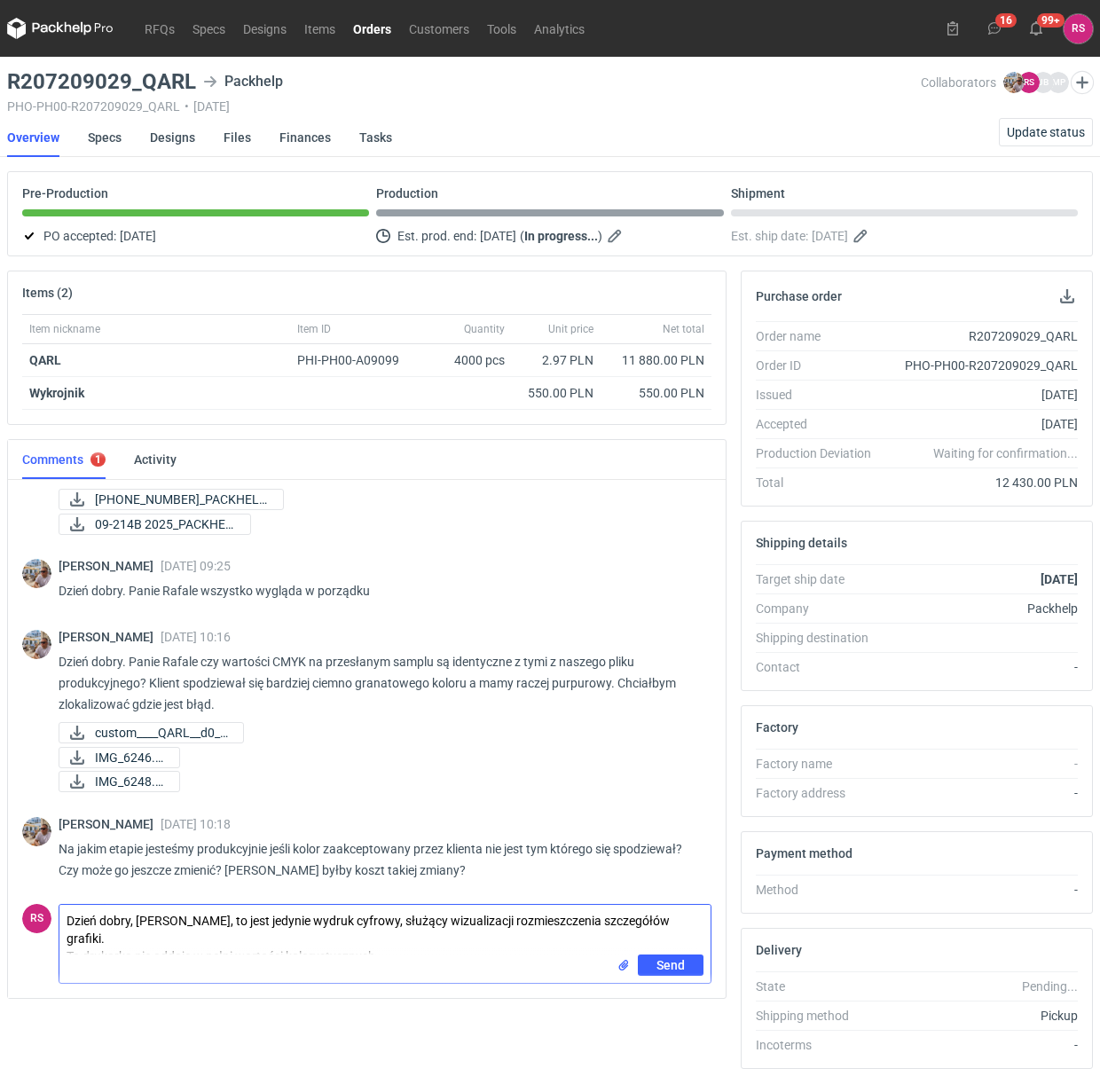
type textarea "Dzień dobry, Panie Michale, to jest jedynie wydruk cyfrowy, służący wizualizacj…"
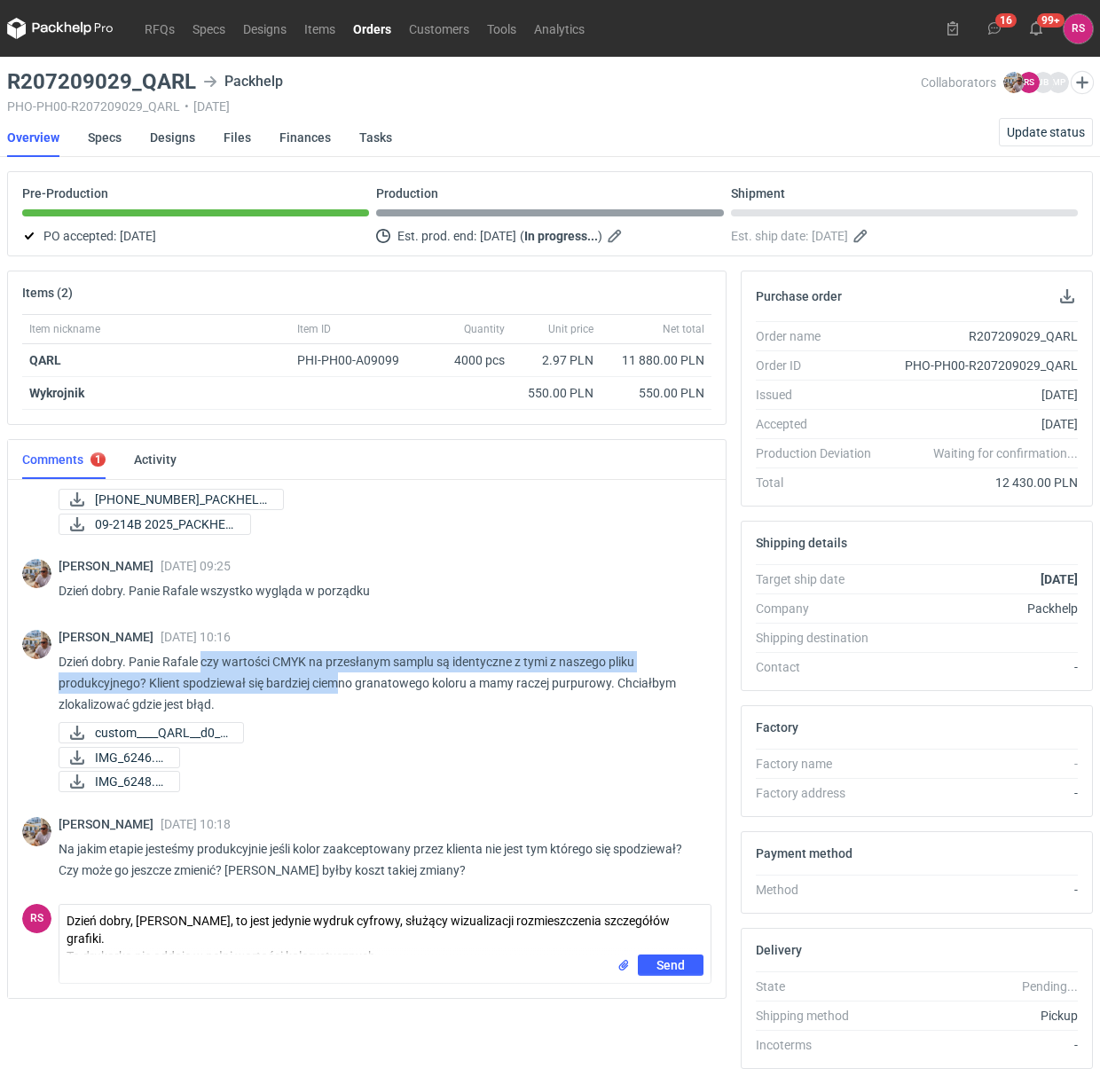
drag, startPoint x: 203, startPoint y: 662, endPoint x: 420, endPoint y: 867, distance: 298.5
click at [343, 689] on p "Dzień dobry. Panie Rafale czy wartości CMYK na przesłanym samplu są identyczne …" at bounding box center [377, 683] width 639 height 64
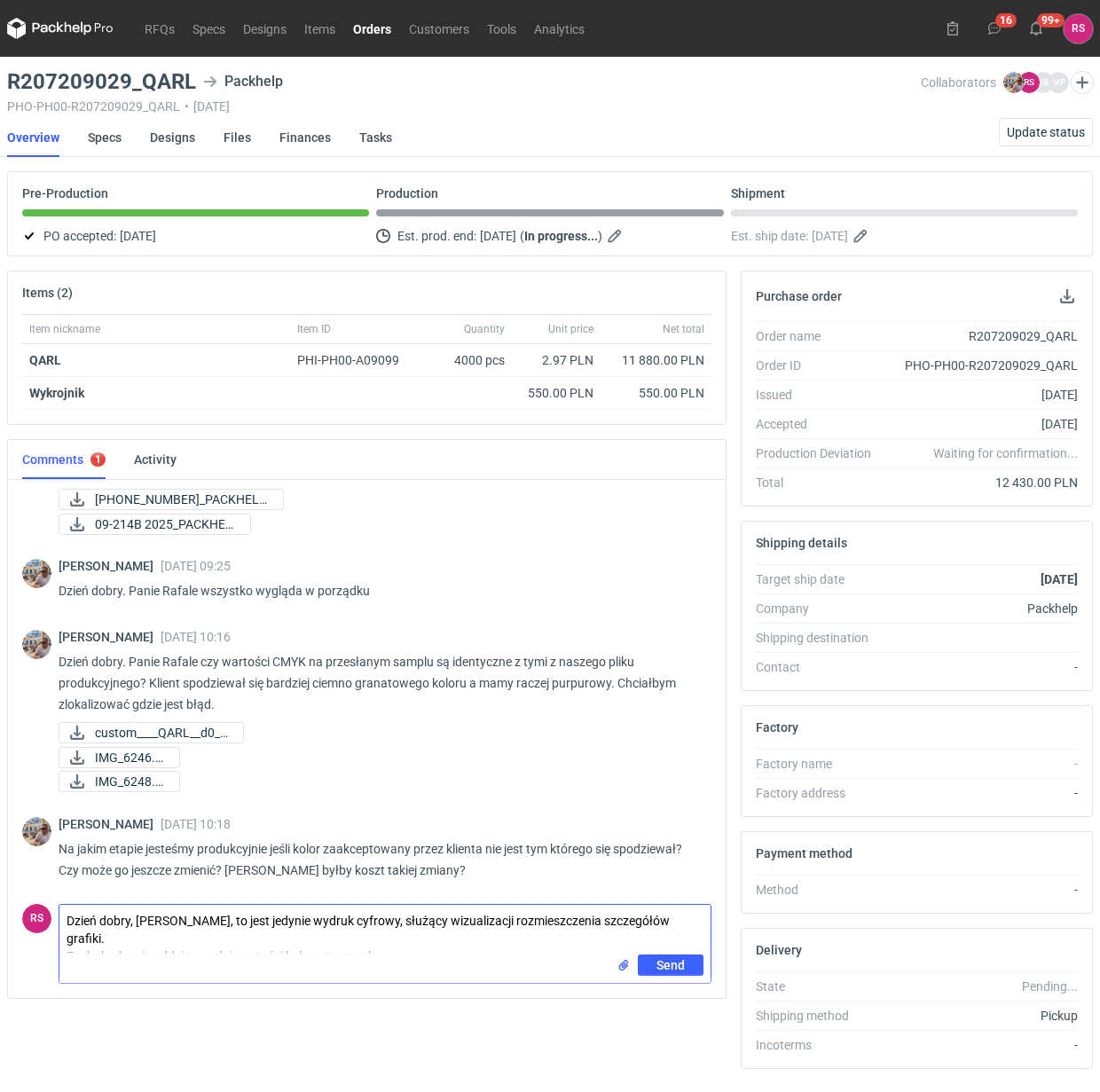
drag, startPoint x: 421, startPoint y: 946, endPoint x: 27, endPoint y: 915, distance: 395.2
click at [29, 917] on div "RS Comment message Dzień dobry, Panie Michale, to jest jedynie wydruk cyfrowy, …" at bounding box center [367, 940] width 690 height 87
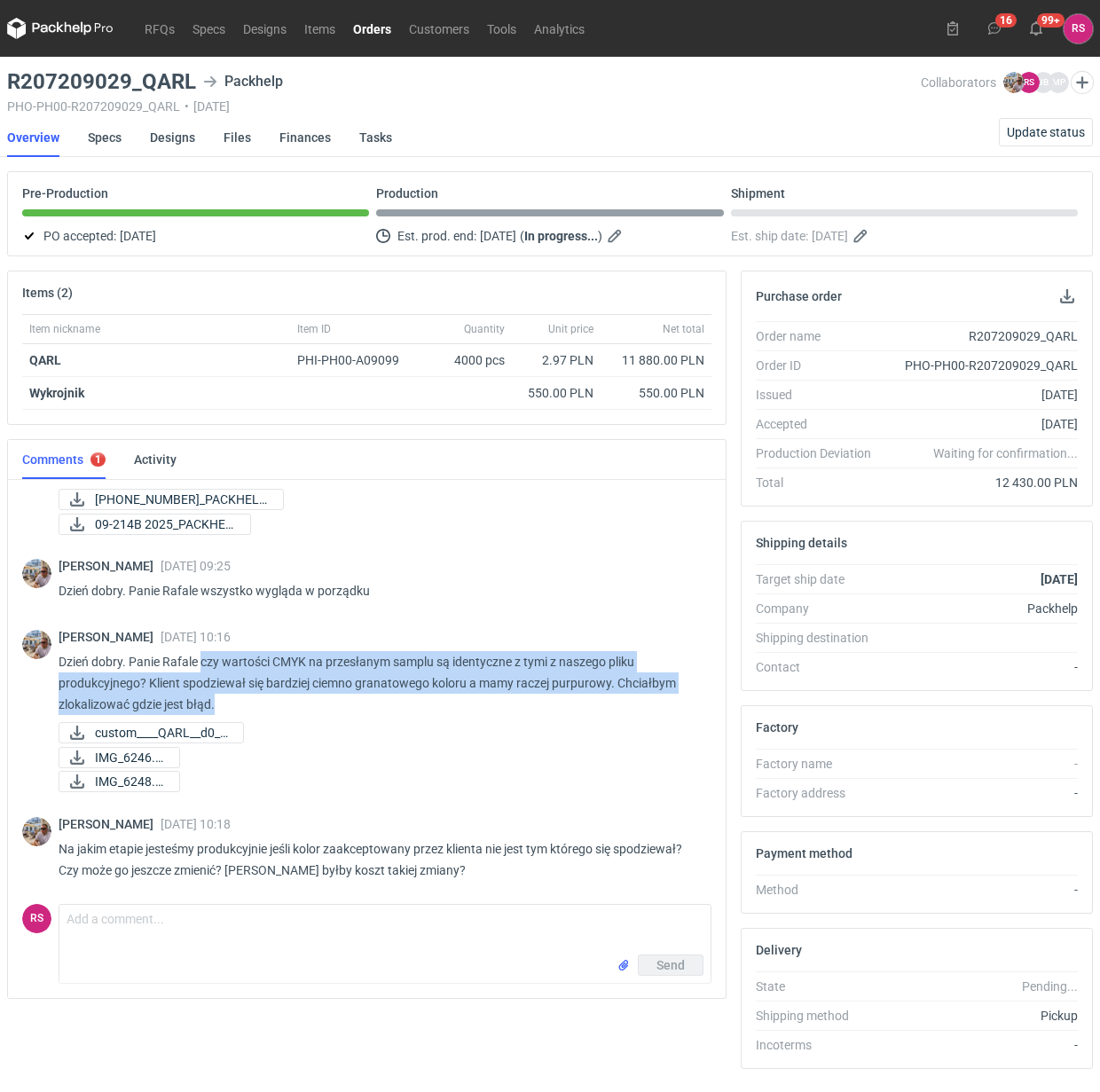
drag, startPoint x: 203, startPoint y: 659, endPoint x: 343, endPoint y: 709, distance: 148.7
click at [343, 709] on p "Dzień dobry. Panie Rafale czy wartości CMYK na przesłanym samplu są identyczne …" at bounding box center [377, 683] width 639 height 64
copy p "czy wartości CMYK na przesłanym samplu są identyczne z tymi z naszego pliku pro…"
click at [507, 826] on div "Michał Palasek 06 Oct 2025 10:18" at bounding box center [377, 824] width 639 height 14
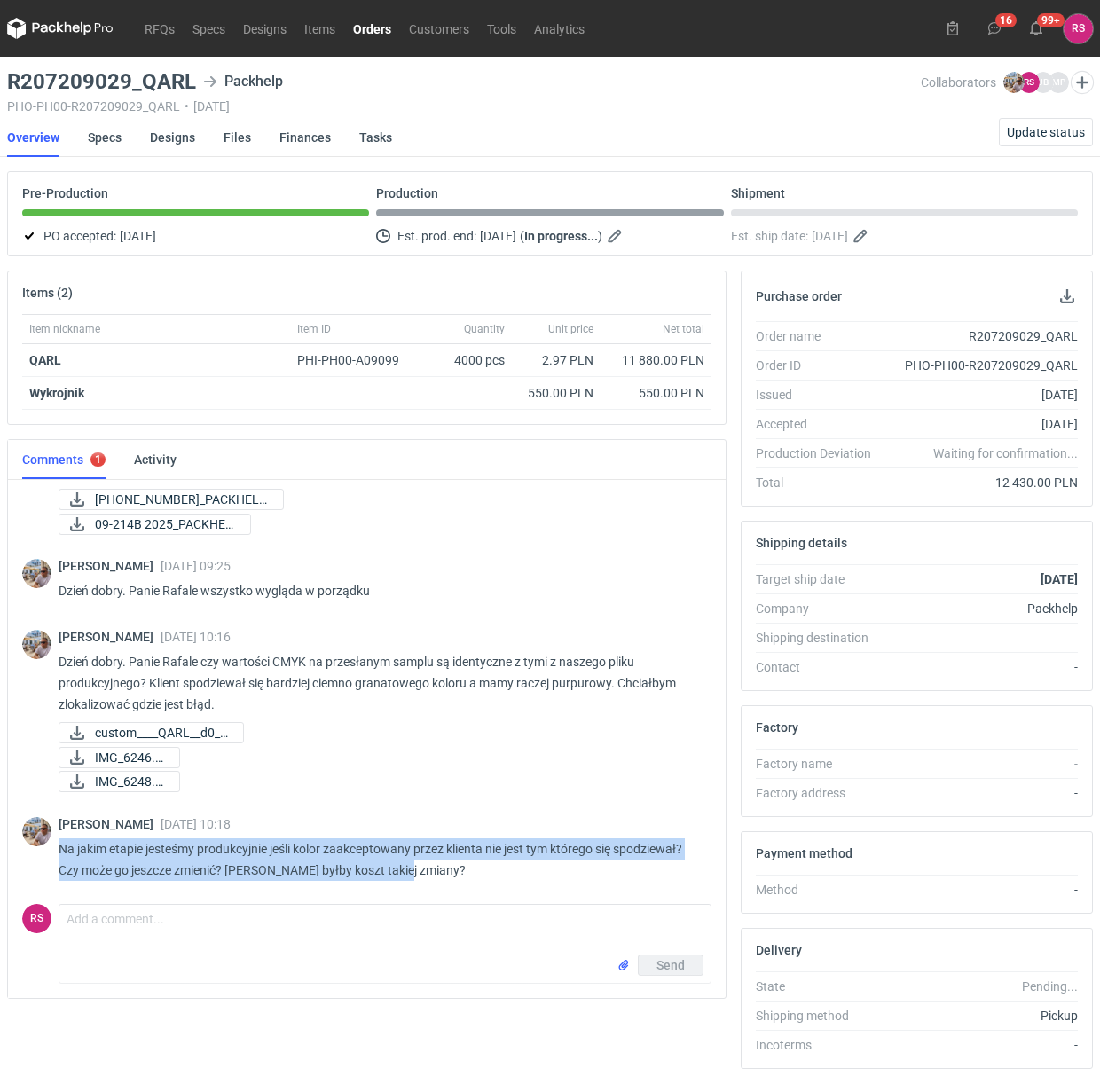
drag, startPoint x: 62, startPoint y: 847, endPoint x: 435, endPoint y: 865, distance: 373.4
click at [435, 865] on p "Na jakim etapie jesteśmy produkcyjnie jeśli kolor zaakceptowany przez klienta n…" at bounding box center [377, 858] width 639 height 42
copy p "Na jakim etapie jesteśmy produkcyjnie jeśli kolor zaakceptowany przez klienta n…"
click at [80, 734] on icon at bounding box center [77, 732] width 14 height 14
click at [77, 758] on icon at bounding box center [77, 757] width 14 height 14
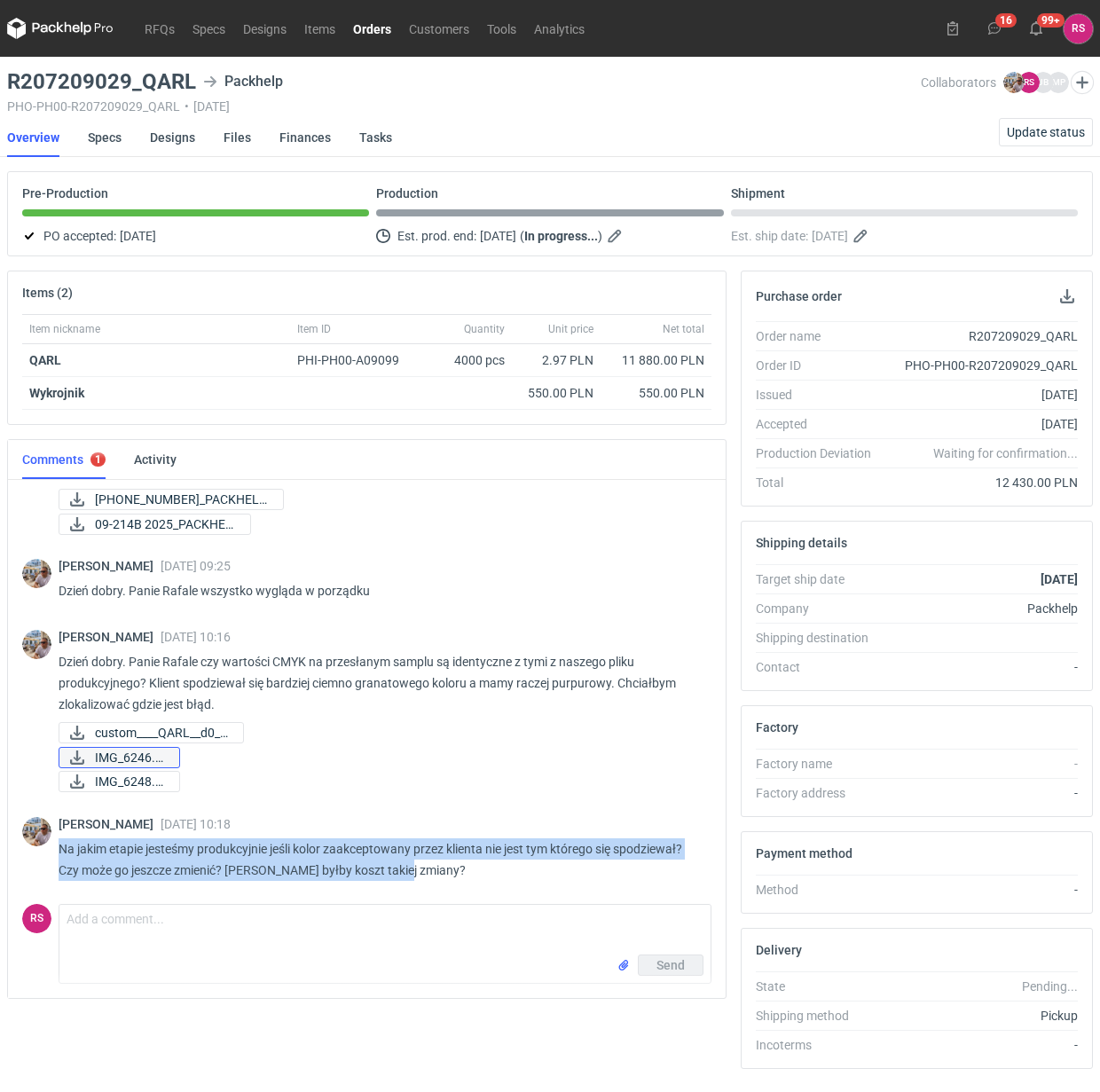
click at [75, 756] on icon at bounding box center [77, 757] width 14 height 14
click at [80, 781] on icon at bounding box center [77, 781] width 22 height 14
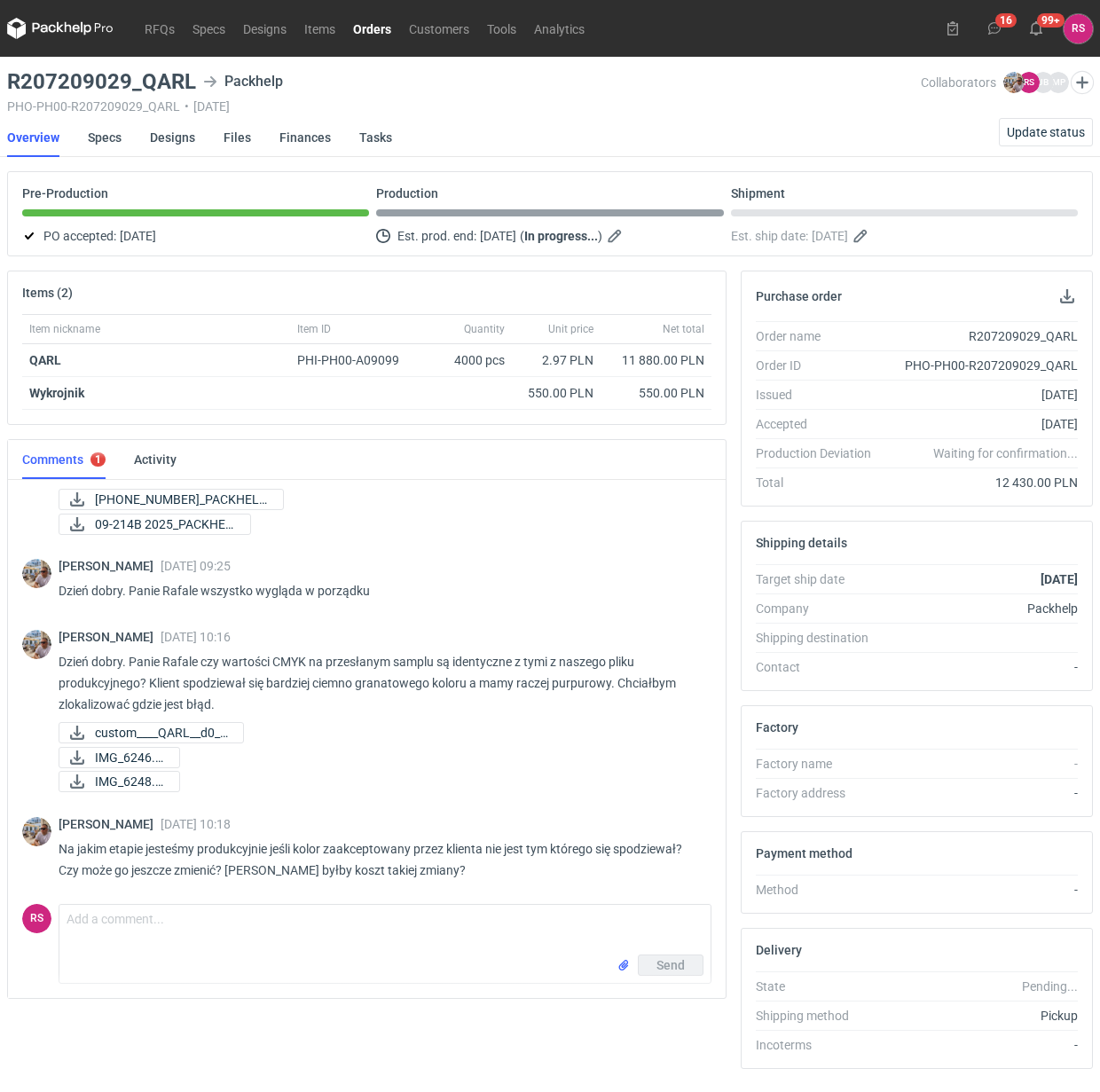
click at [423, 764] on div "IMG_6246.jpg" at bounding box center [377, 757] width 639 height 22
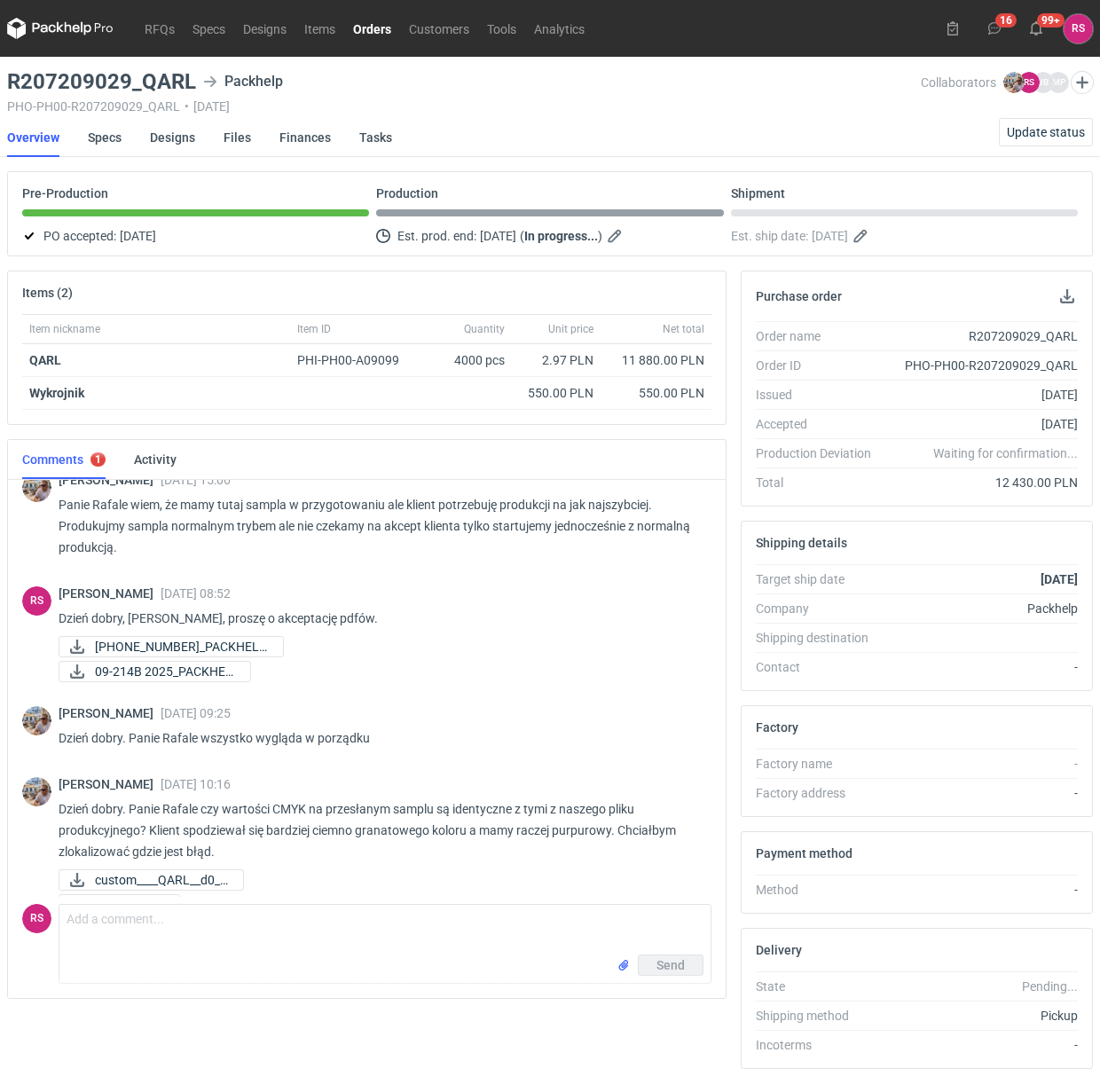
scroll to position [0, 0]
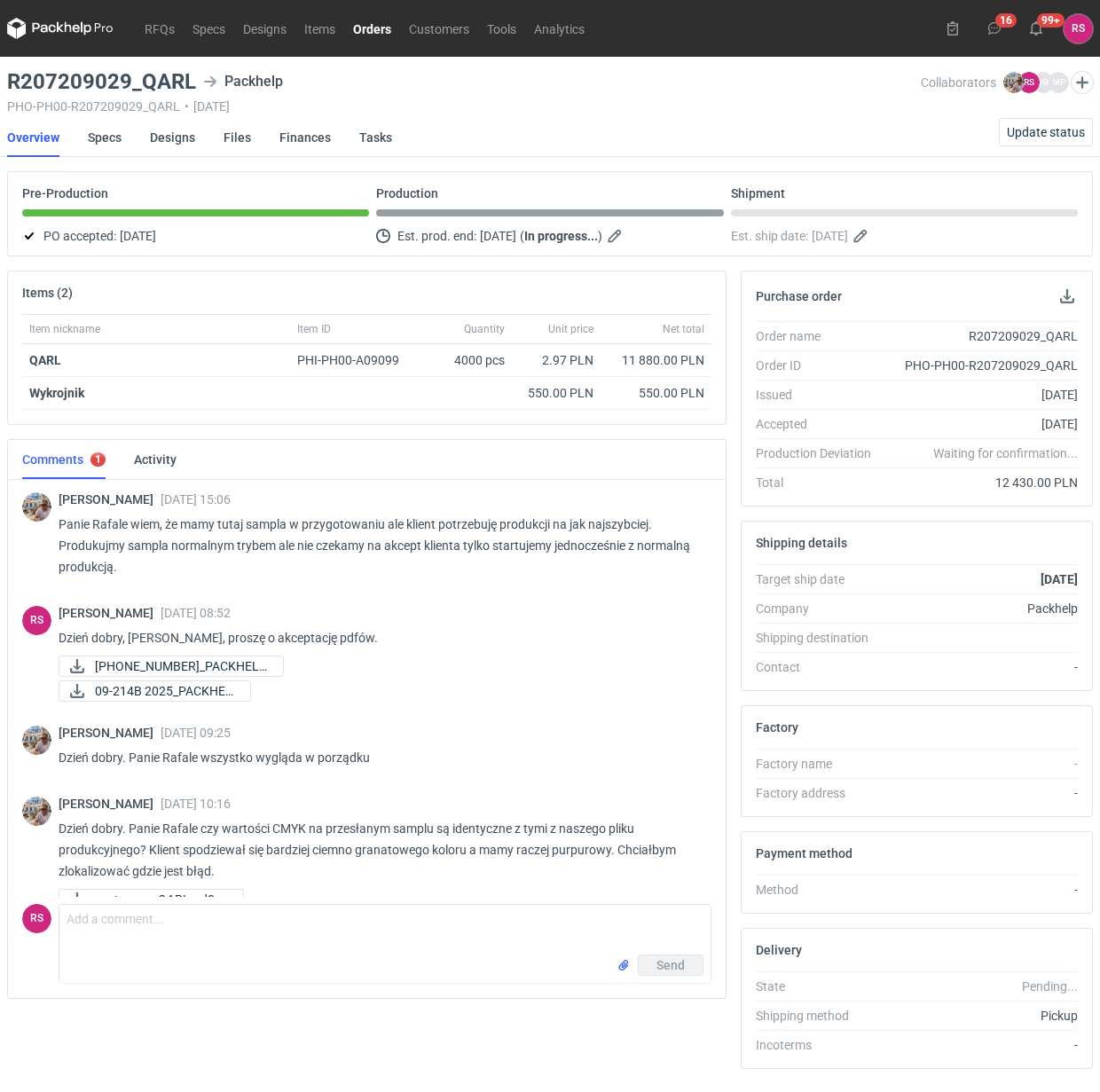
drag, startPoint x: 125, startPoint y: 614, endPoint x: 299, endPoint y: 616, distance: 174.0
click at [299, 616] on div "Rafał Stani 29 Sep 2025 08:52" at bounding box center [377, 613] width 639 height 14
click at [574, 724] on div "Michał Palasek 29 Sep 2025 09:25 Dzień dobry. Panie Rafale wszystko wygląda w p…" at bounding box center [367, 751] width 690 height 71
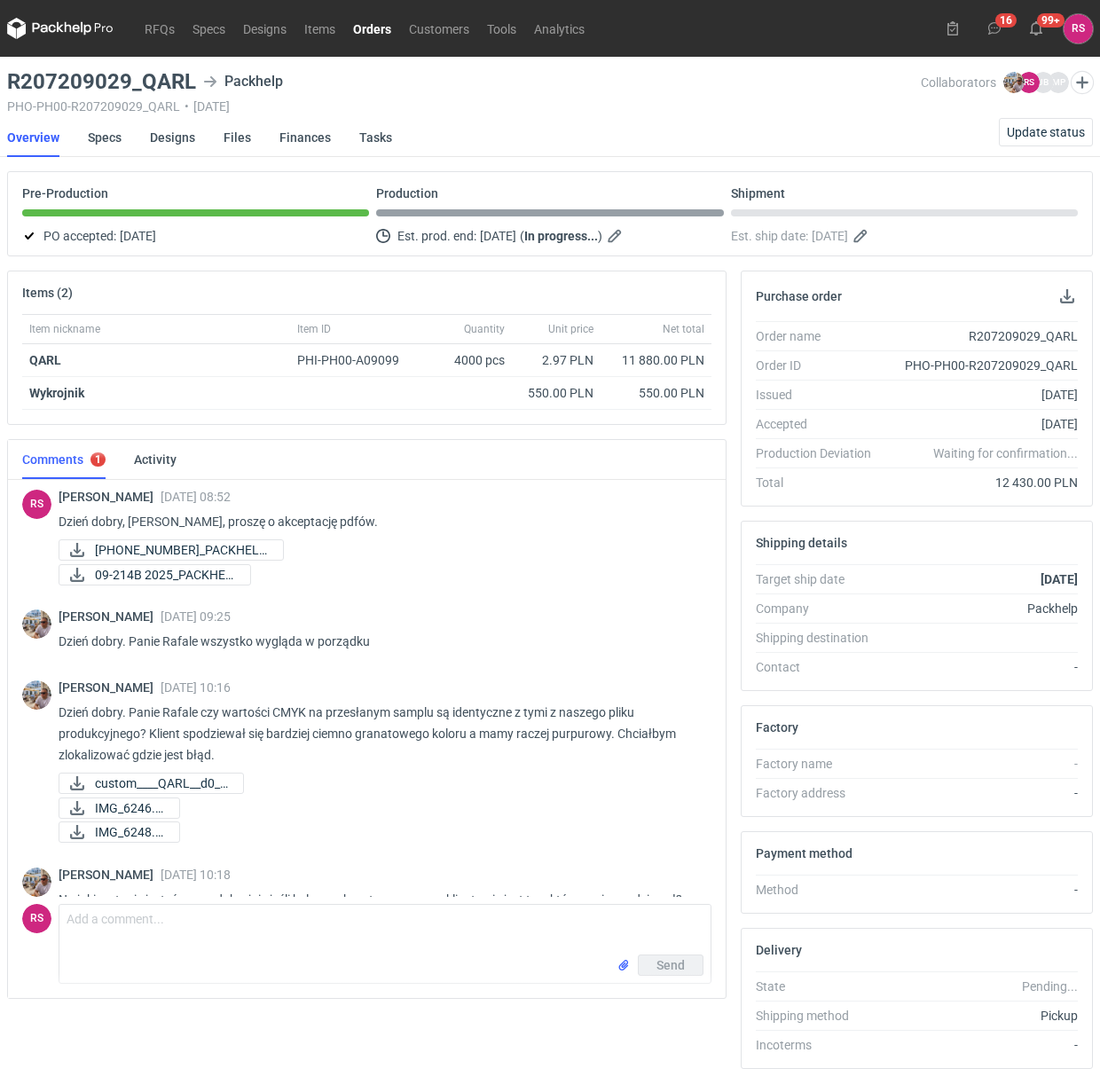
scroll to position [169, 0]
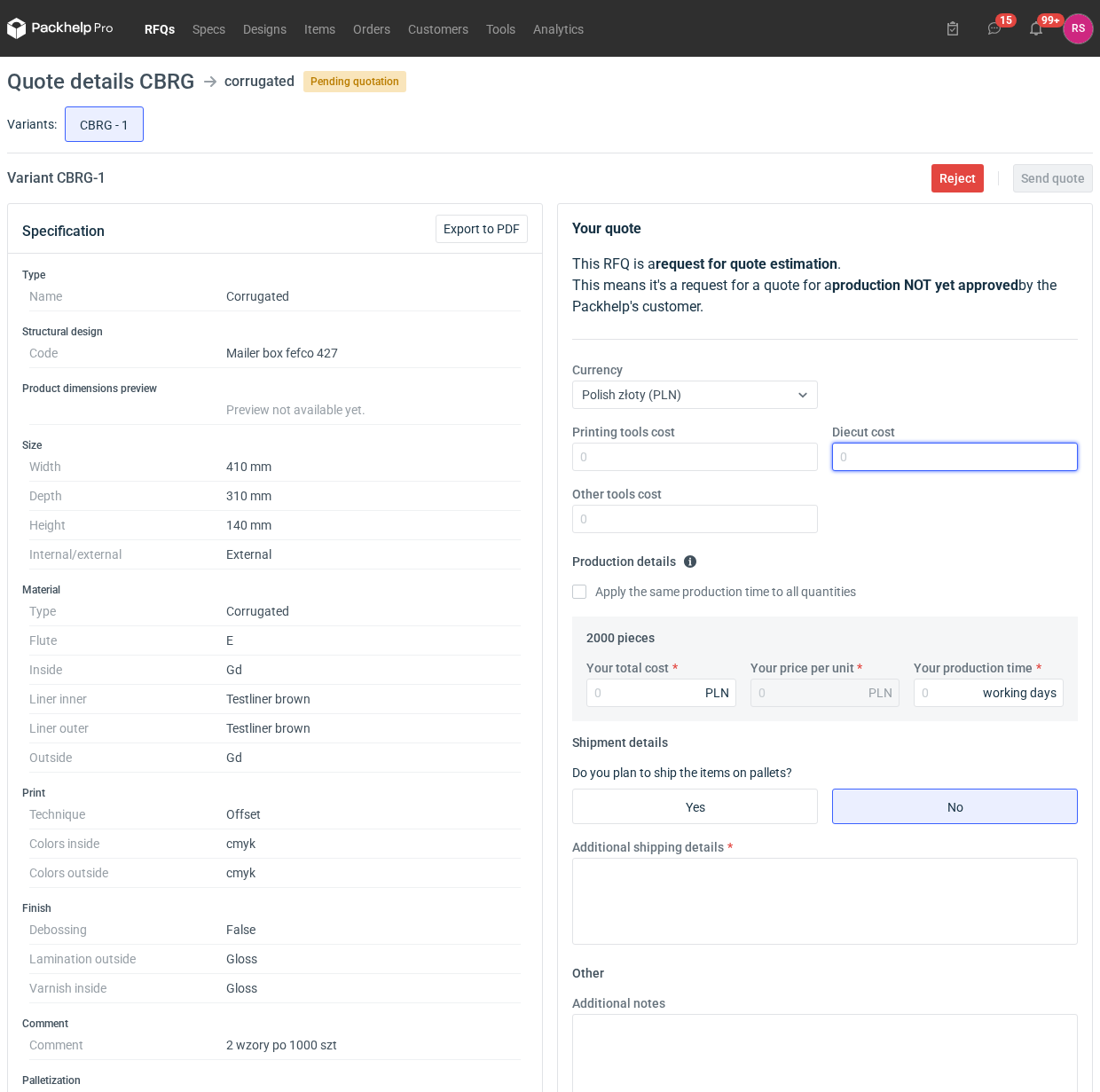
click at [905, 452] on input "Diecut cost" at bounding box center [955, 457] width 246 height 28
type input "700"
click at [573, 584] on input "Apply the same production time to all quantities" at bounding box center [579, 591] width 14 height 14
checkbox input "true"
type input "20"
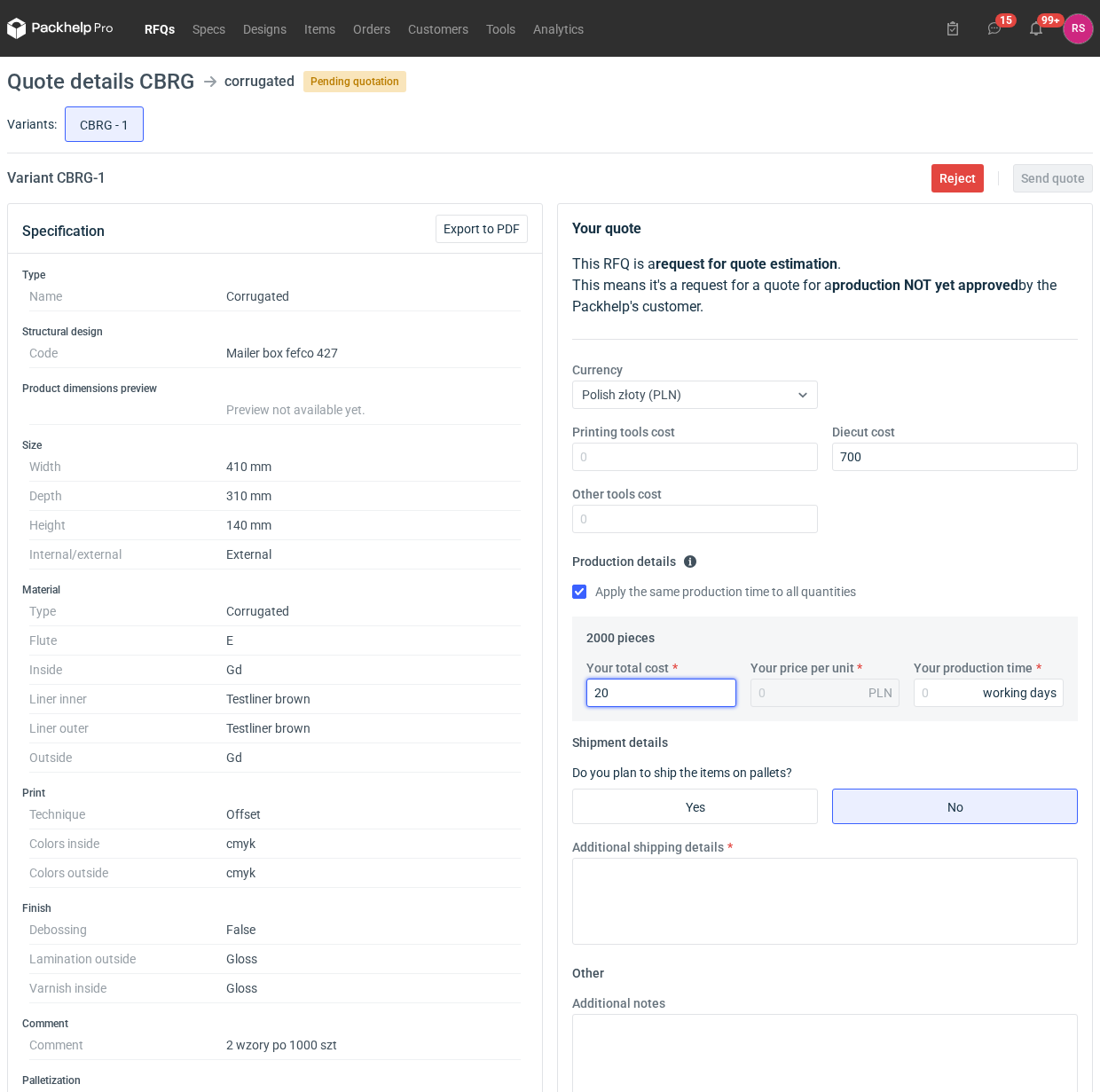
type input "0.01"
type input "200"
type input "0.1"
type input "2008"
type input "1"
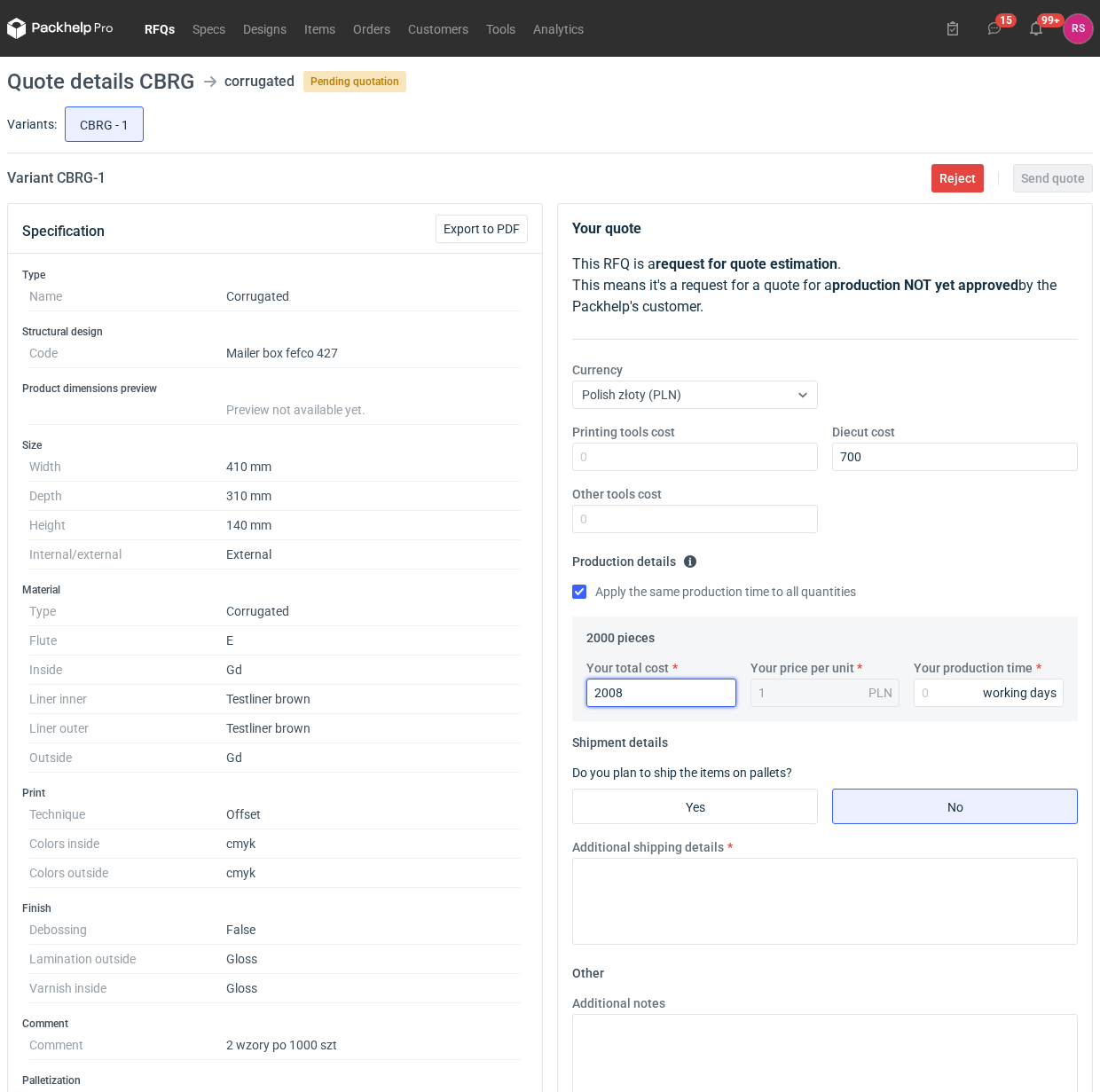
type input "20080"
type input "10.04"
type input "20080"
click at [959, 691] on input "Your production time" at bounding box center [989, 692] width 150 height 28
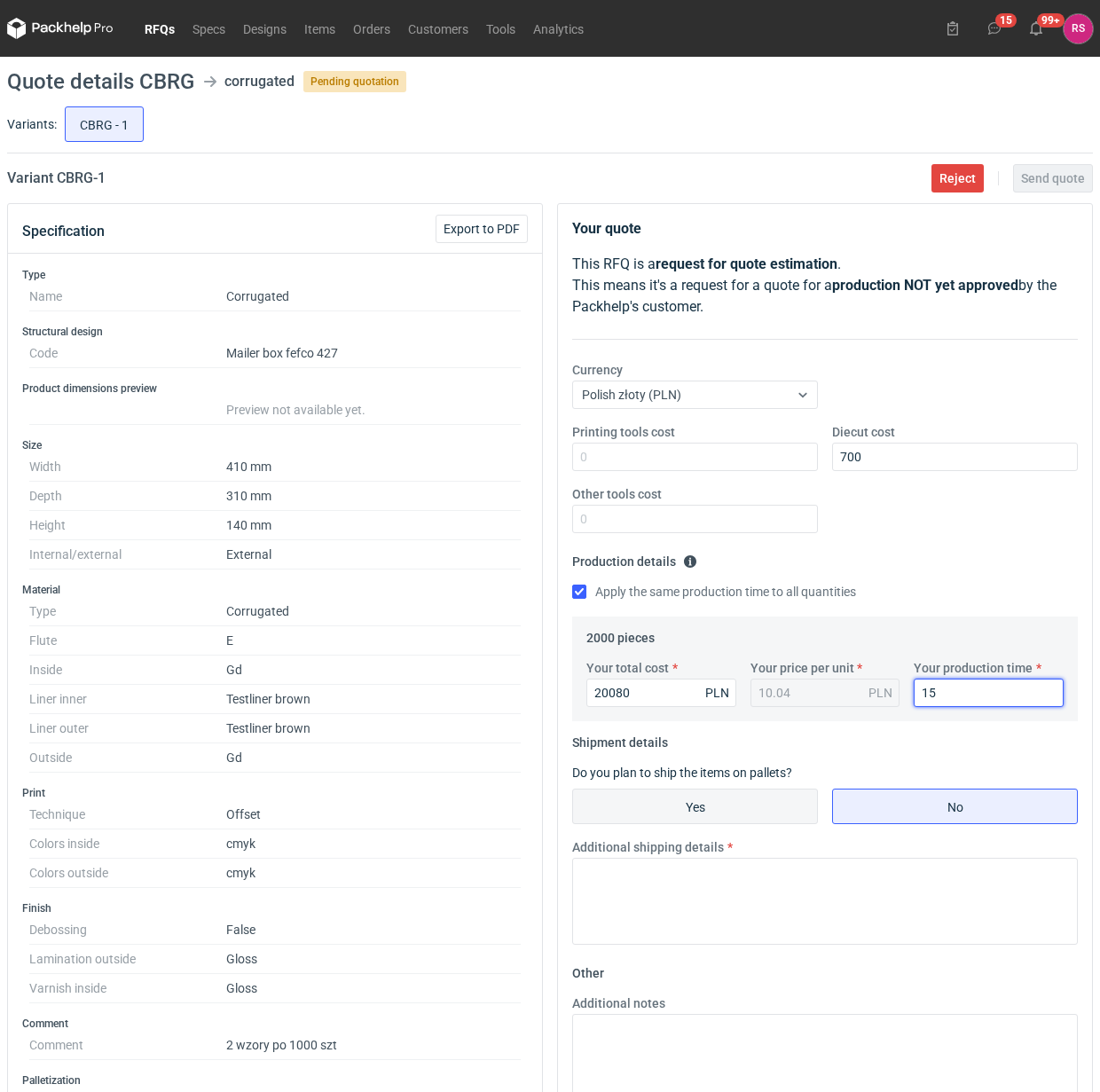
type input "15"
click at [701, 809] on input "Yes" at bounding box center [695, 806] width 244 height 34
radio input "true"
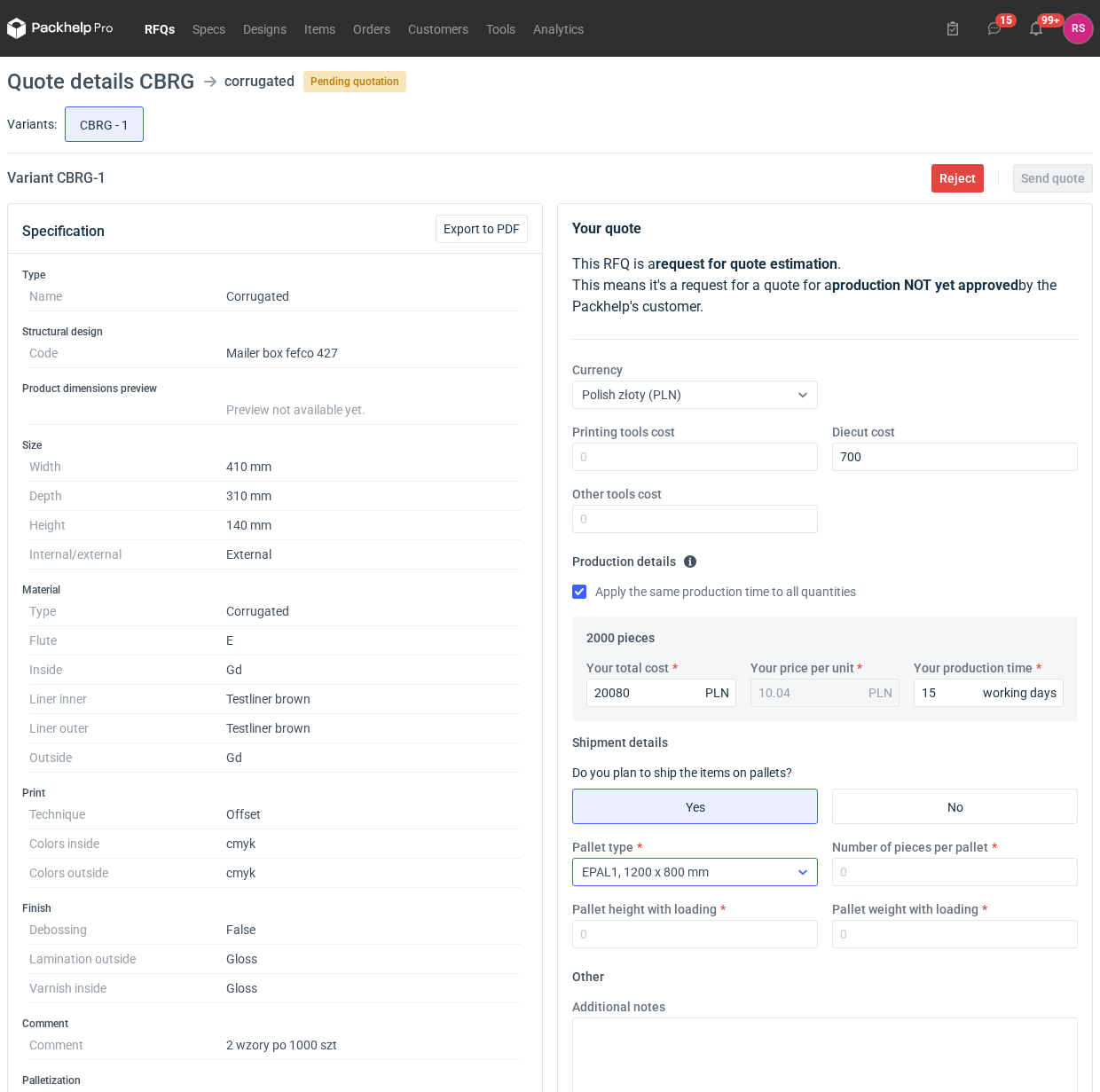
click at [787, 879] on div "EPAL1, 1200 x 800 mm" at bounding box center [681, 872] width 216 height 24
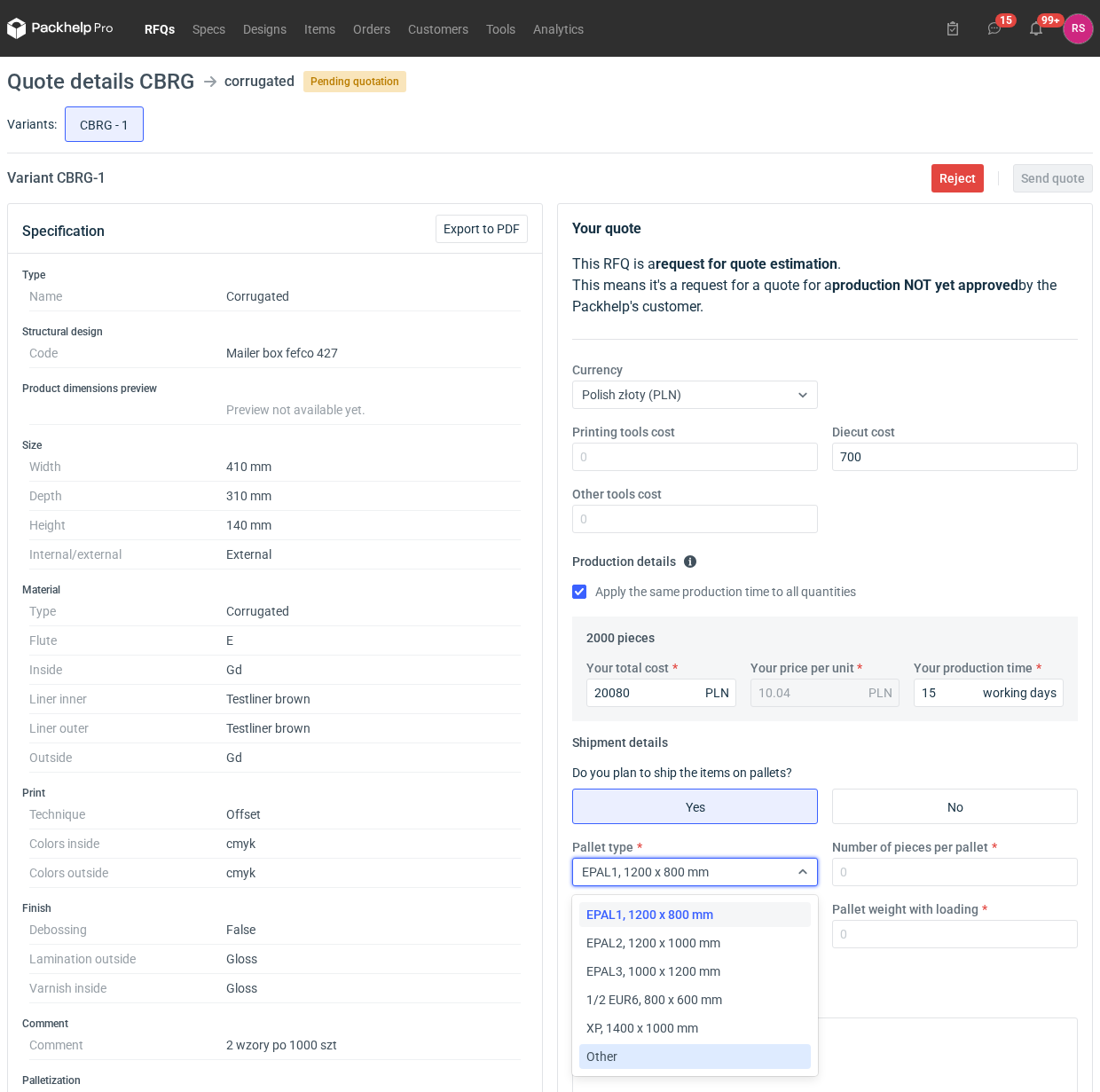
click at [636, 1052] on div "Other" at bounding box center [695, 1056] width 218 height 18
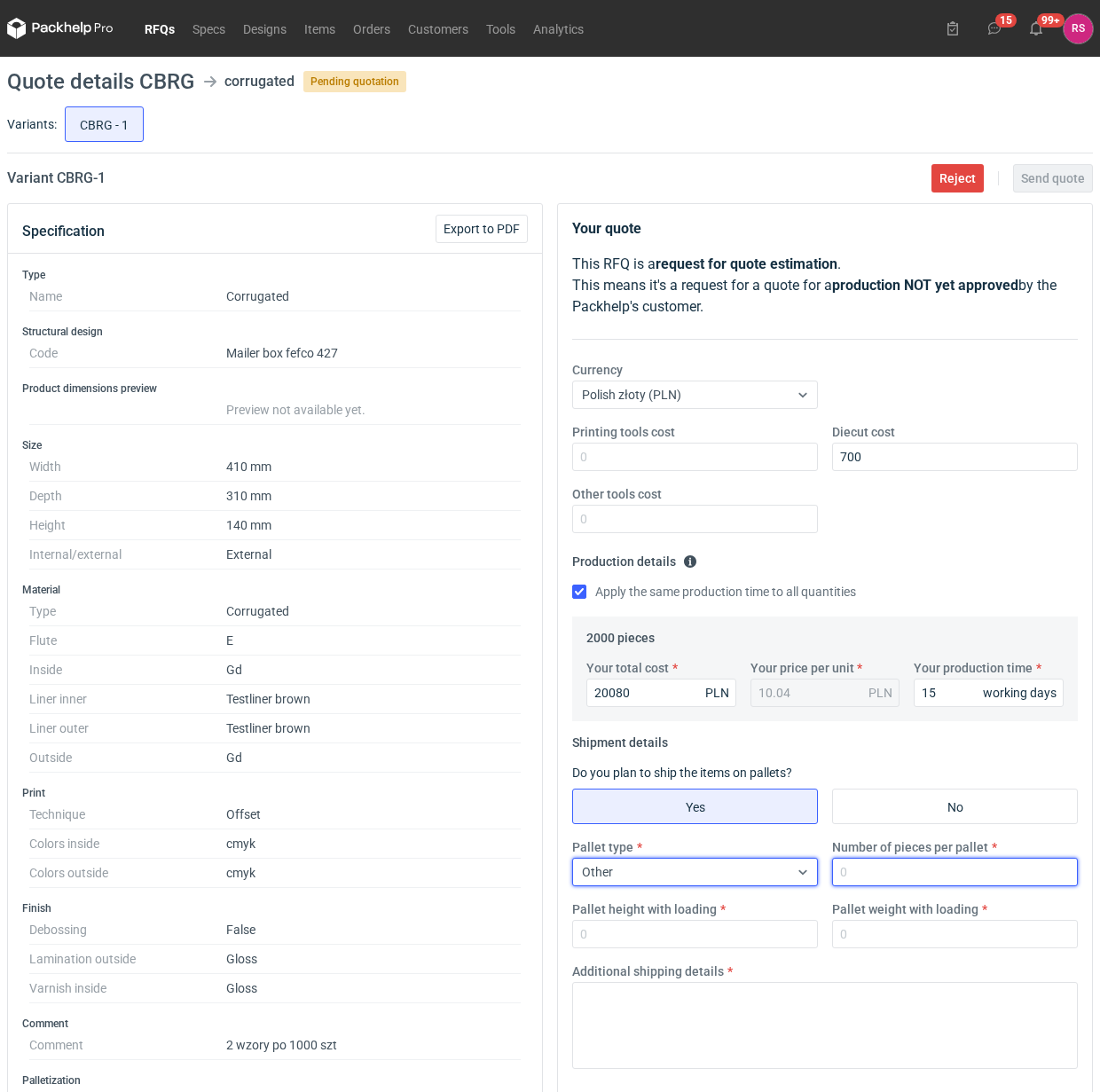
click at [898, 875] on input "Number of pieces per pallet" at bounding box center [955, 872] width 246 height 28
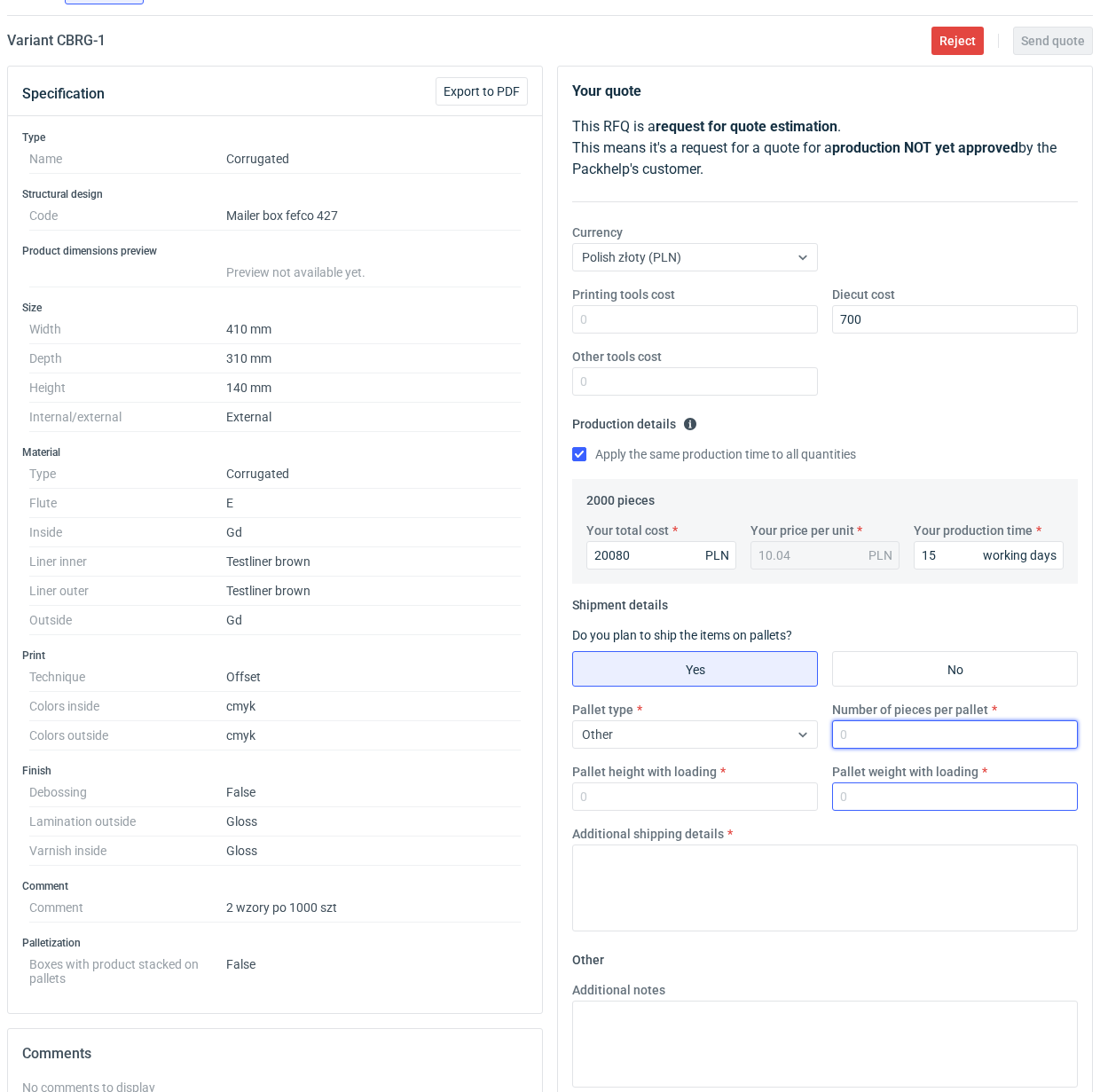
scroll to position [333, 0]
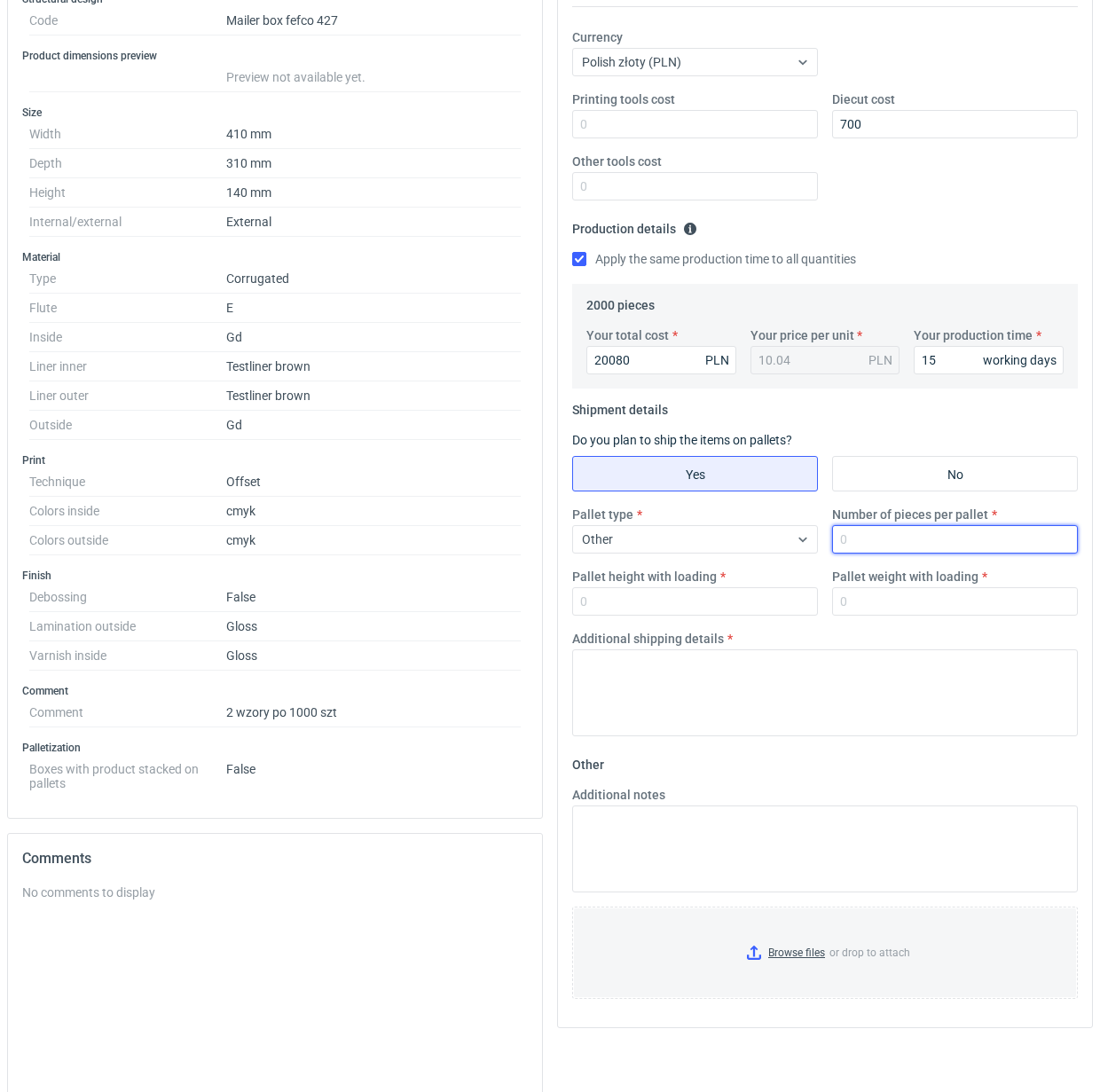
click at [894, 539] on input "Number of pieces per pallet" at bounding box center [955, 539] width 246 height 28
type input "1000"
type input "1800"
type input "300"
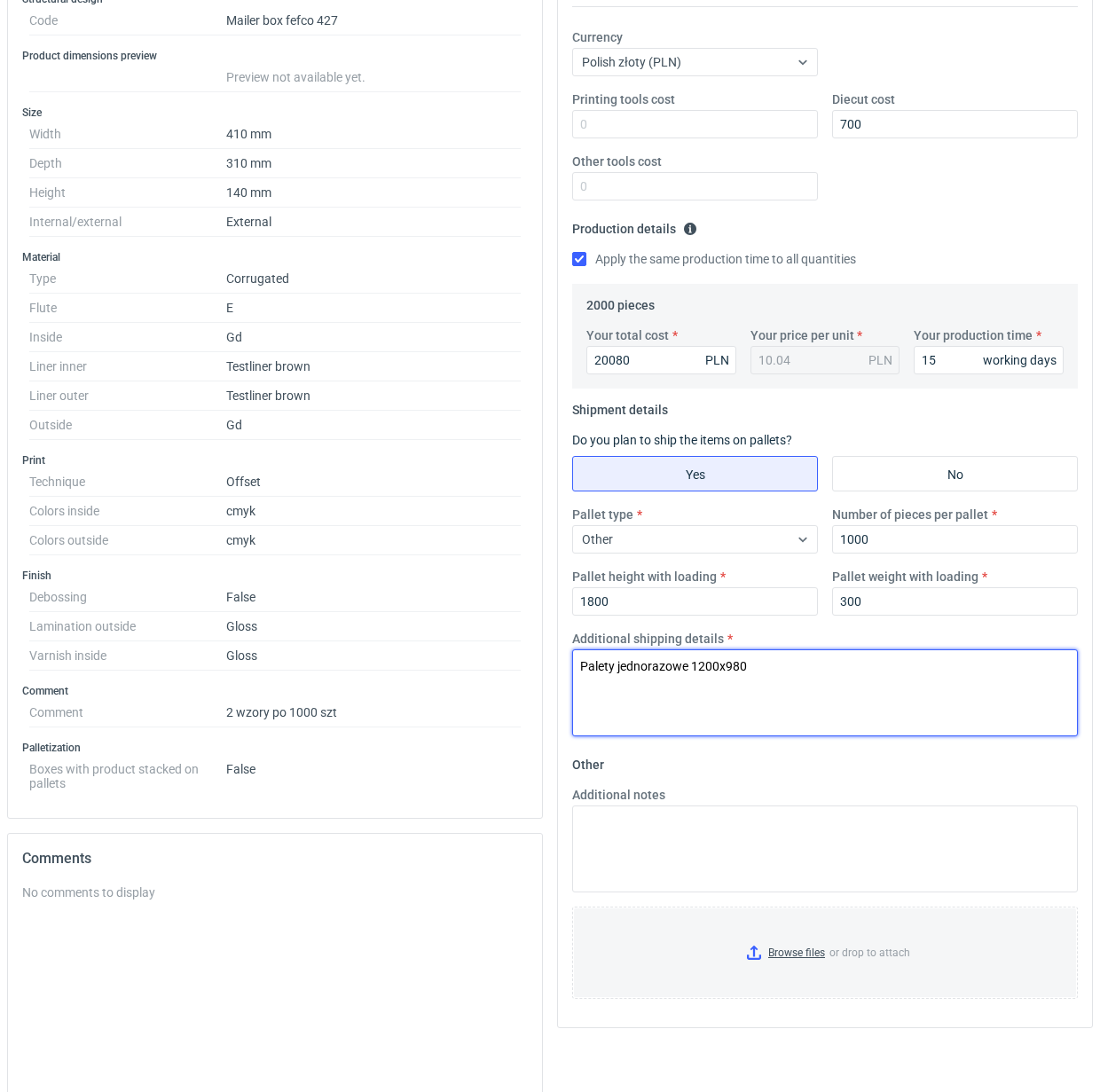
type textarea "Palety jednorazowe 1200x980"
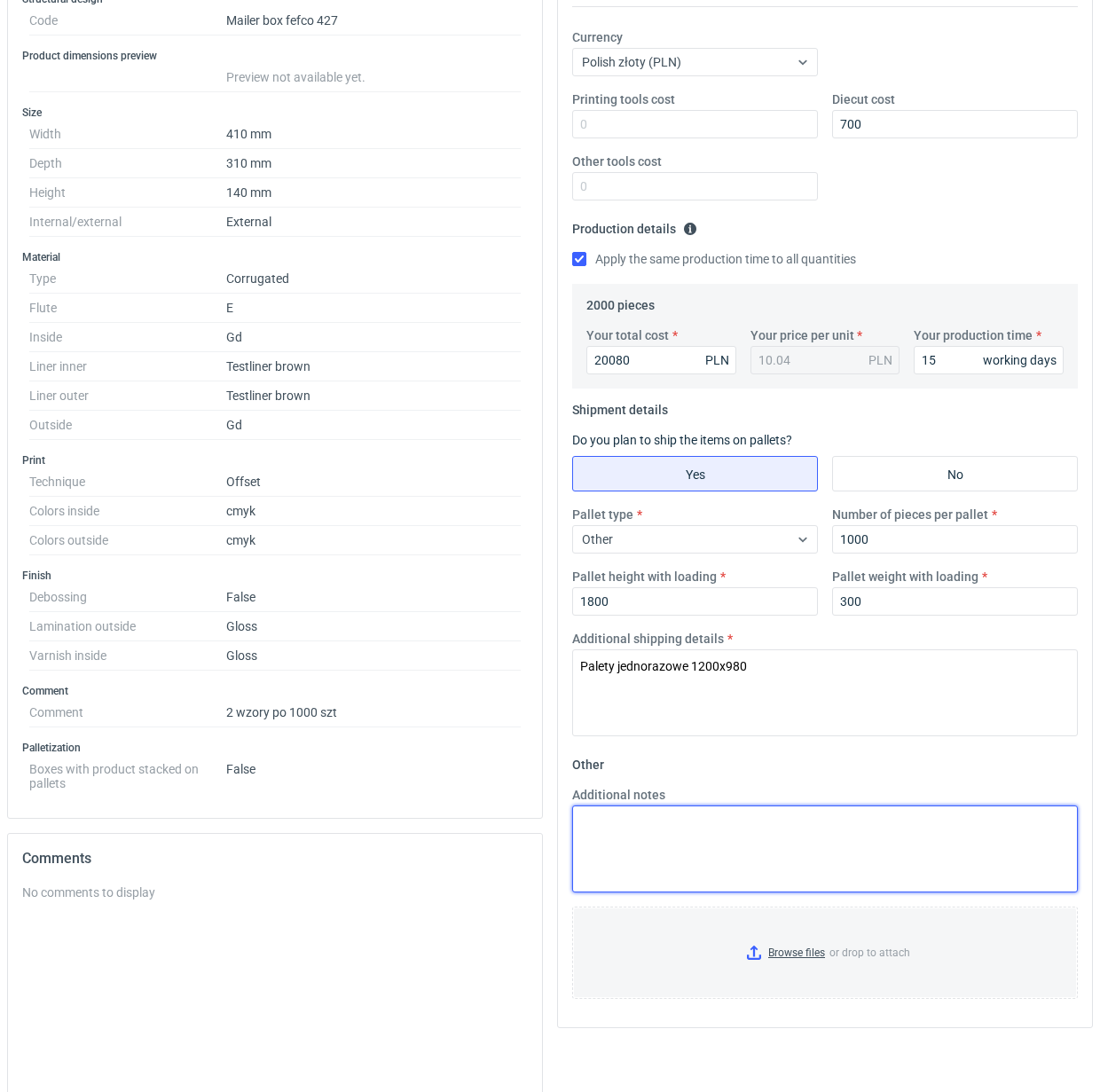
click at [686, 838] on textarea "Additional notes" at bounding box center [825, 848] width 506 height 87
paste textarea "druk 4/4 + folia błysk 1/0 + lak. błysk 0/1 (grafika 2x1000)"
click at [579, 827] on textarea "druk 4/4 + folia błysk 1/0 + lak. błysk 0/1 (grafika 2x1000)" at bounding box center [825, 848] width 506 height 87
paste textarea "GD2 210 / Fala E 100/100 / GD2 210"
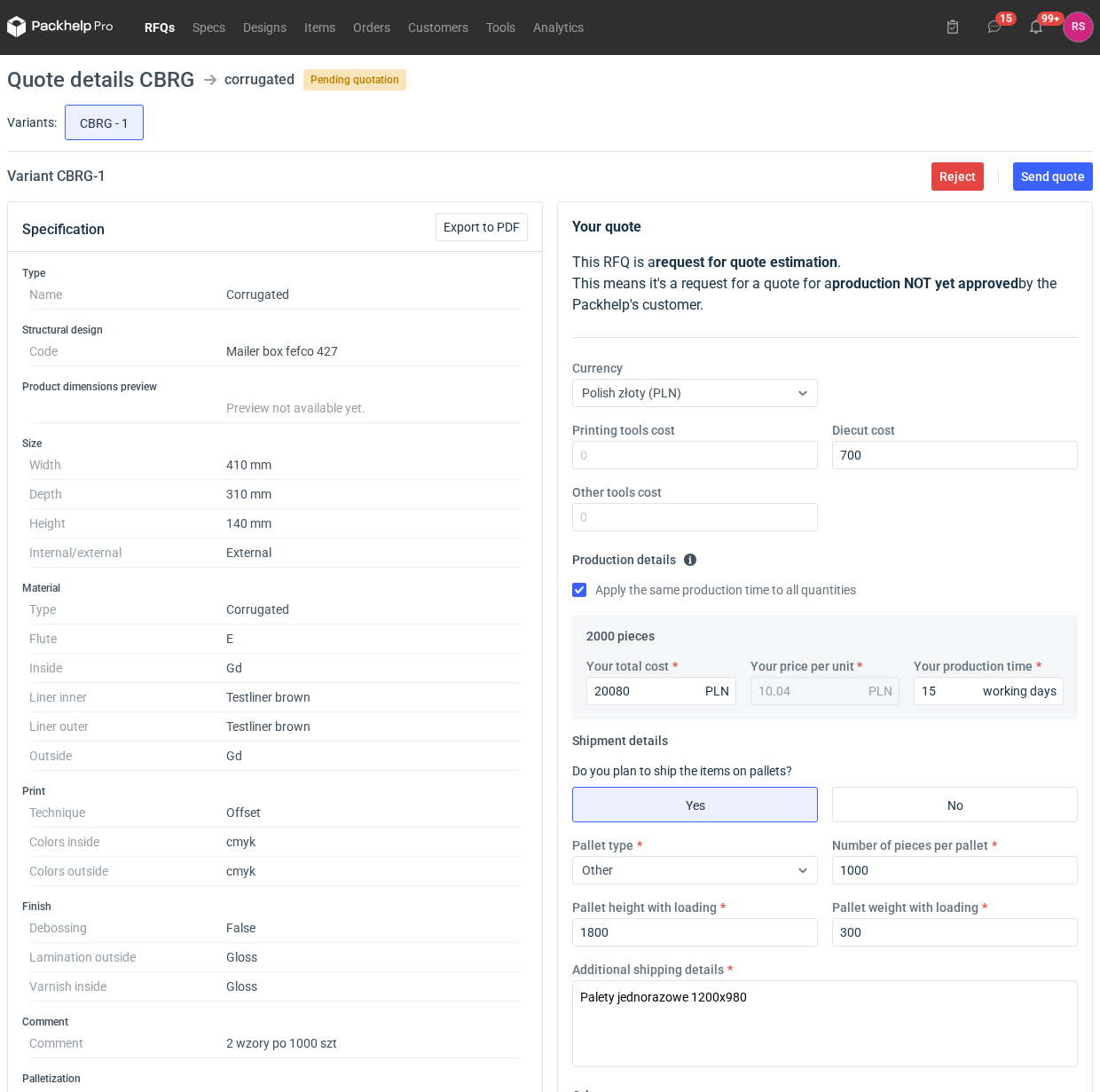
scroll to position [0, 0]
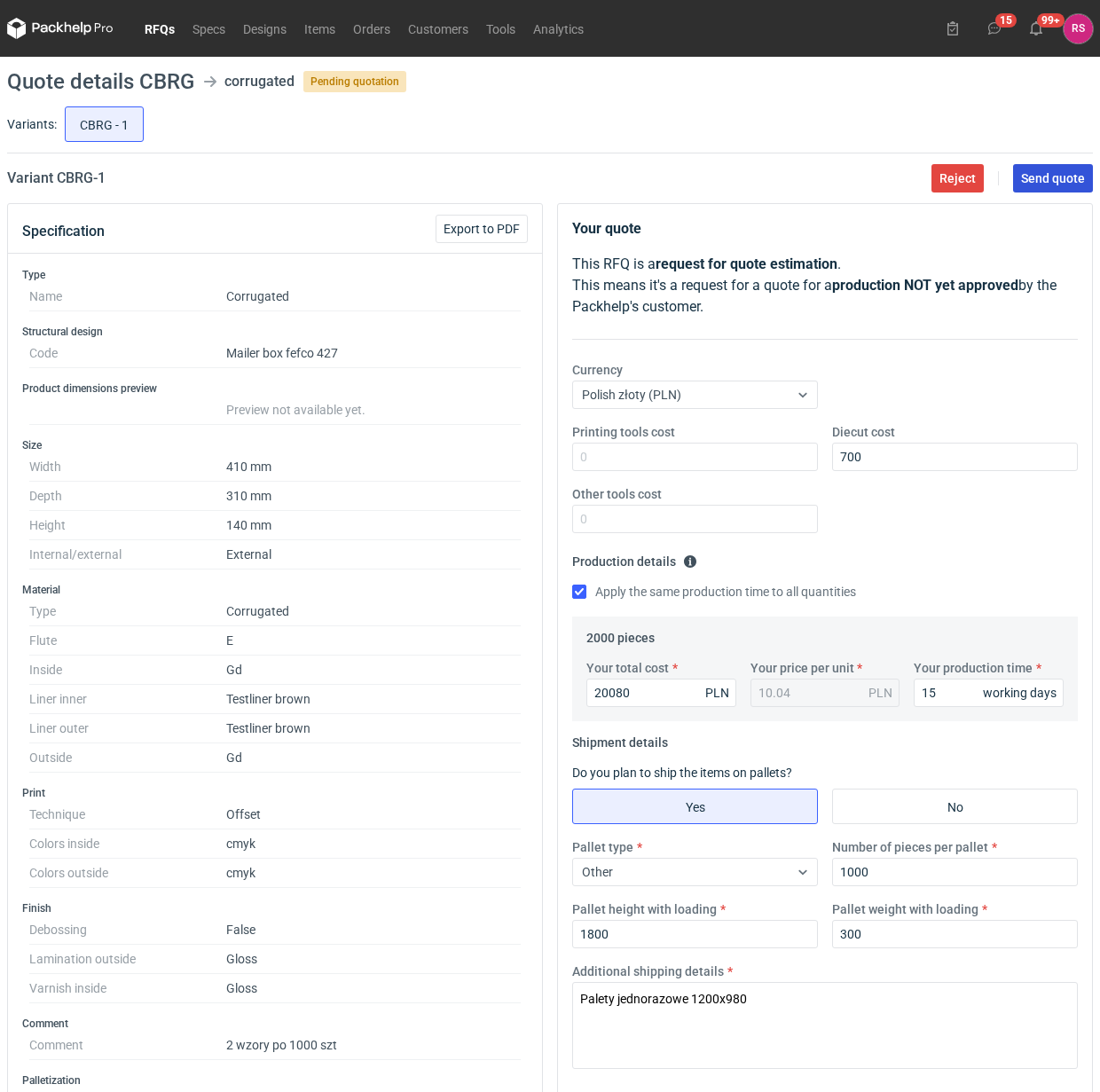
type textarea "GD2 210 / Fala E 100/100 / GD2 210 druk 4/4 + folia błysk 1/0 + lak. błysk 0/1 …"
click at [1043, 177] on span "Send quote" at bounding box center [1053, 177] width 64 height 12
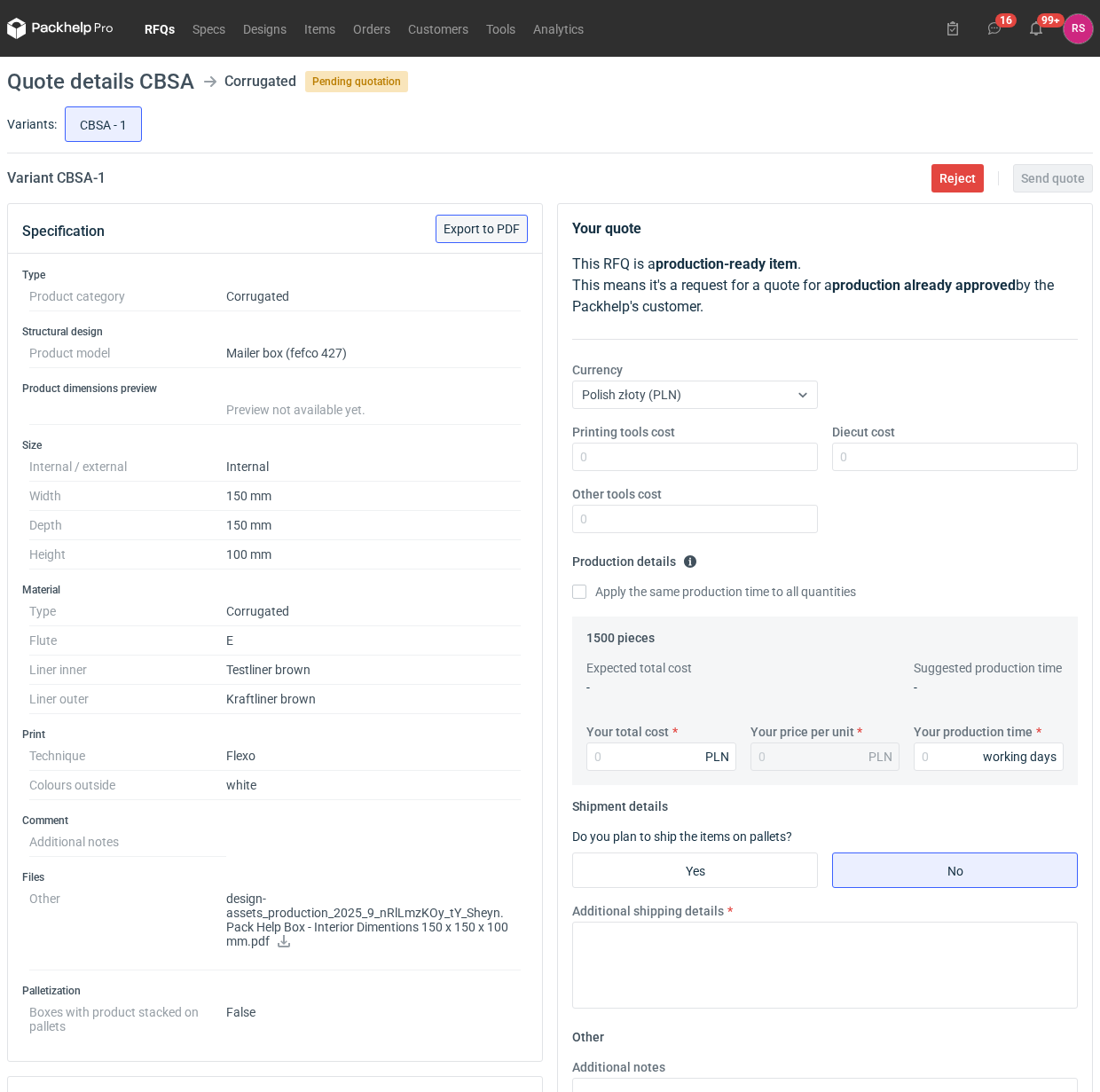
click at [481, 224] on span "Export to PDF" at bounding box center [481, 228] width 76 height 12
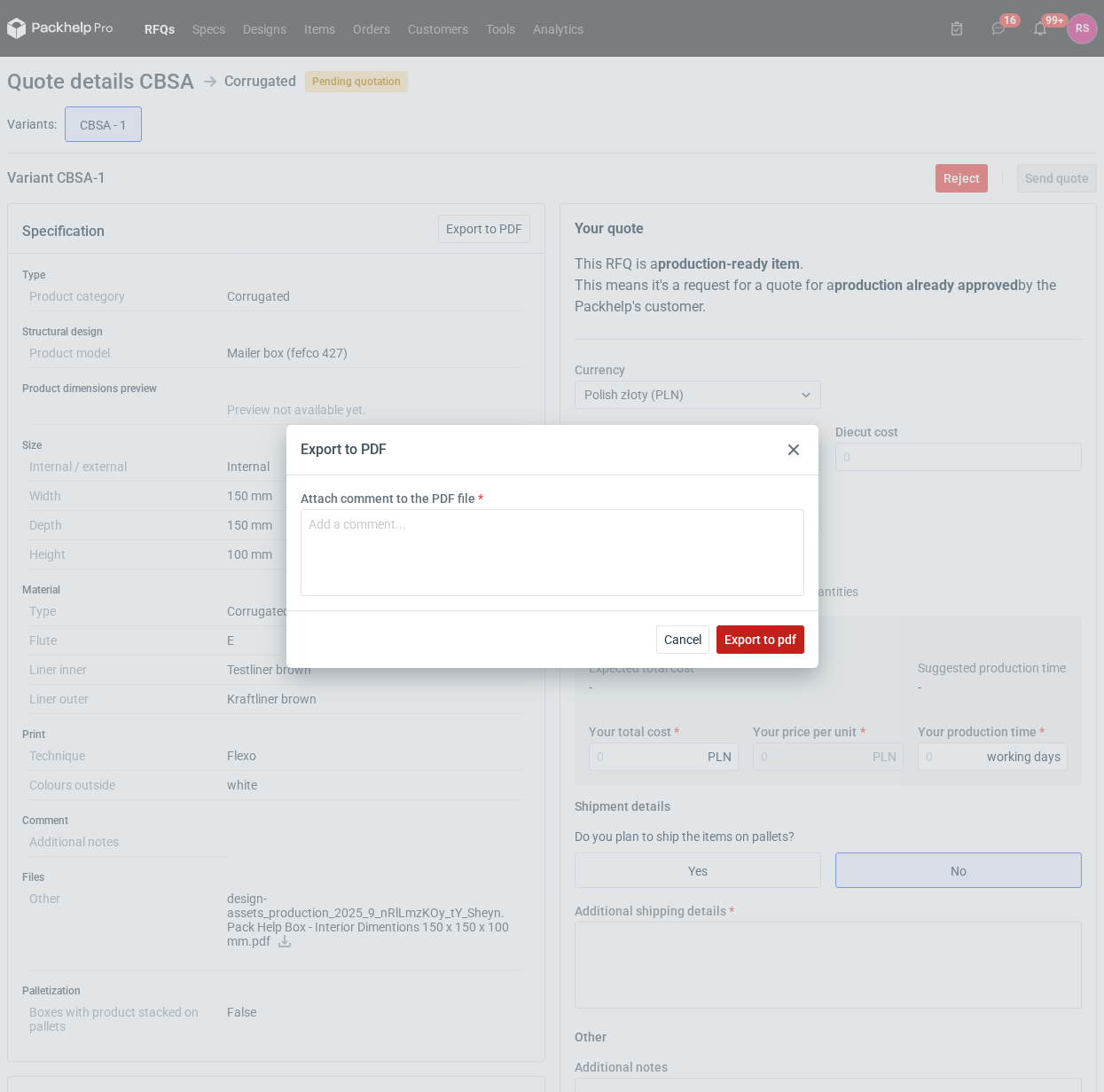
click at [760, 639] on span "Export to pdf" at bounding box center [760, 639] width 72 height 12
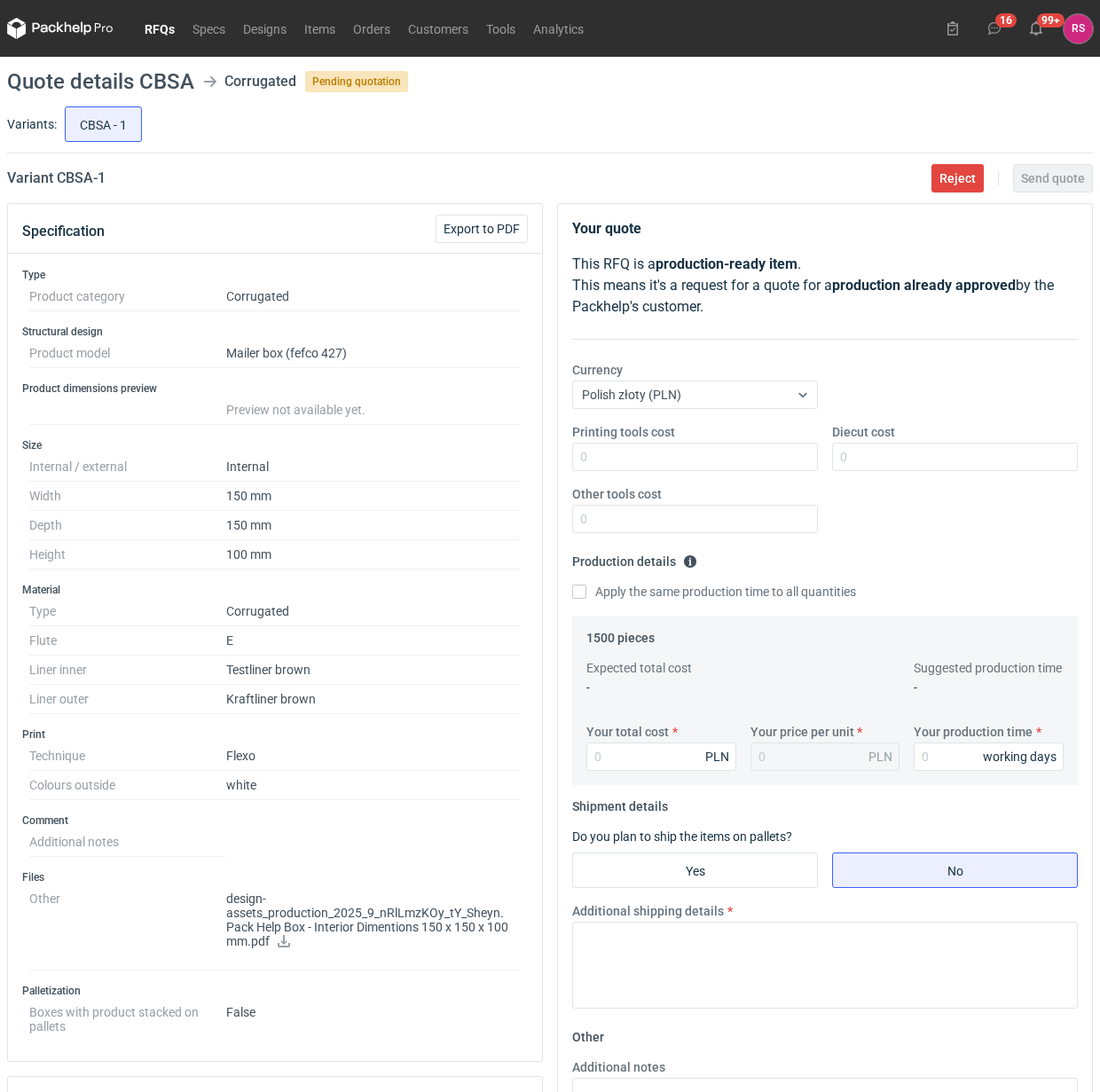
click at [284, 946] on icon at bounding box center [283, 941] width 14 height 12
